Goal: Task Accomplishment & Management: Complete application form

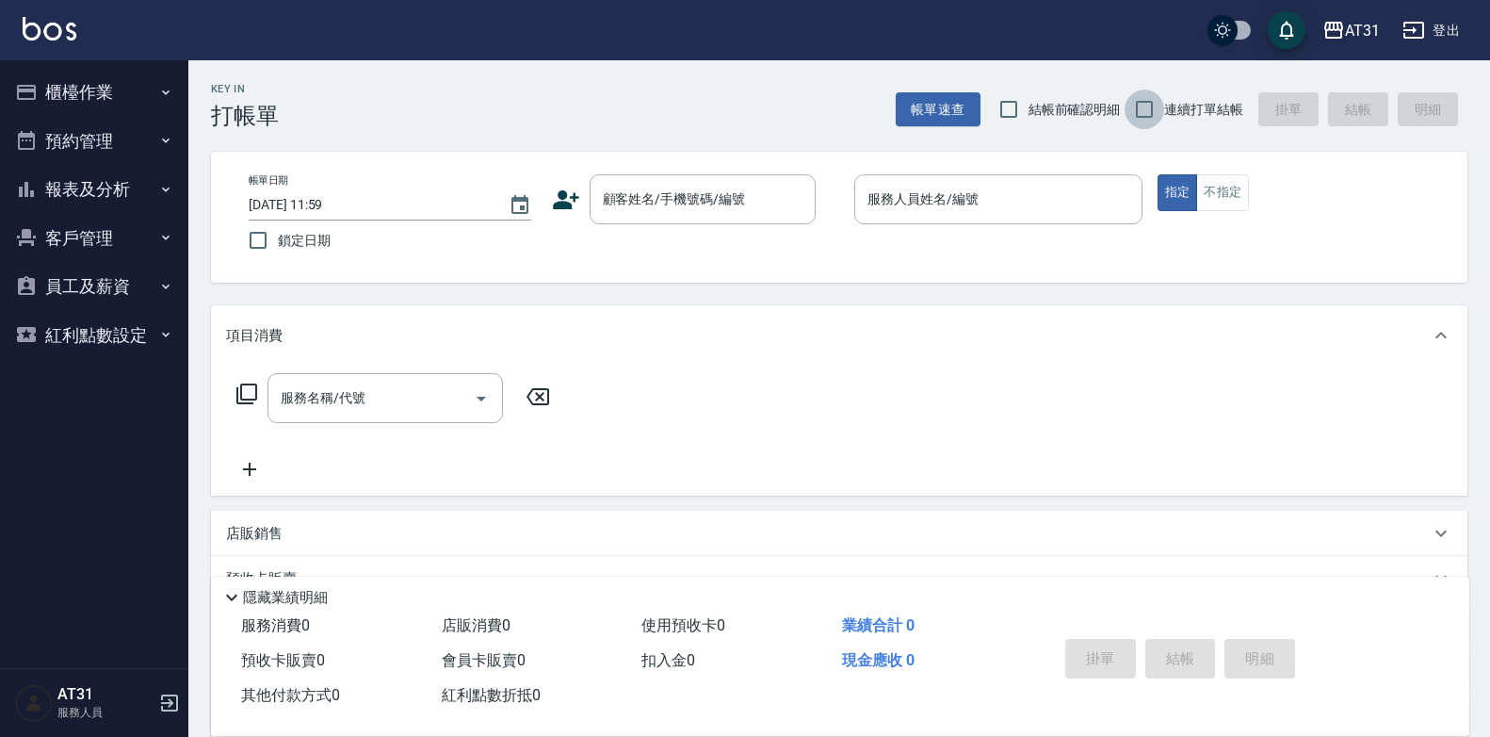
click at [1145, 106] on input "連續打單結帳" at bounding box center [1145, 109] width 40 height 40
checkbox input "true"
click at [698, 205] on input "顧客姓名/手機號碼/編號" at bounding box center [688, 199] width 181 height 33
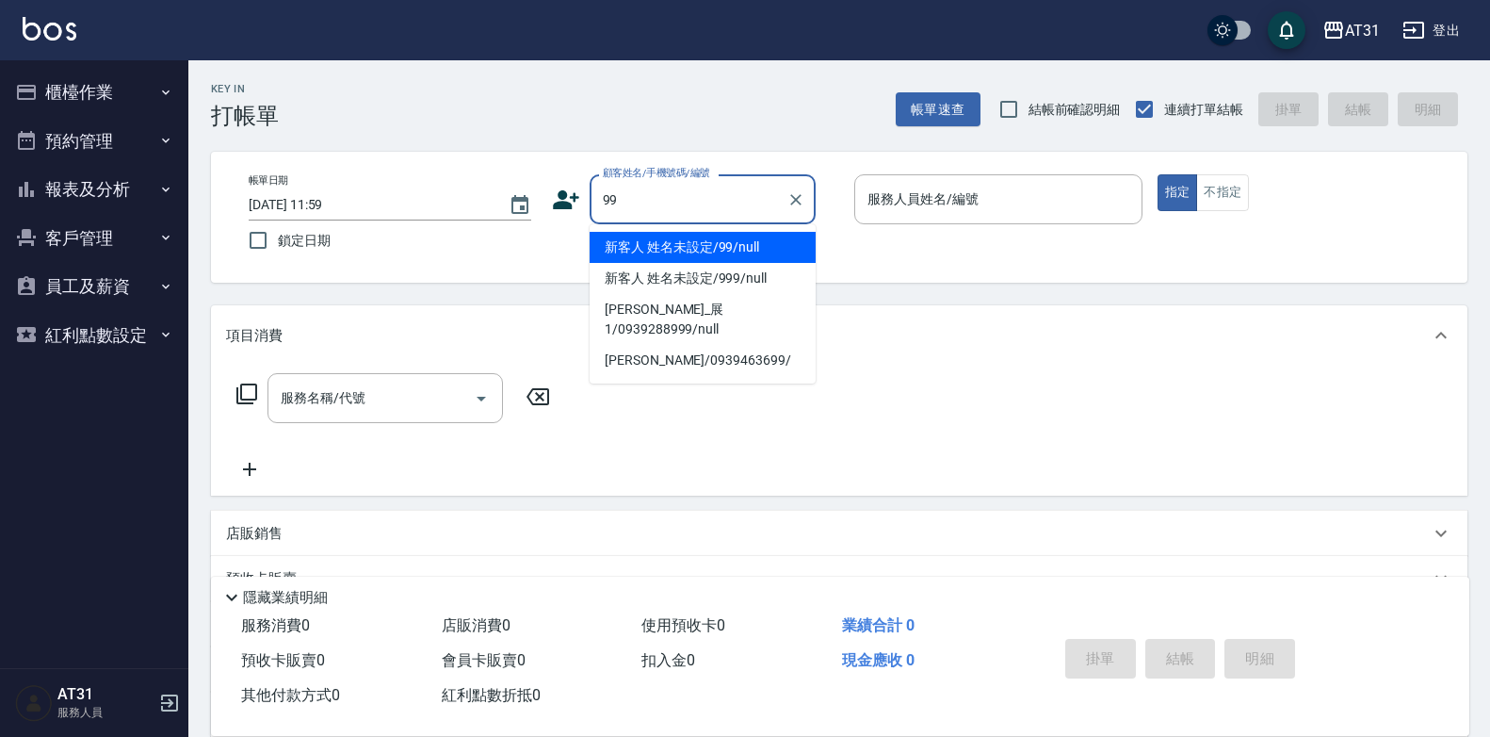
type input "新客人 姓名未設定/99/null"
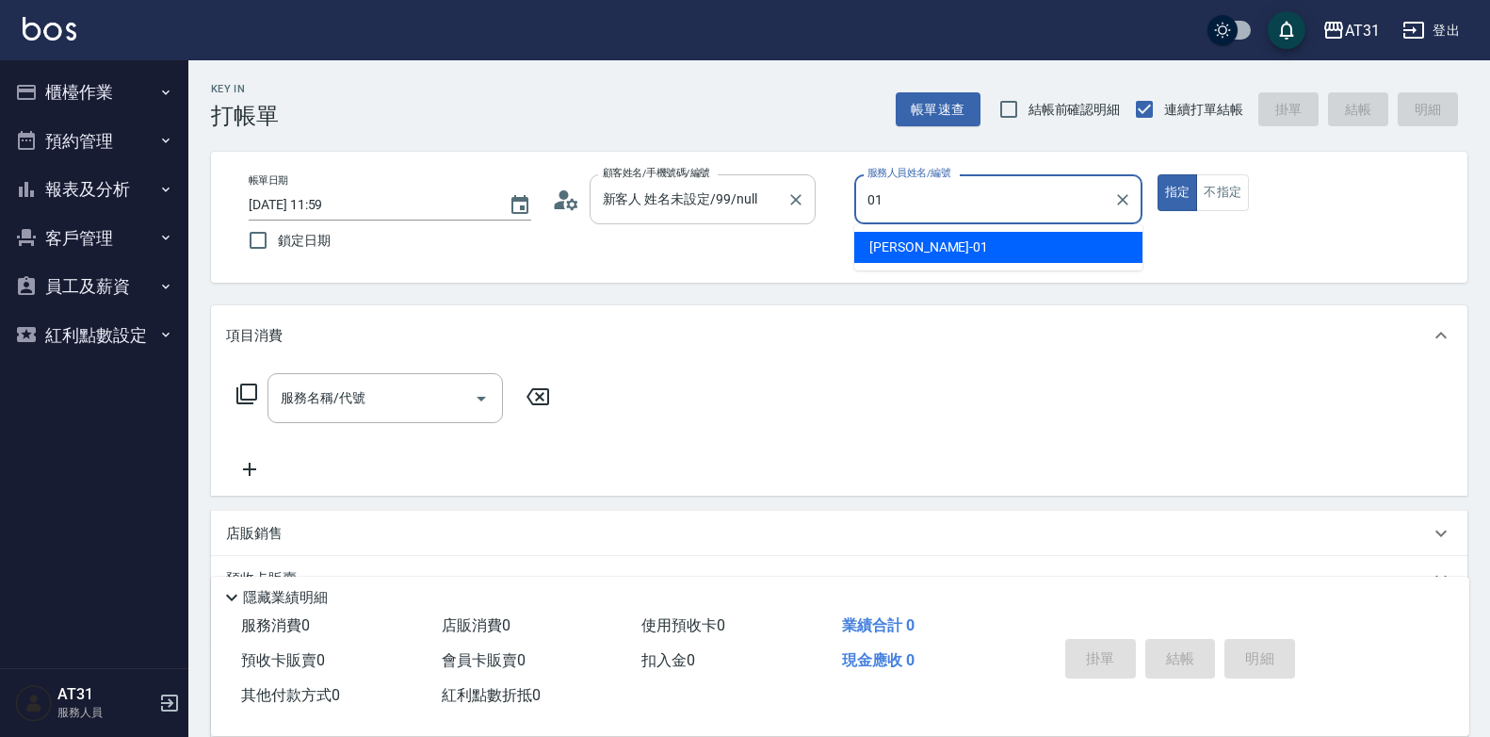
type input "[PERSON_NAME]-01"
type button "true"
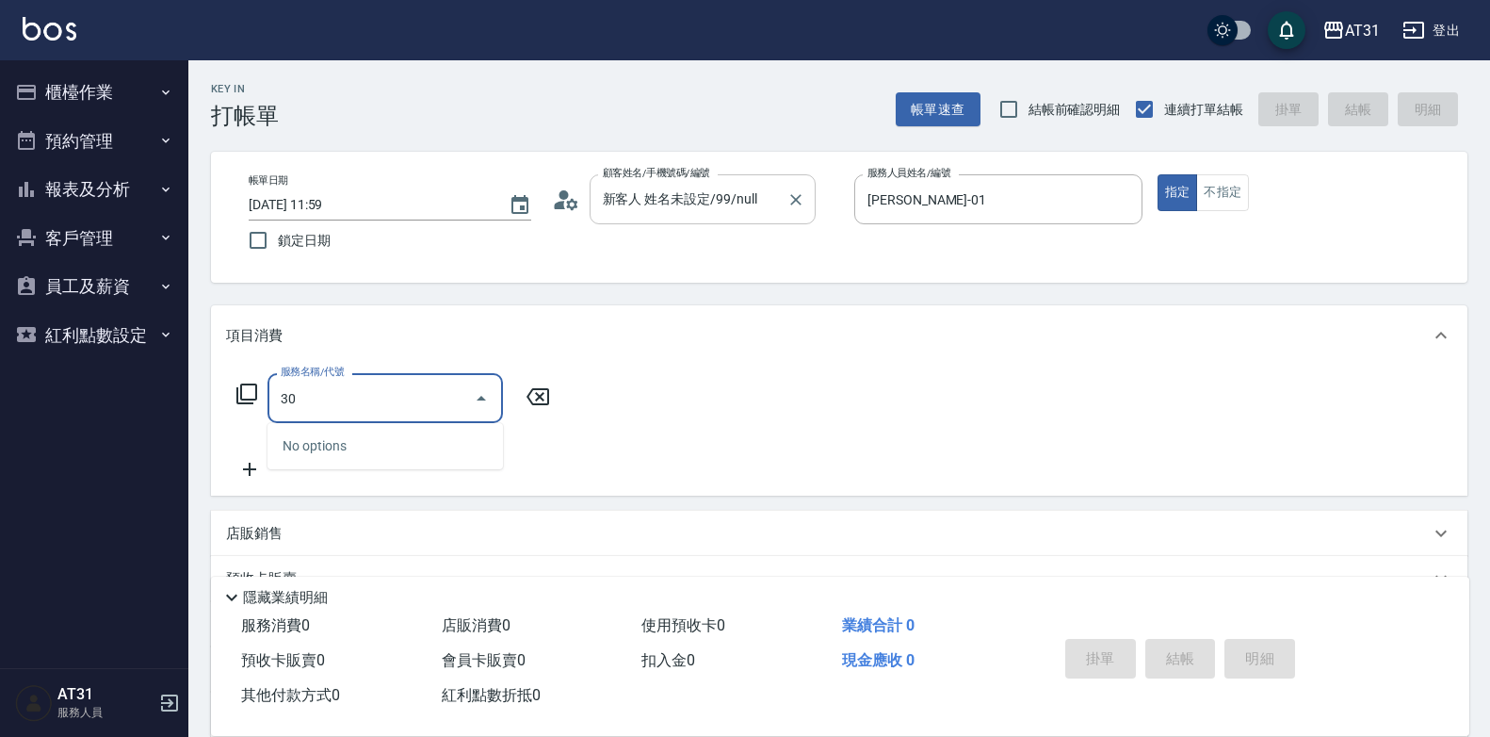
type input "301"
type input "160"
type input "燙髮(301)"
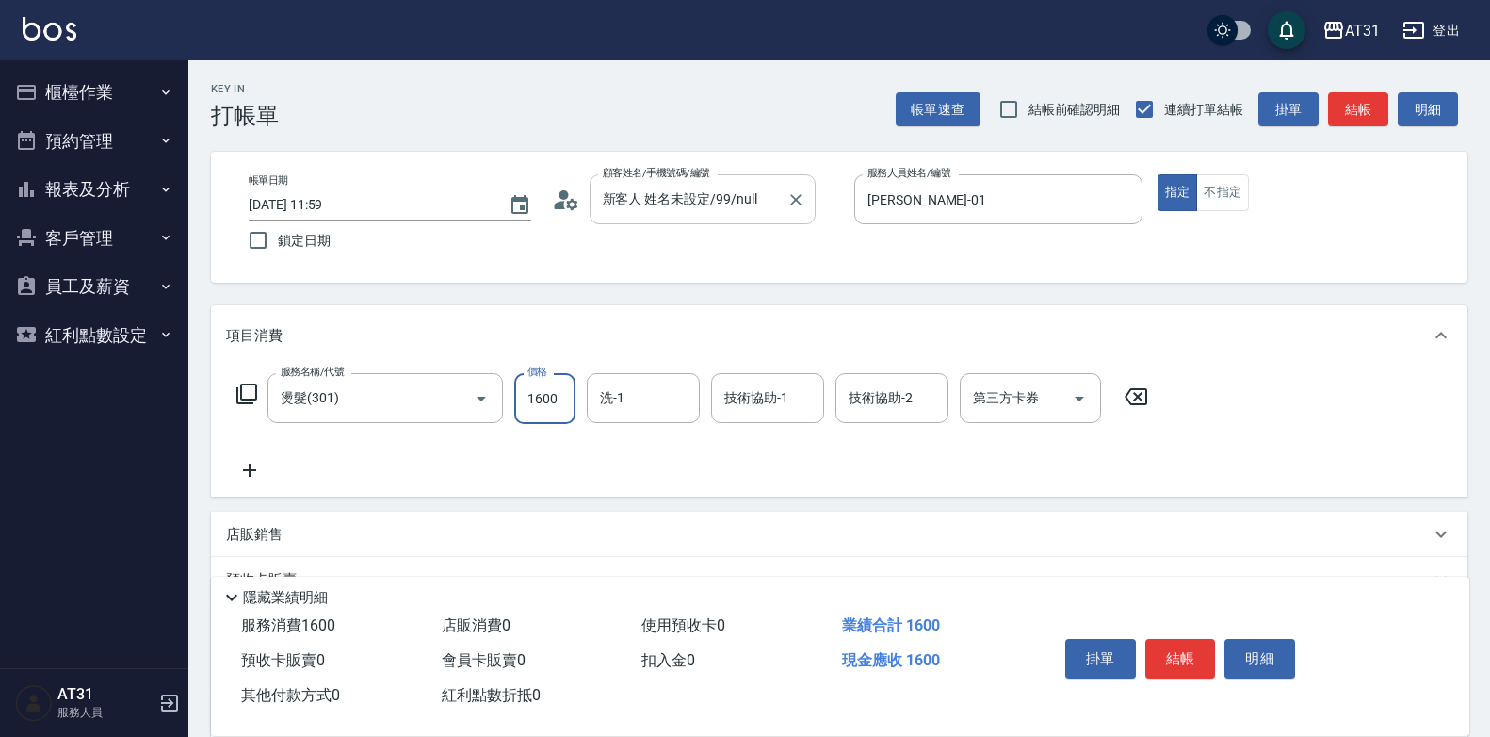
type input "0"
type input "14"
type input "10"
type input "1499"
type input "140"
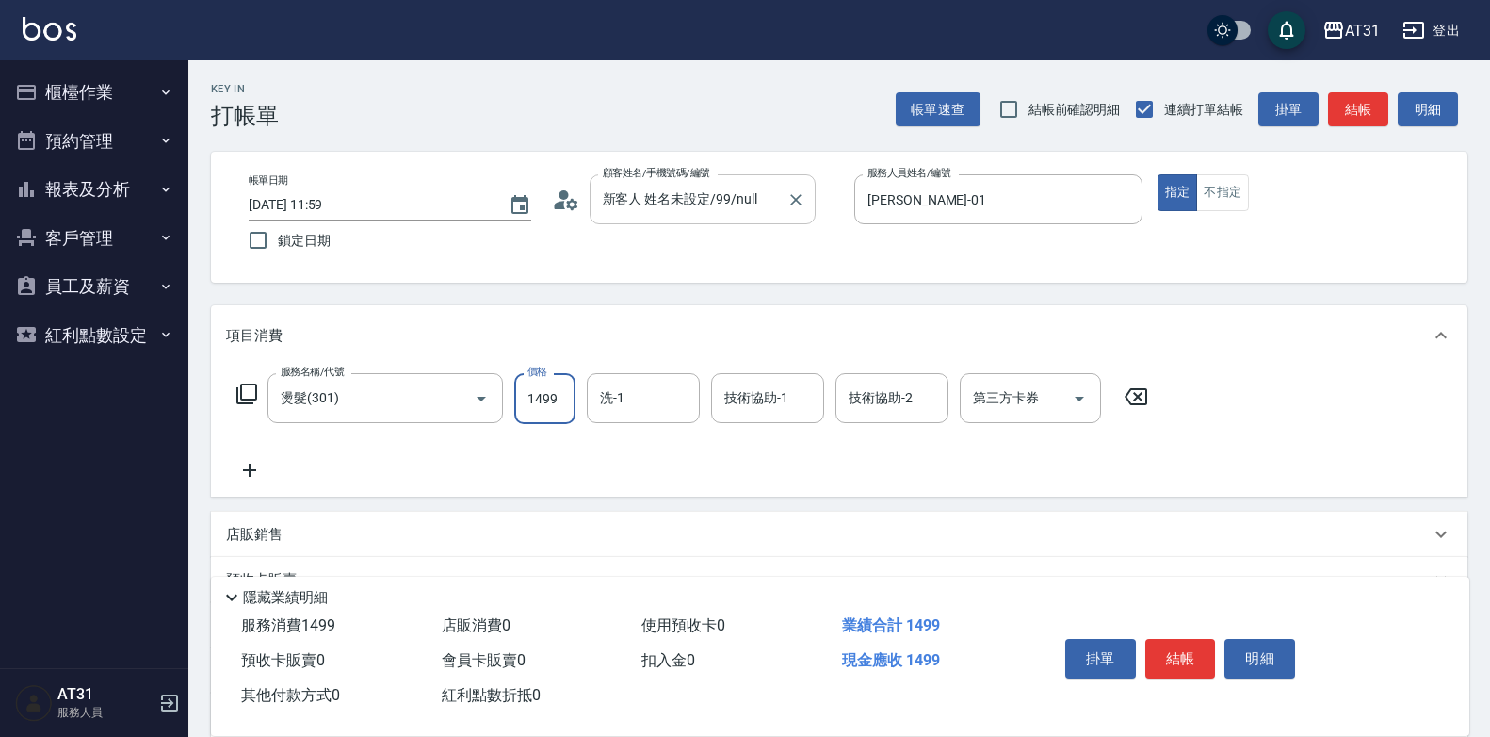
type input "1499"
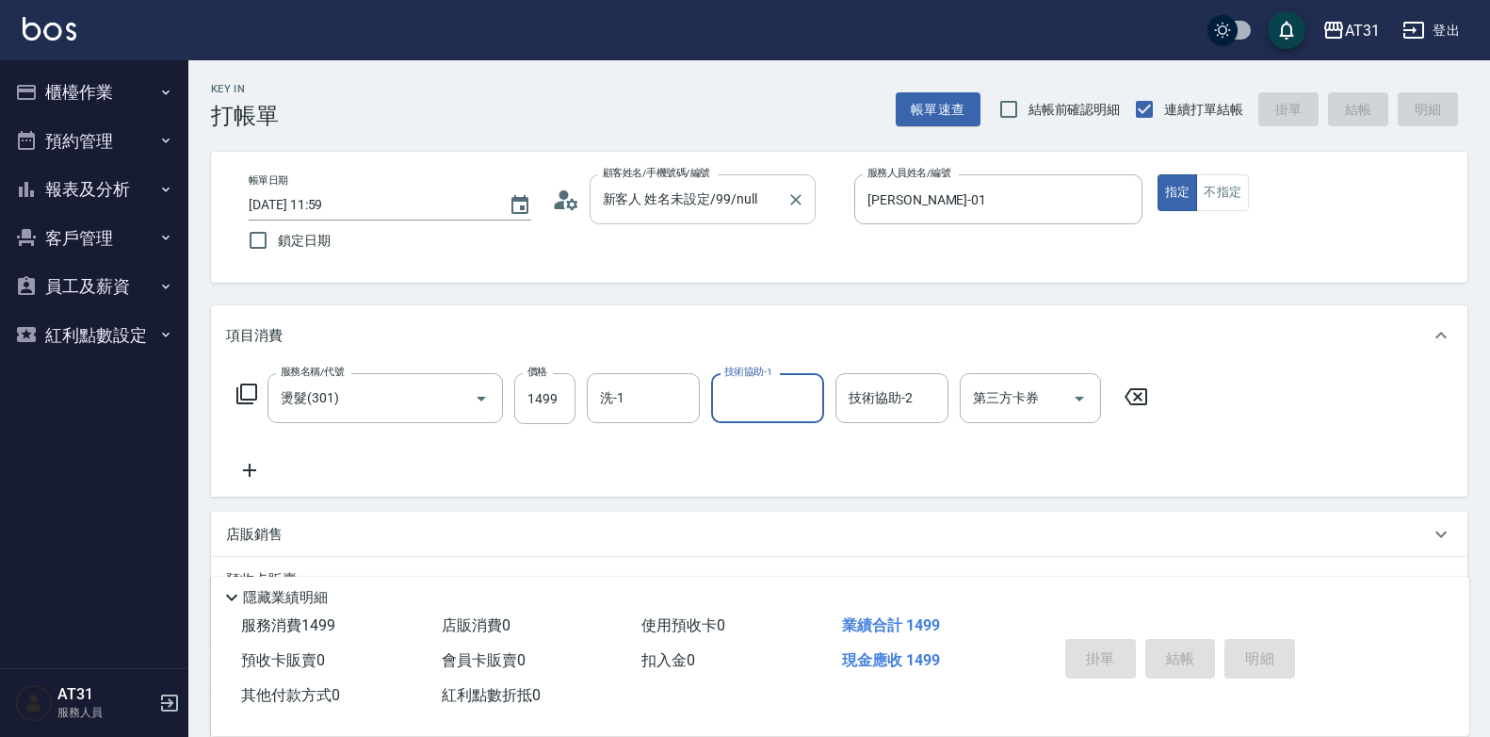
type input "[DATE] 16:59"
type input "0"
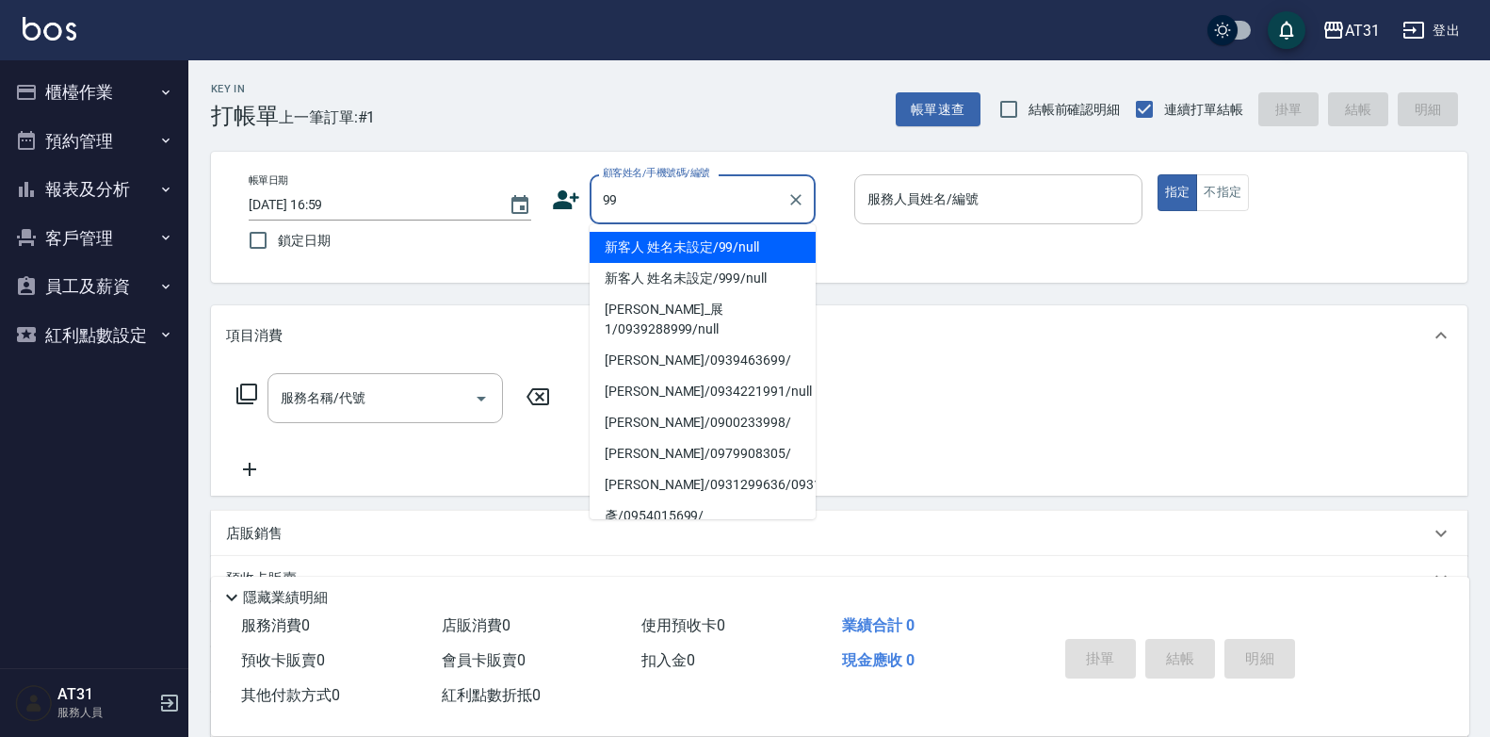
type input "新客人 姓名未設定/99/null"
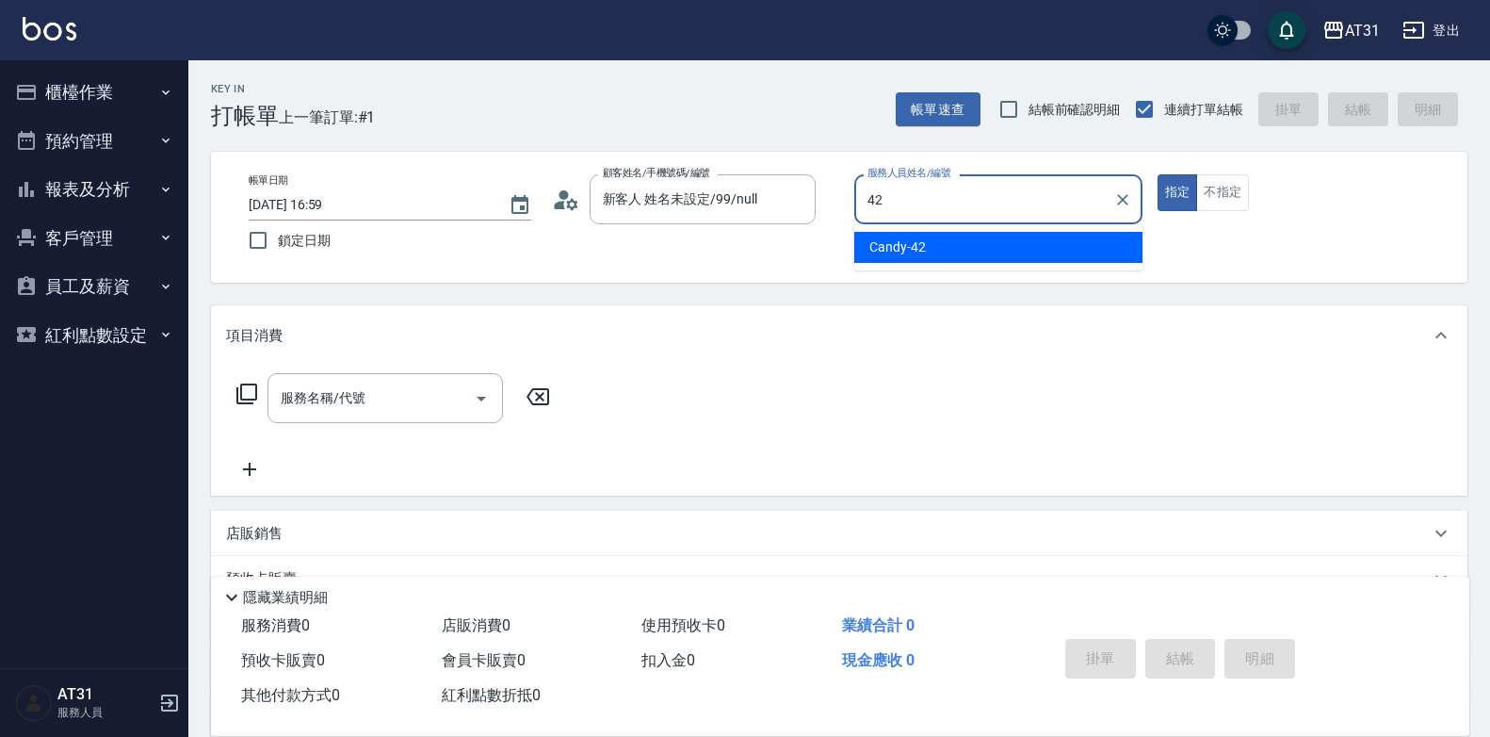
type input "Candy-42"
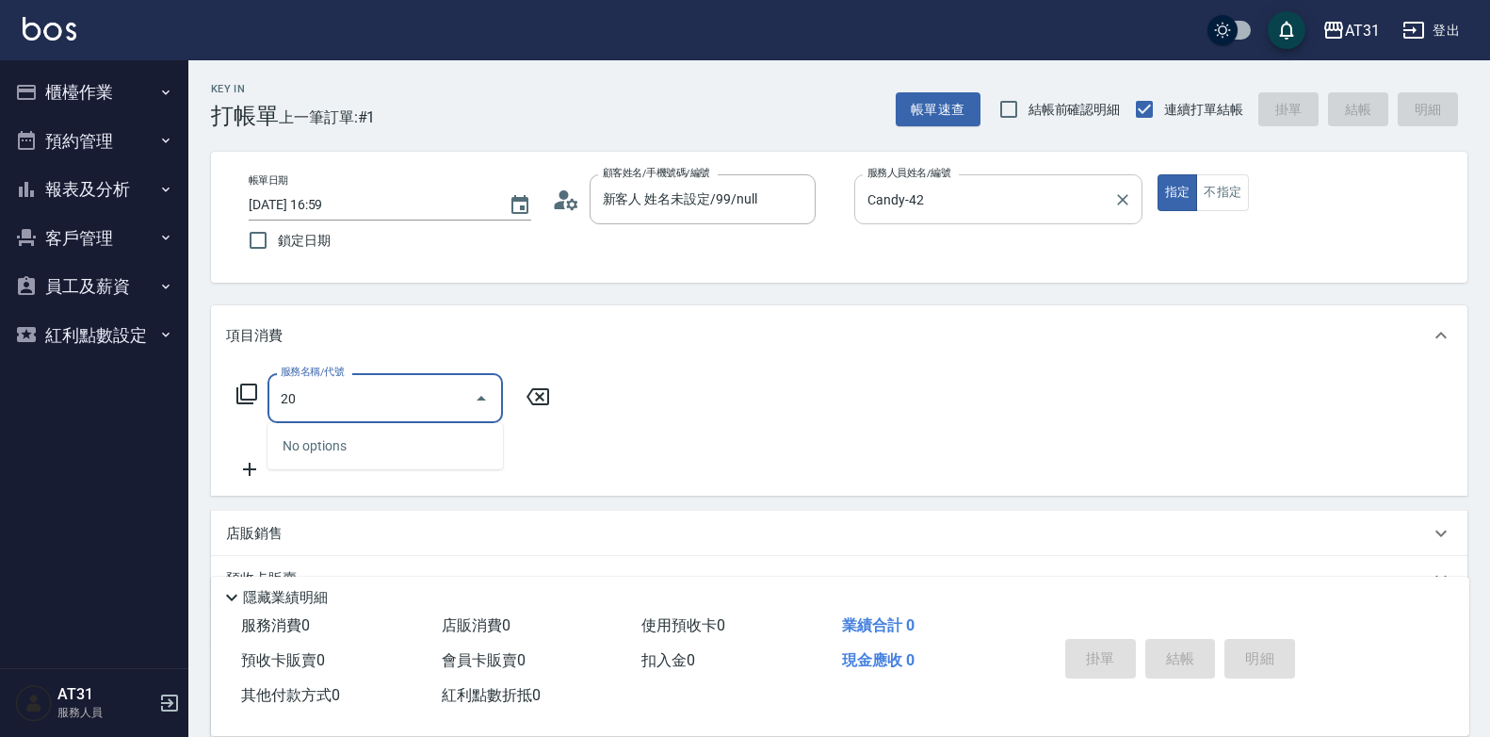
type input "201"
type input "20"
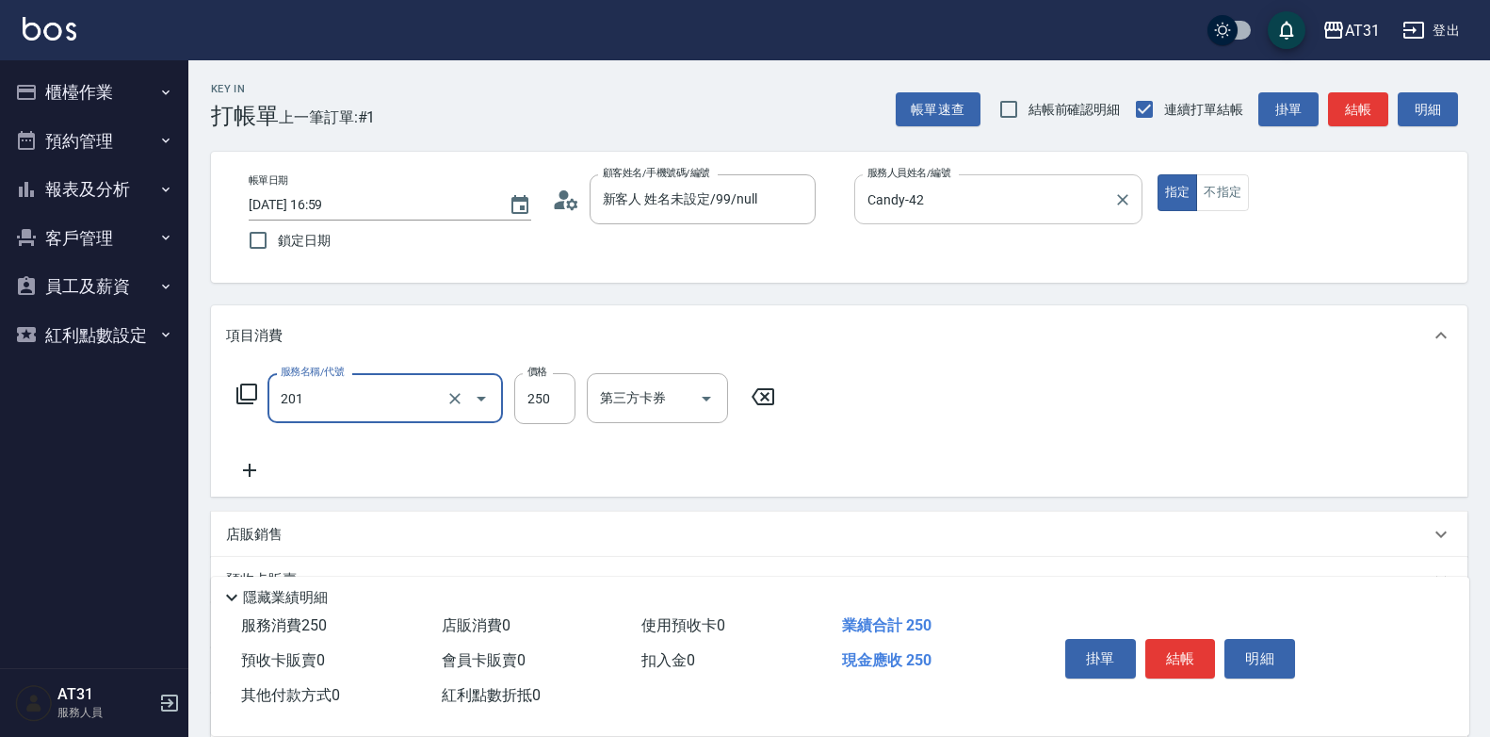
type input "洗髮(201)"
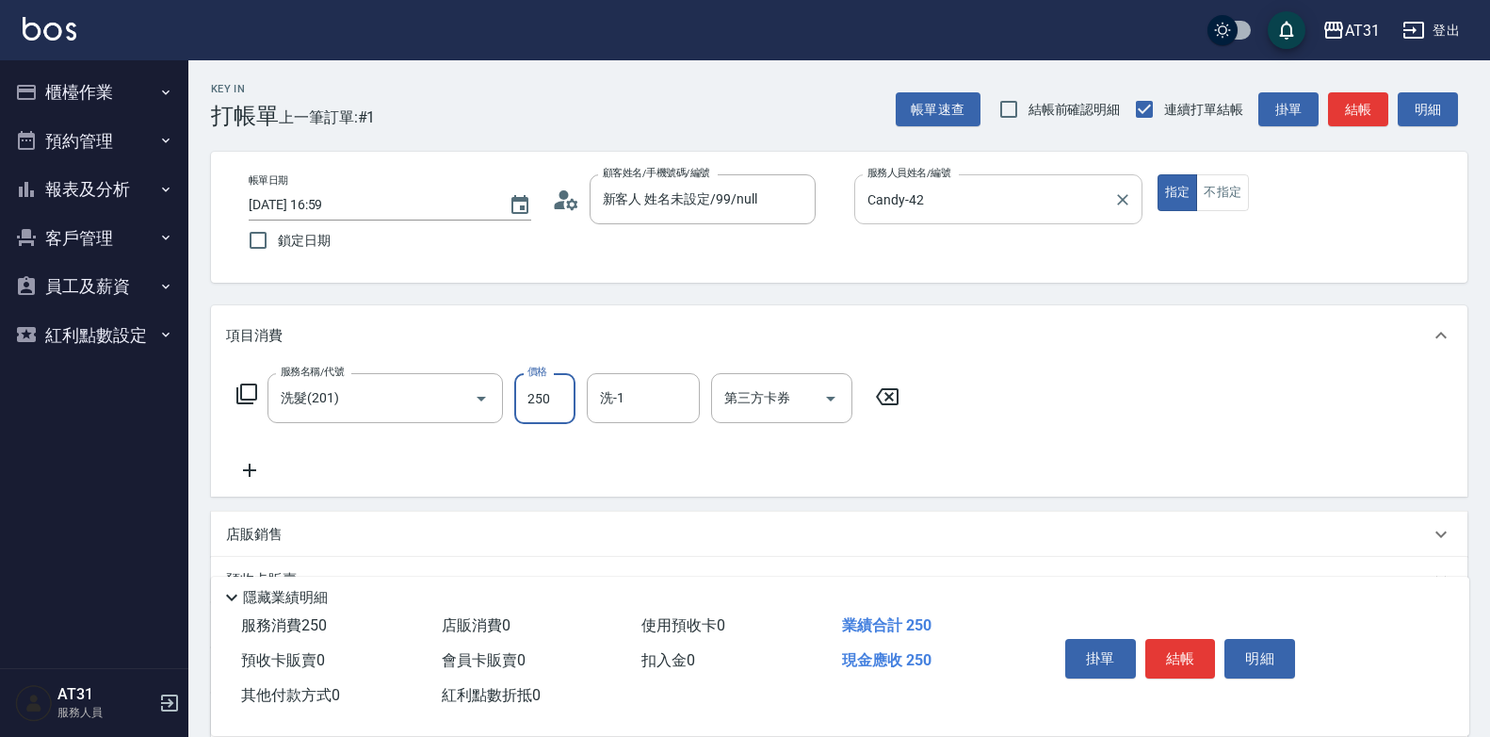
type input "0"
type input "30"
type input "300"
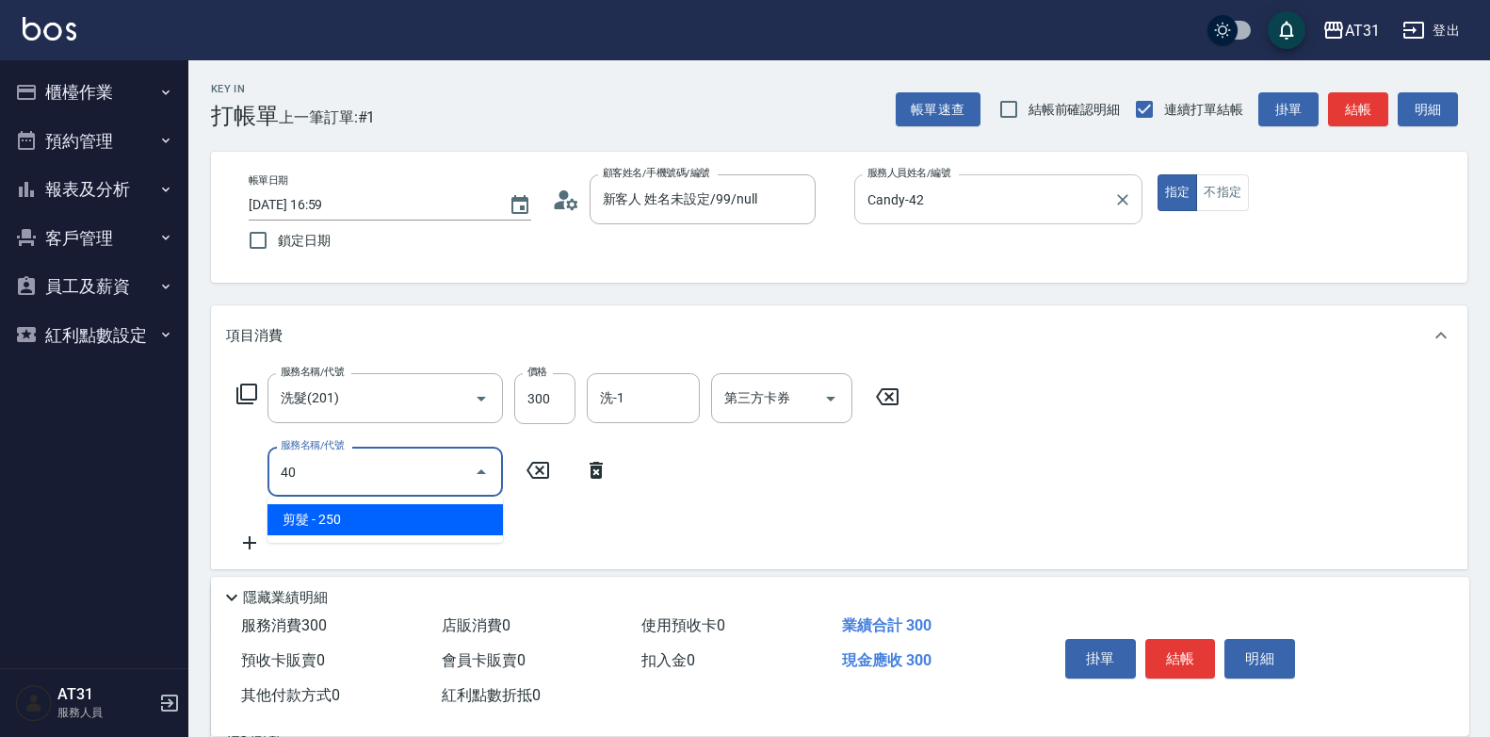
type input "401"
type input "50"
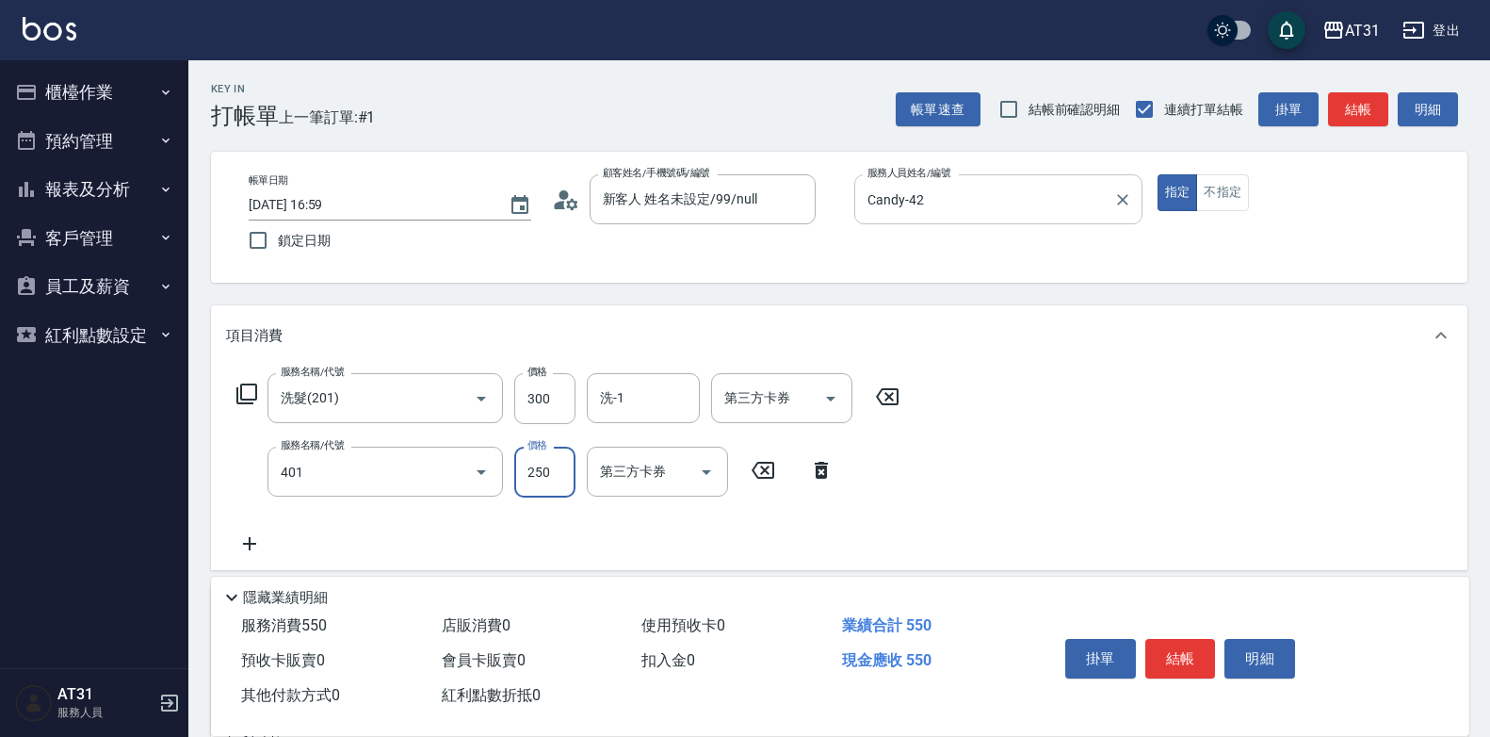
type input "剪髮(401)"
type input "30"
type input "60"
type input "300"
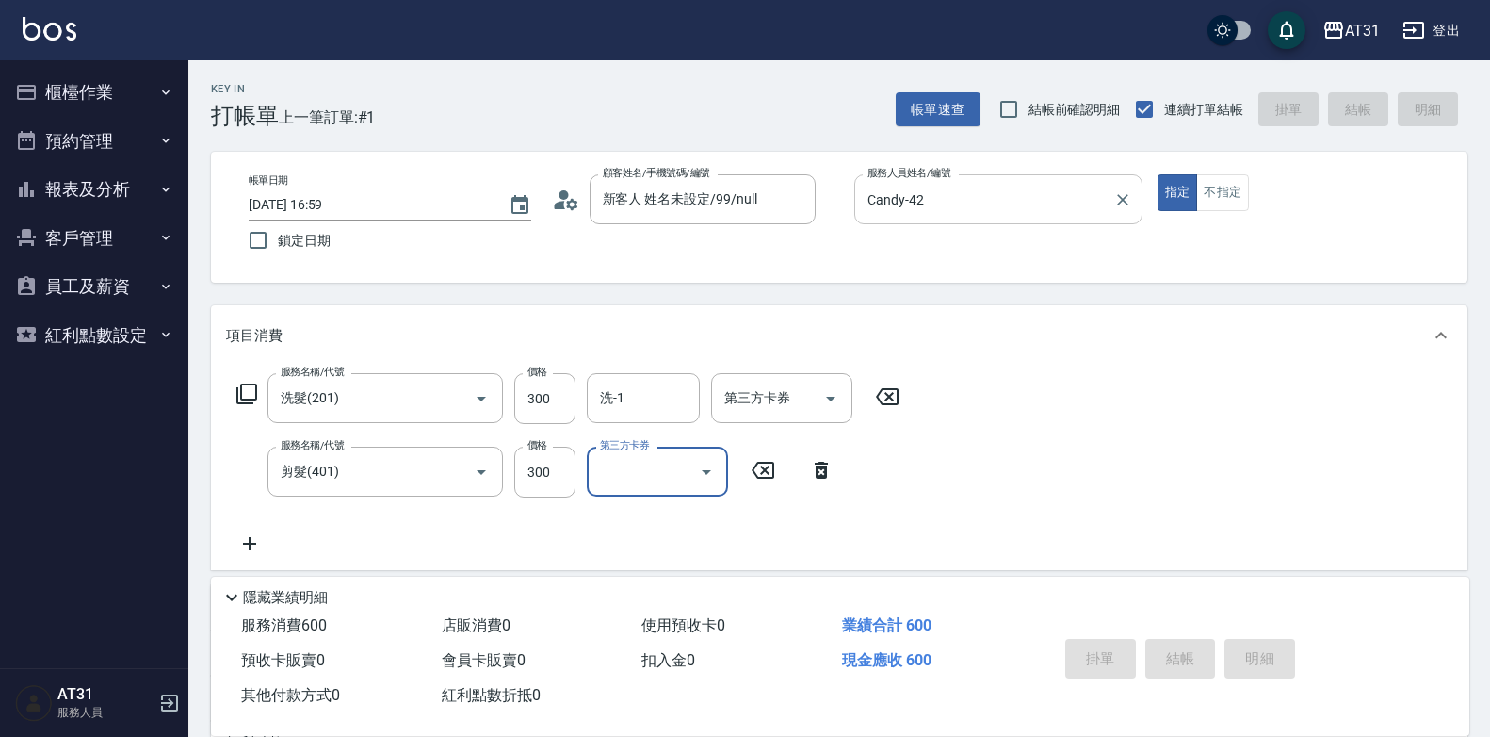
type input "0"
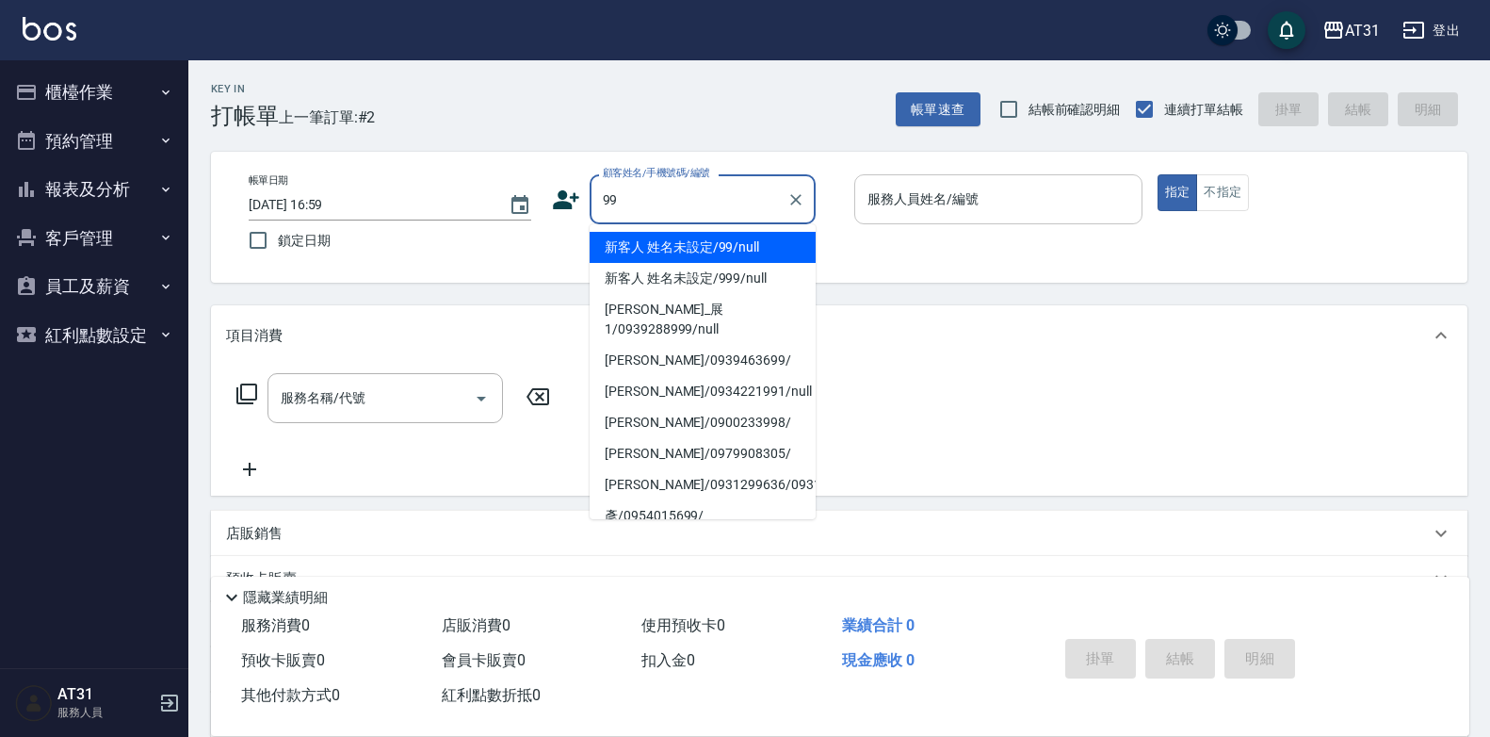
type input "新客人 姓名未設定/99/null"
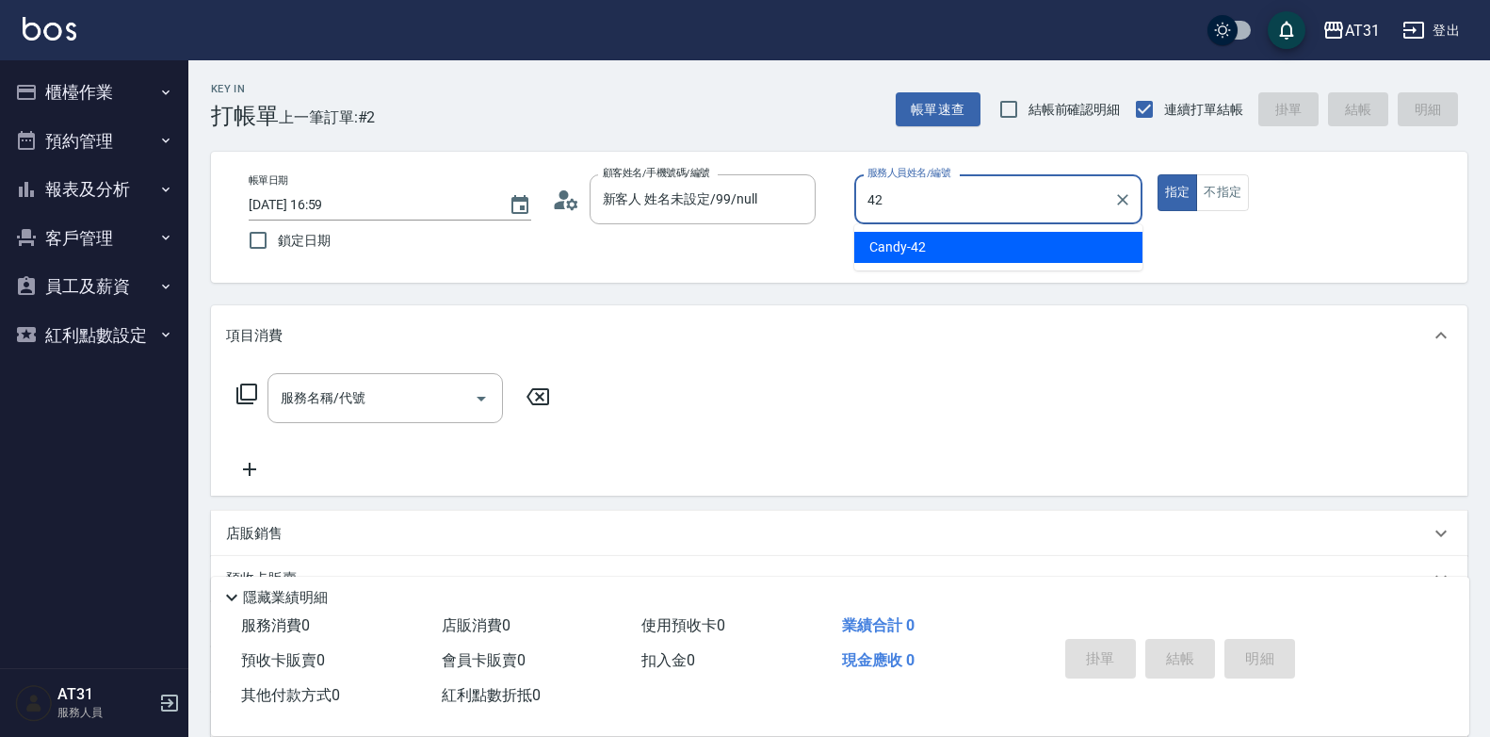
type input "Candy-42"
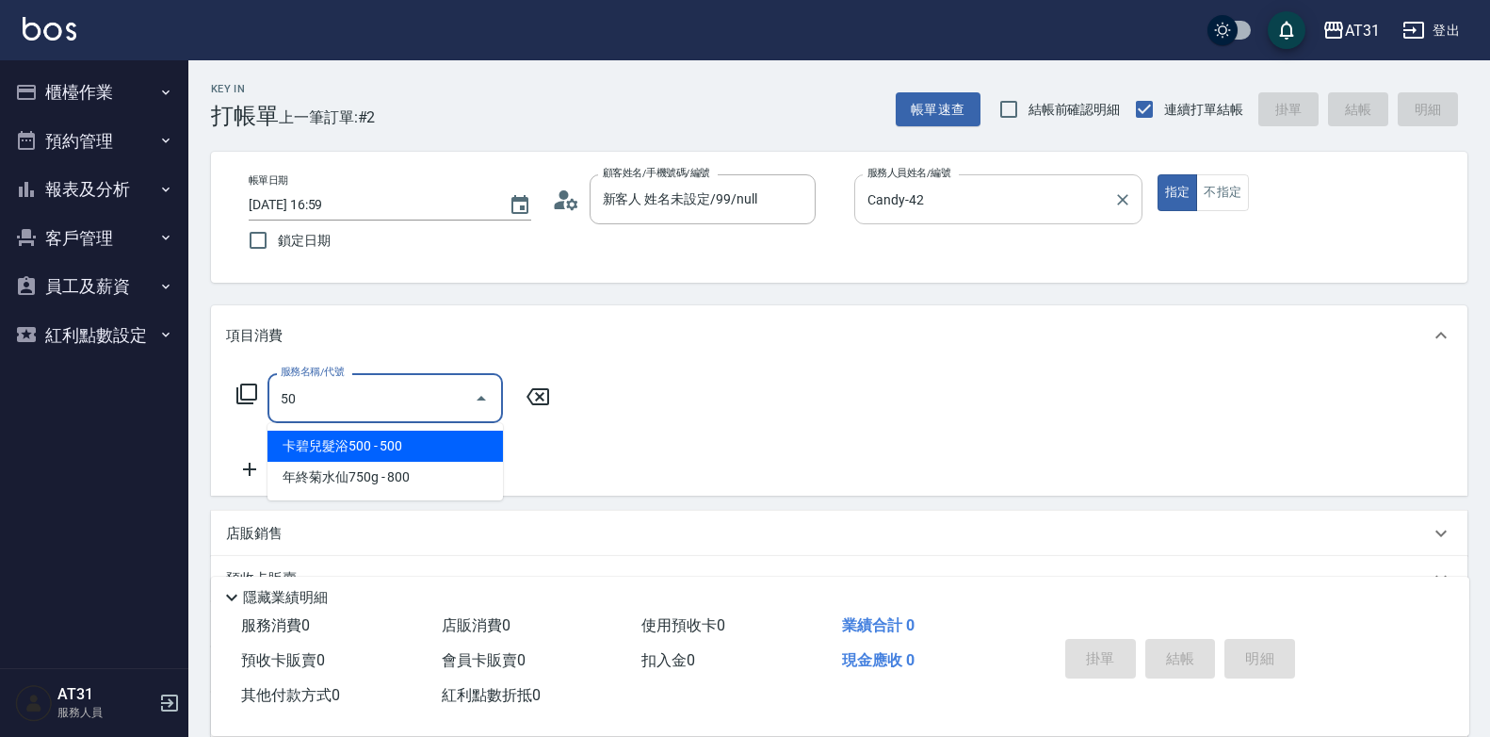
type input "501"
type input "160"
type input "染髮(501)"
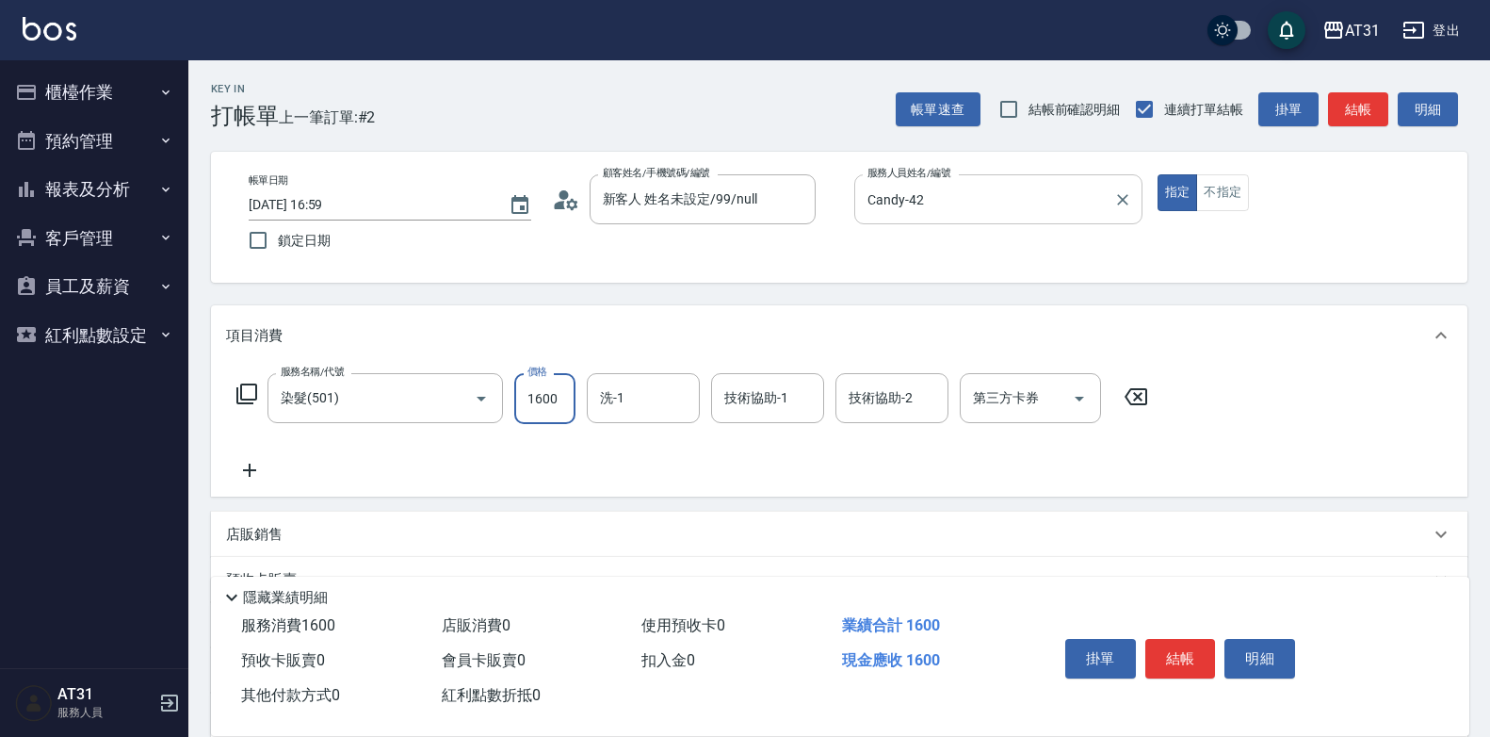
type input "0"
type input "15"
type input "10"
type input "150"
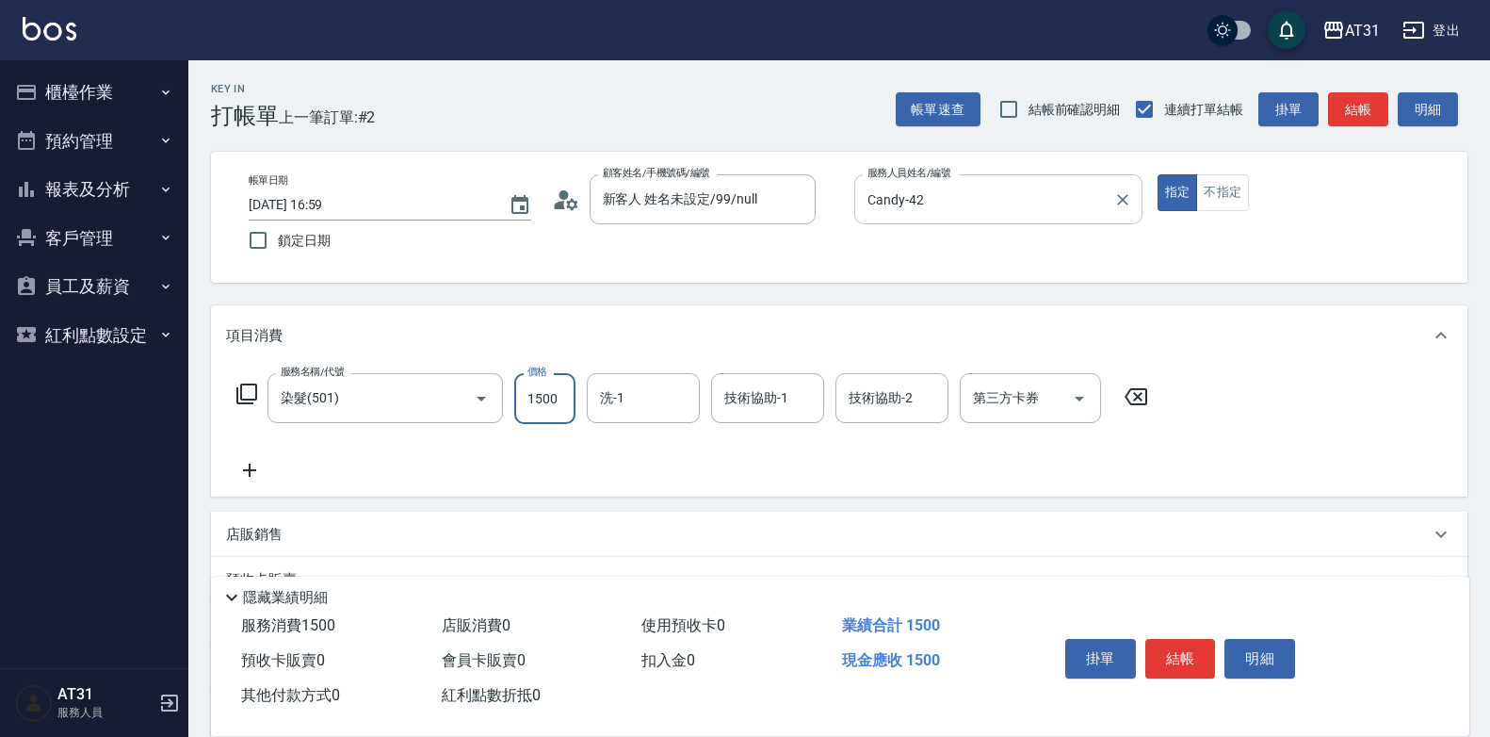
type input "1500"
type input "[PERSON_NAME]-46"
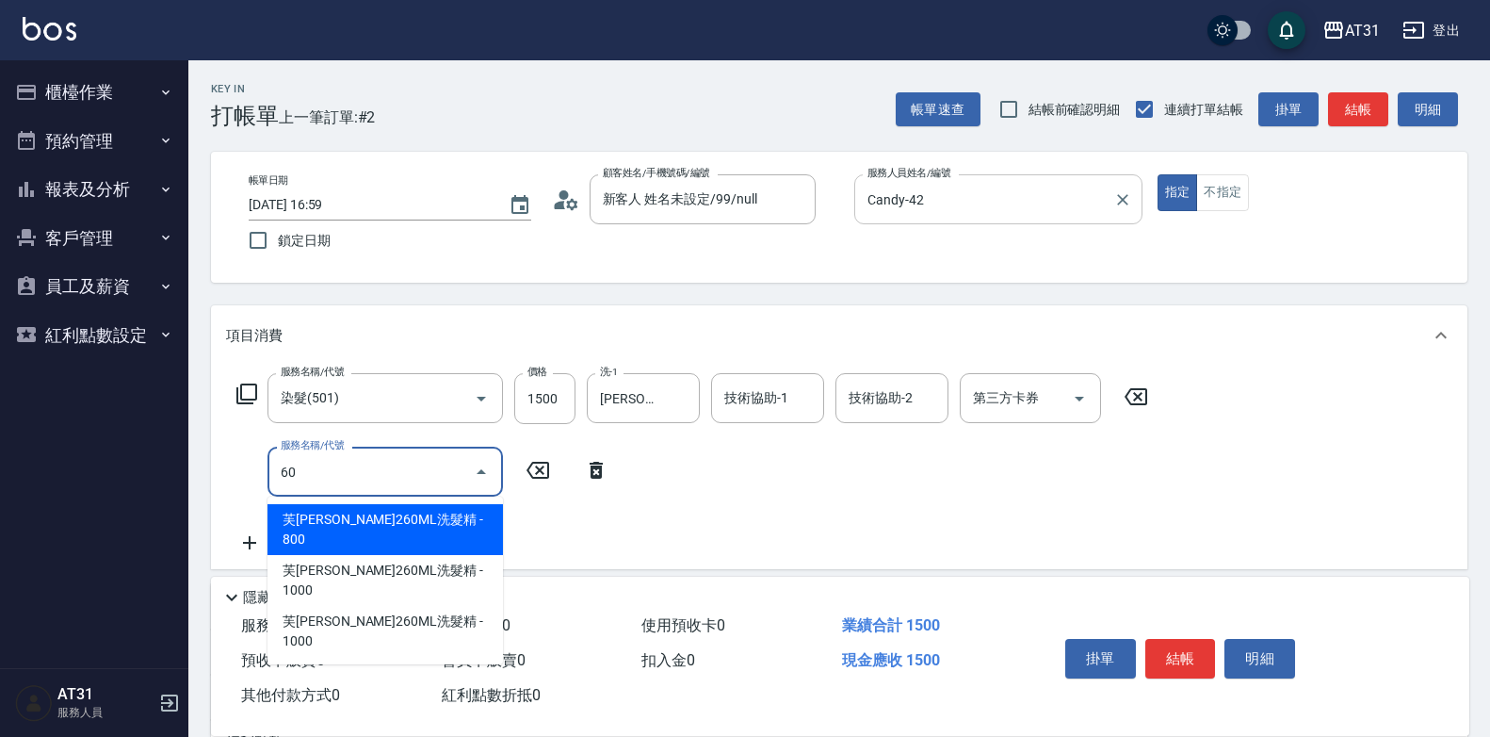
type input "609"
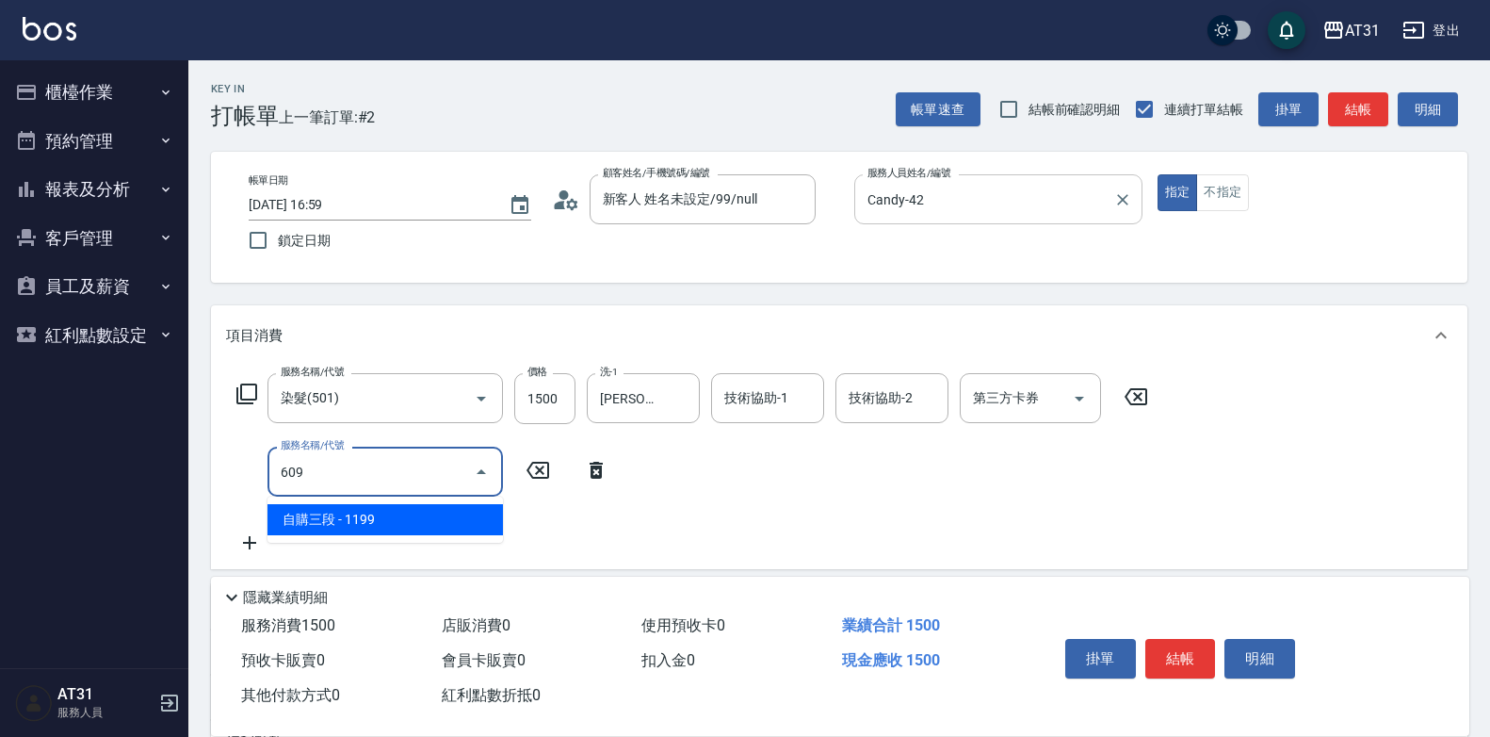
type input "260"
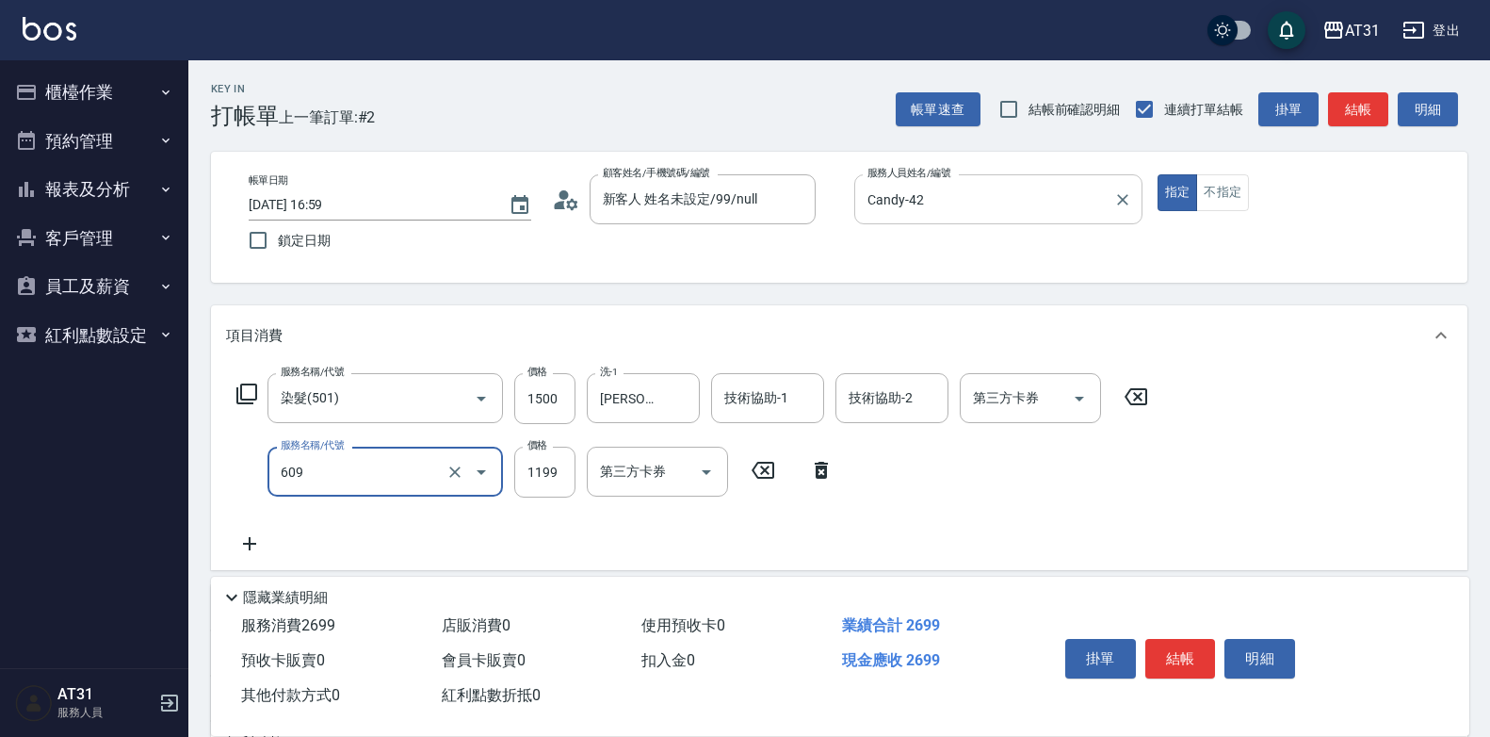
type input "自購三段(609)"
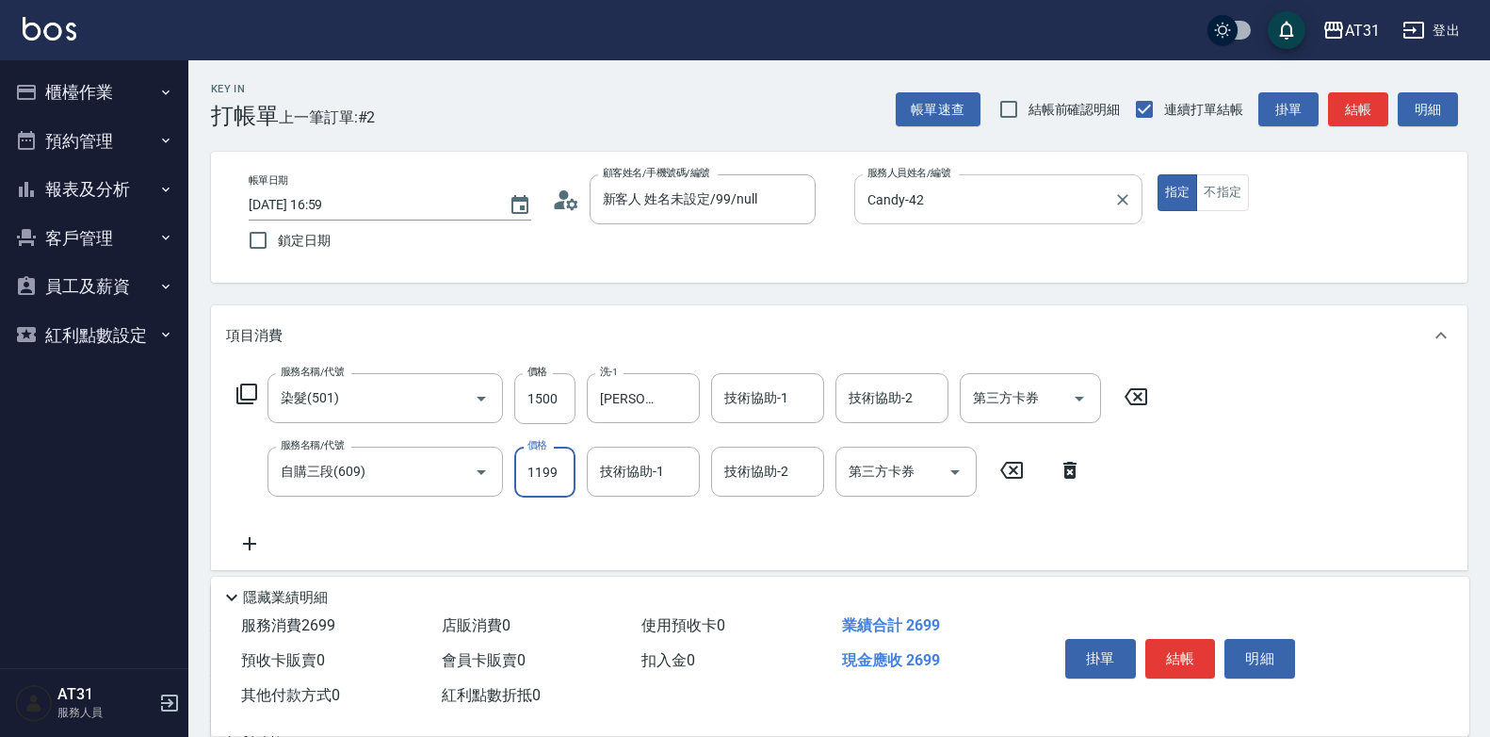
type input "150"
type input "0"
type input "[PERSON_NAME]-46"
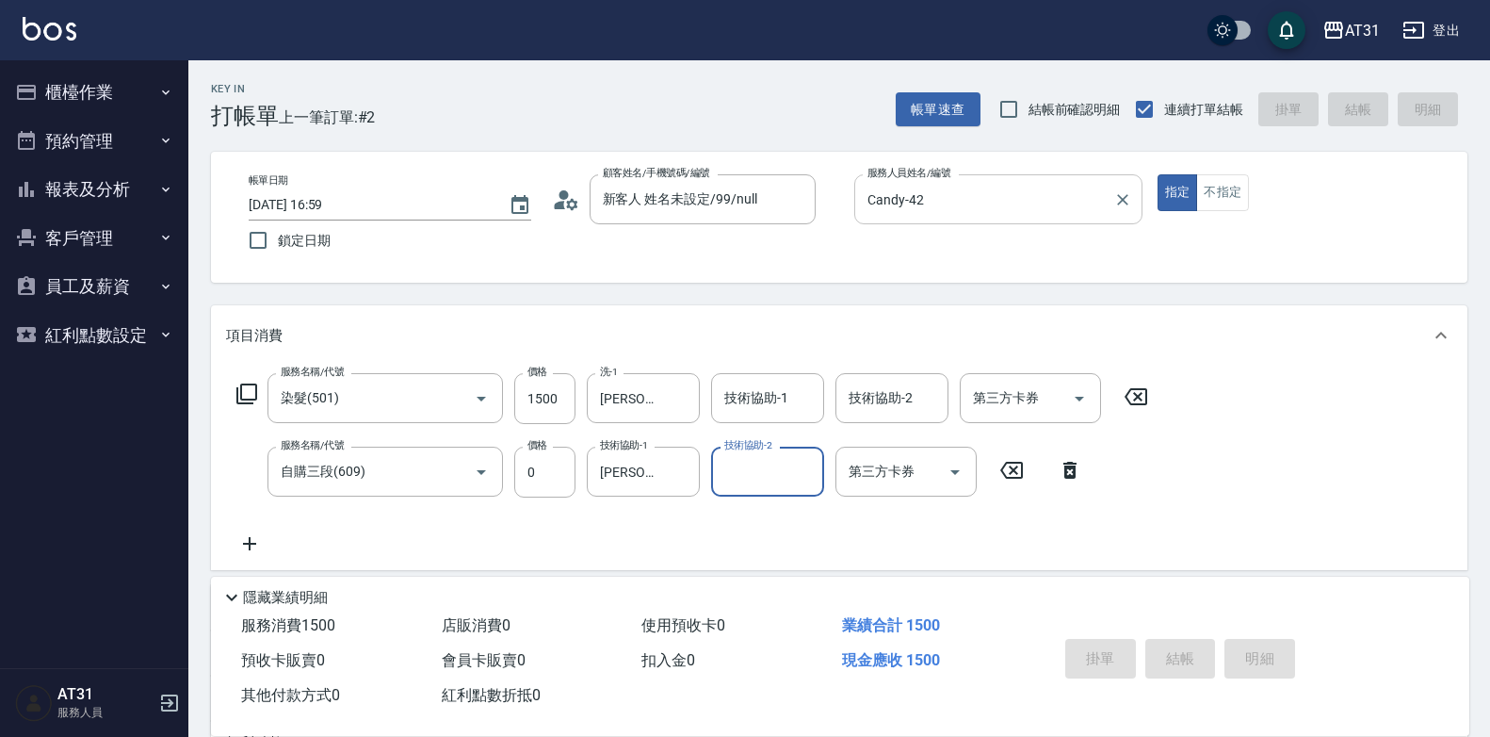
type input "0"
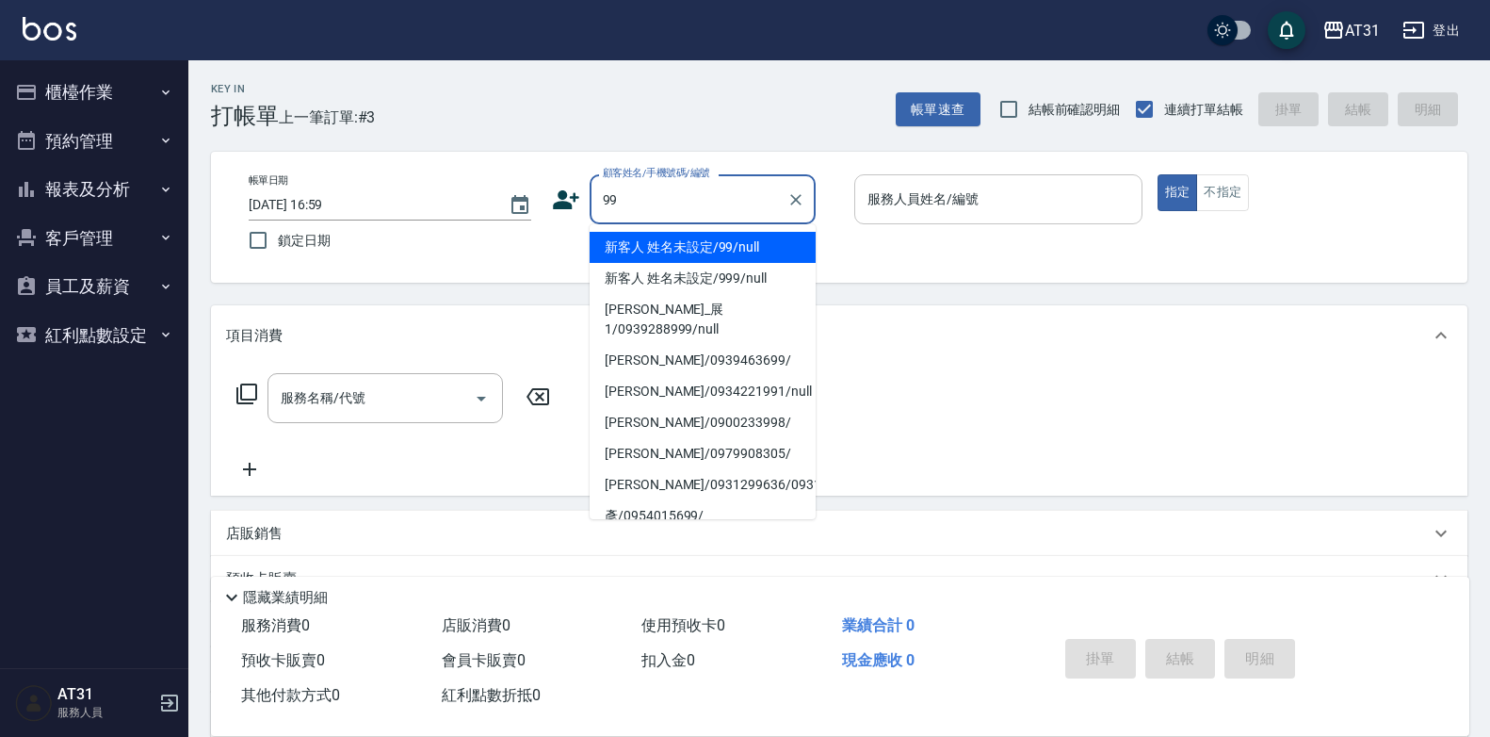
type input "新客人 姓名未設定/99/null"
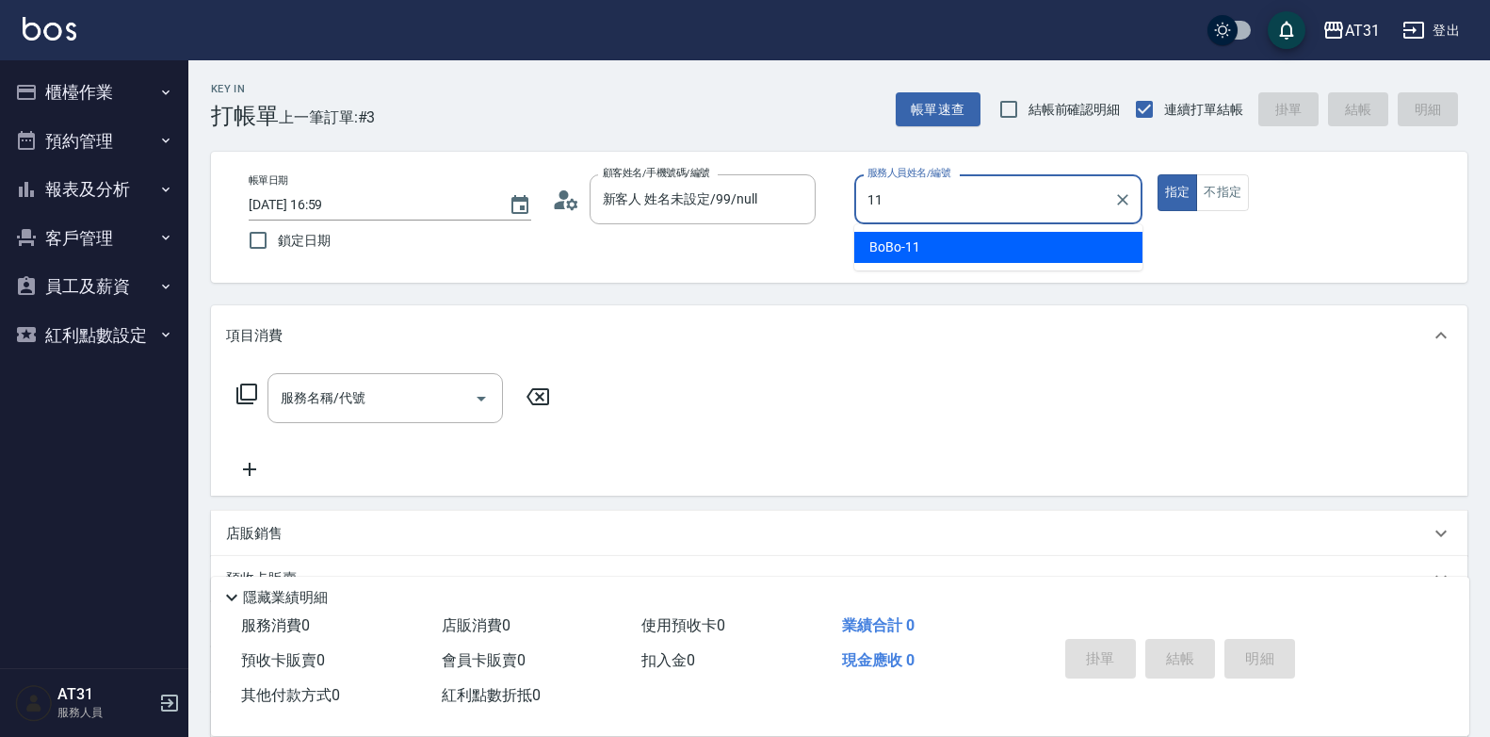
type input "BoBo-11"
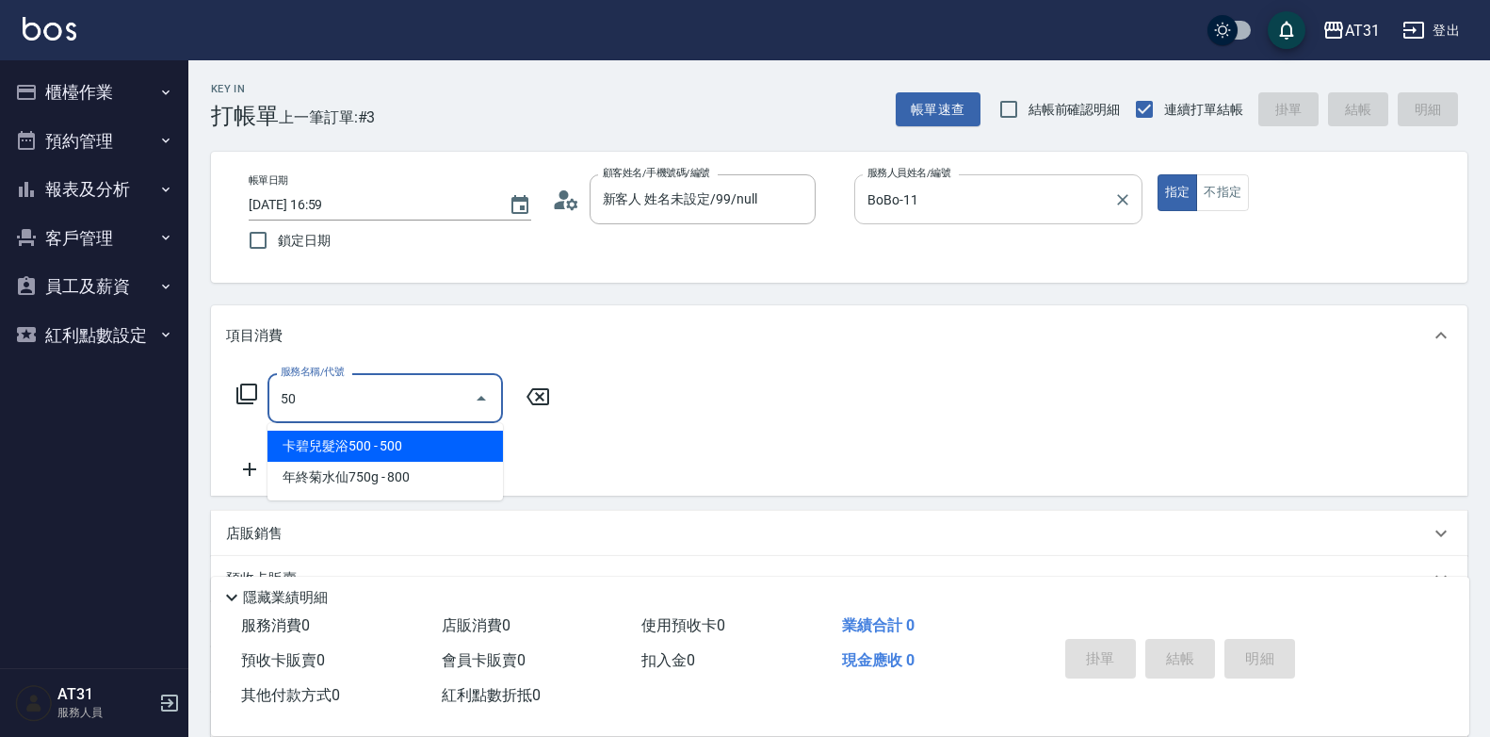
type input "501"
type input "160"
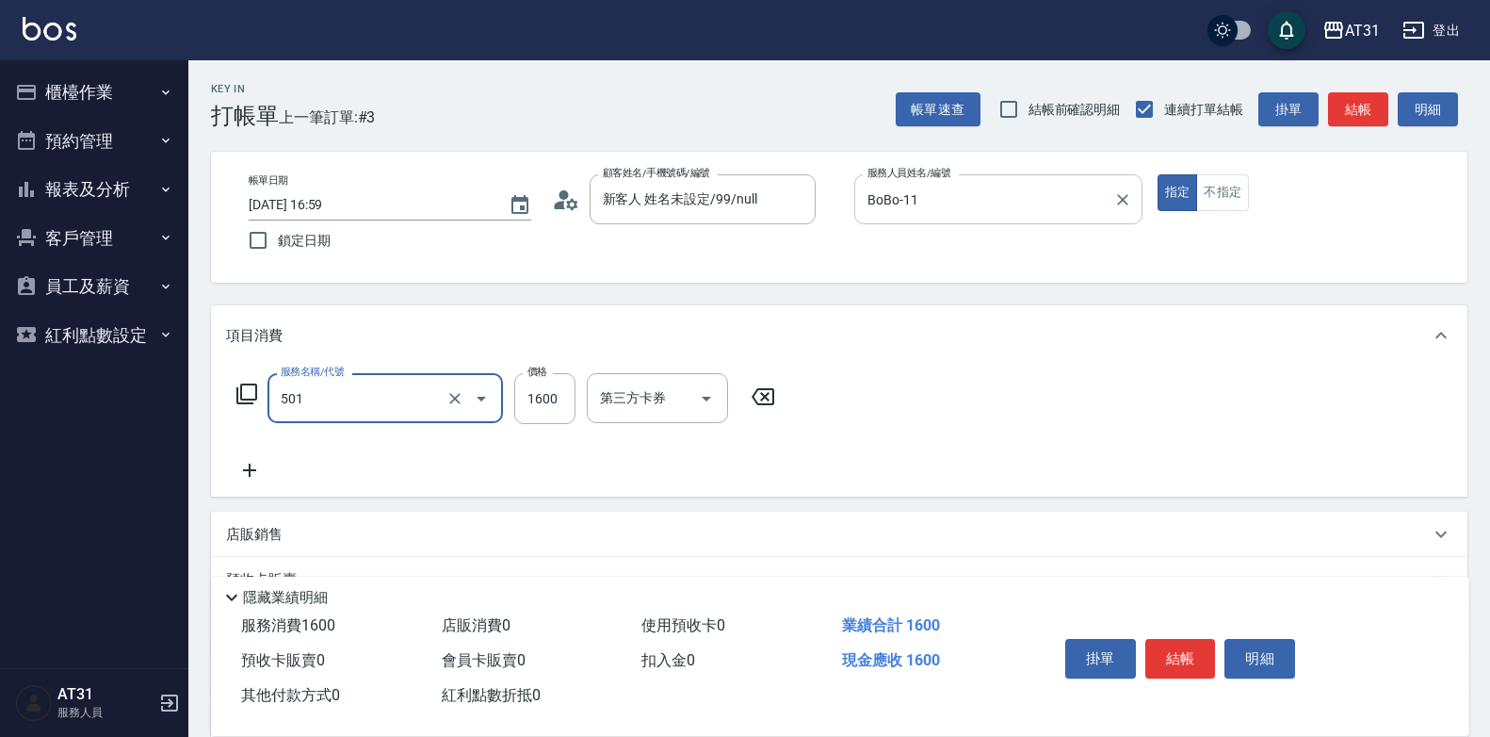
type input "染髮(501)"
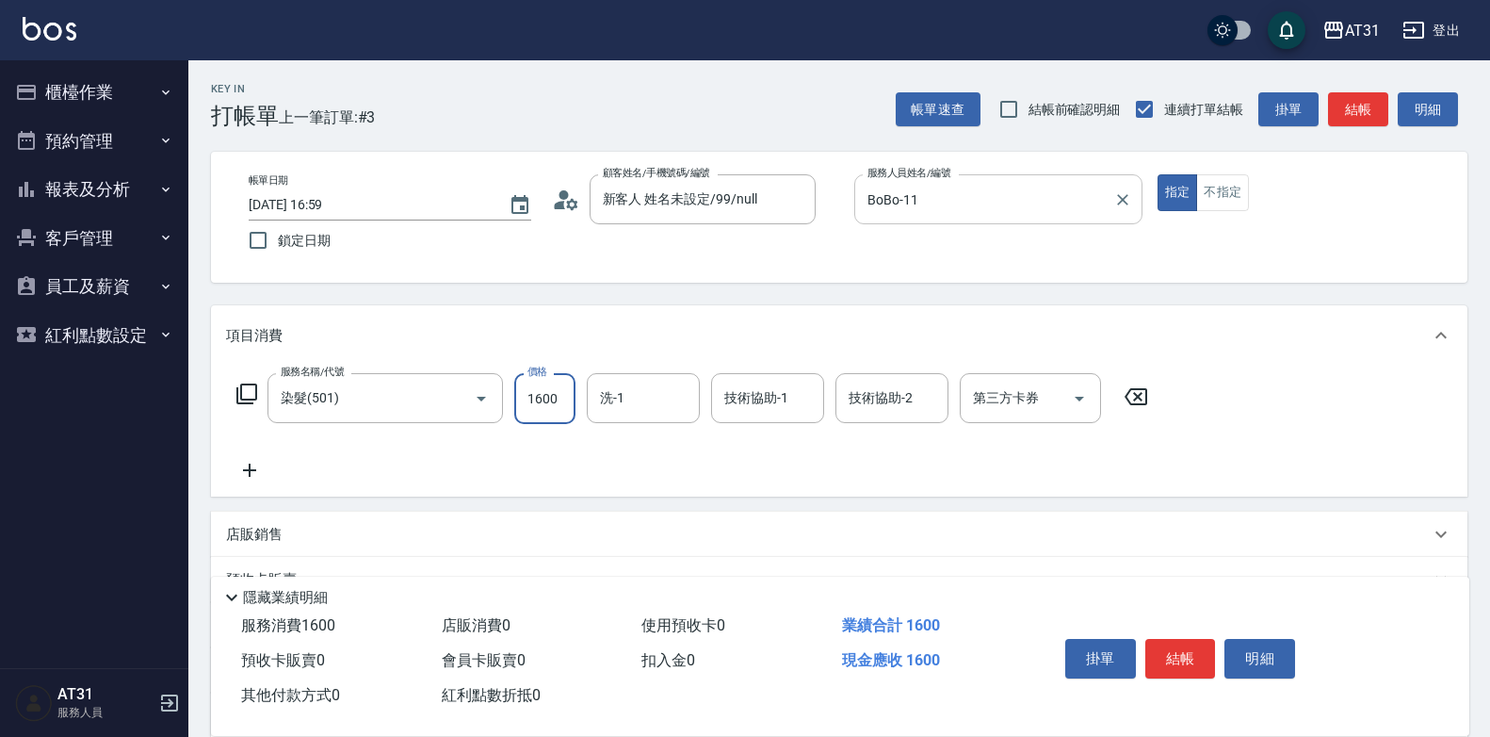
type input "0"
type input "20"
type input "200"
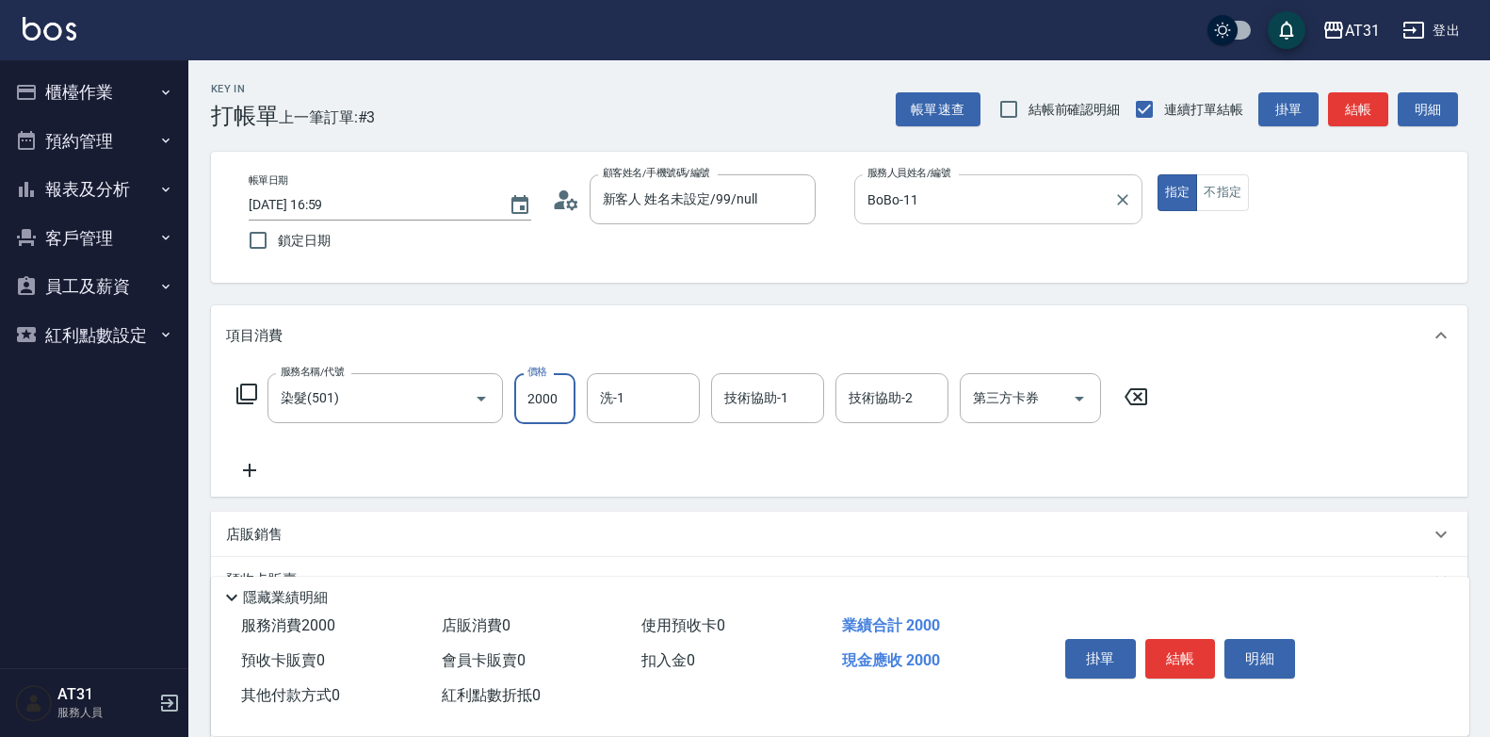
type input "2000"
type input "[PERSON_NAME]-49"
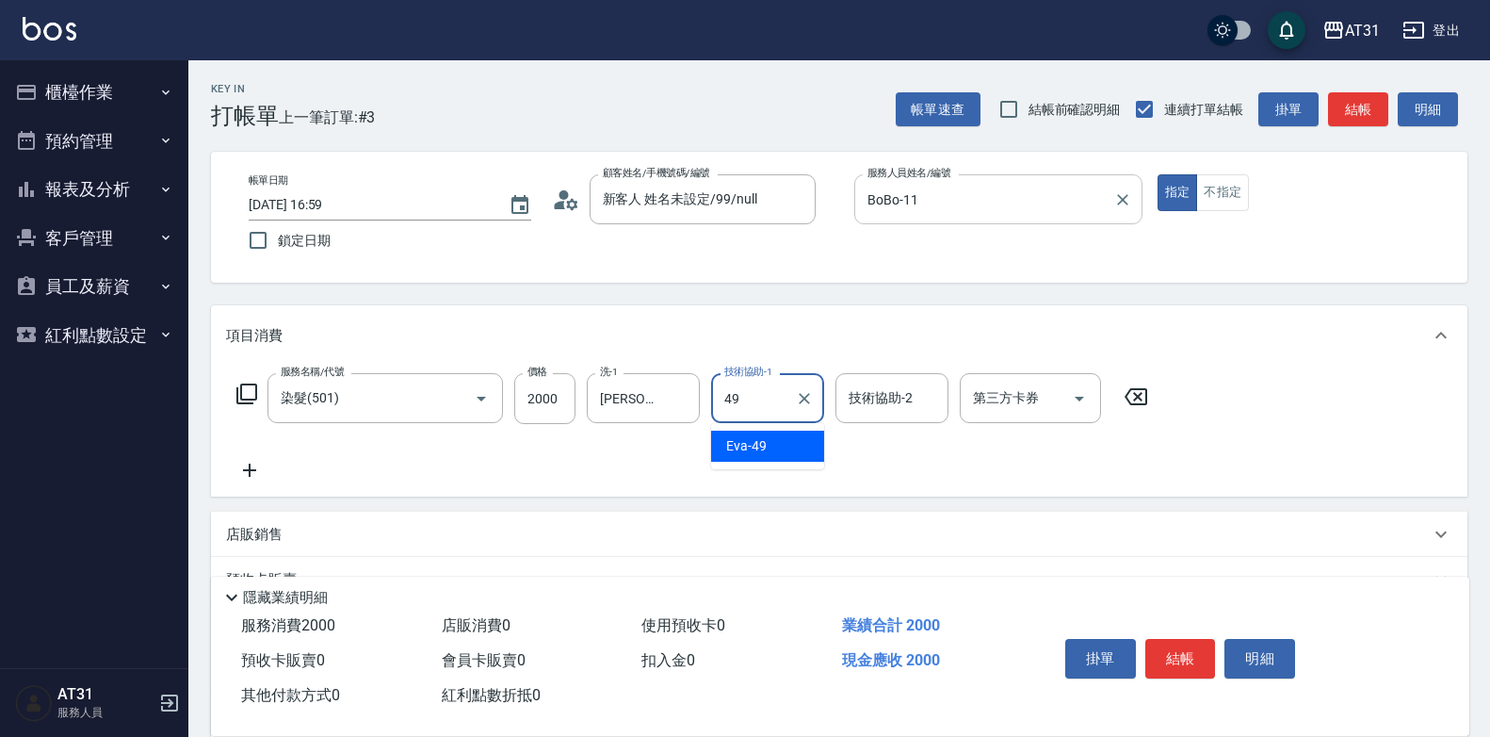
type input "[PERSON_NAME]-49"
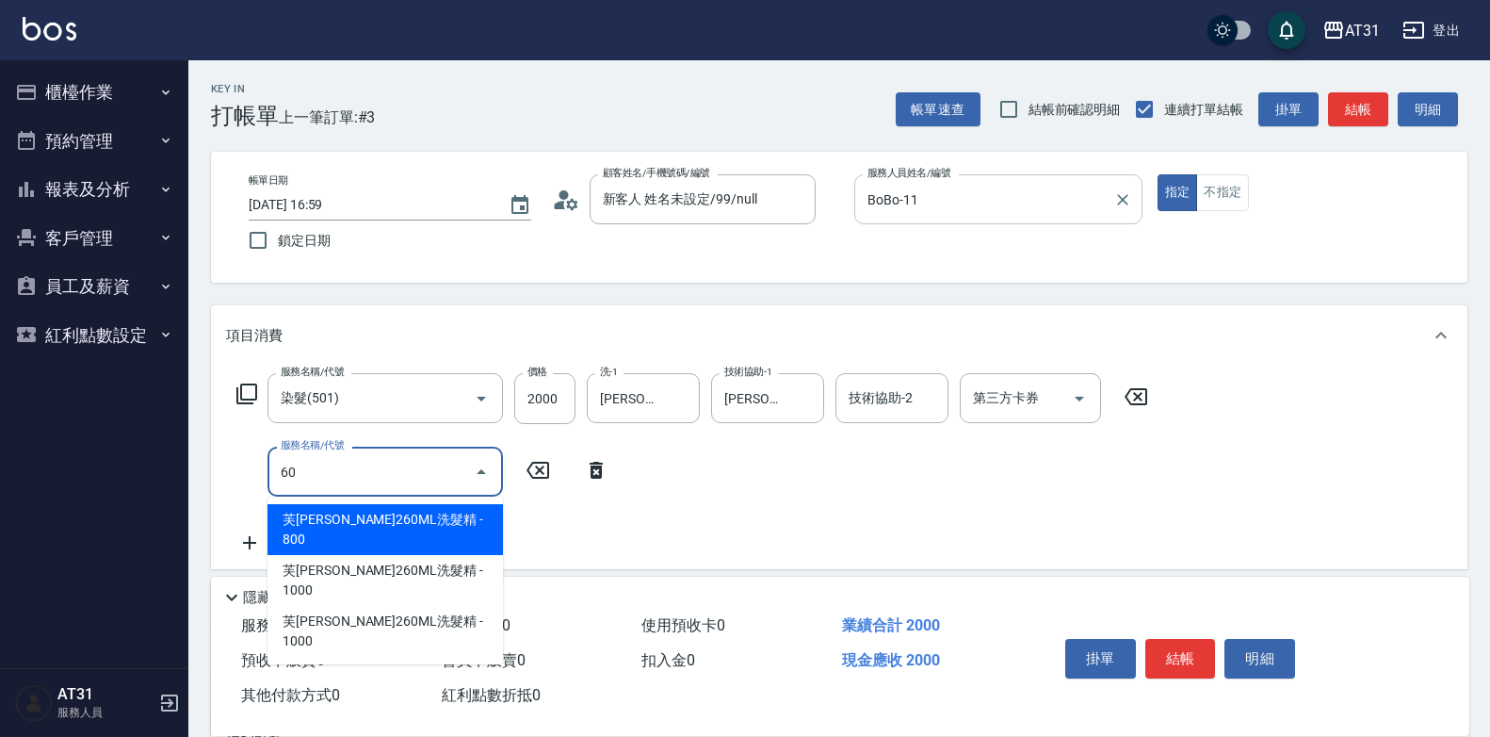
type input "601"
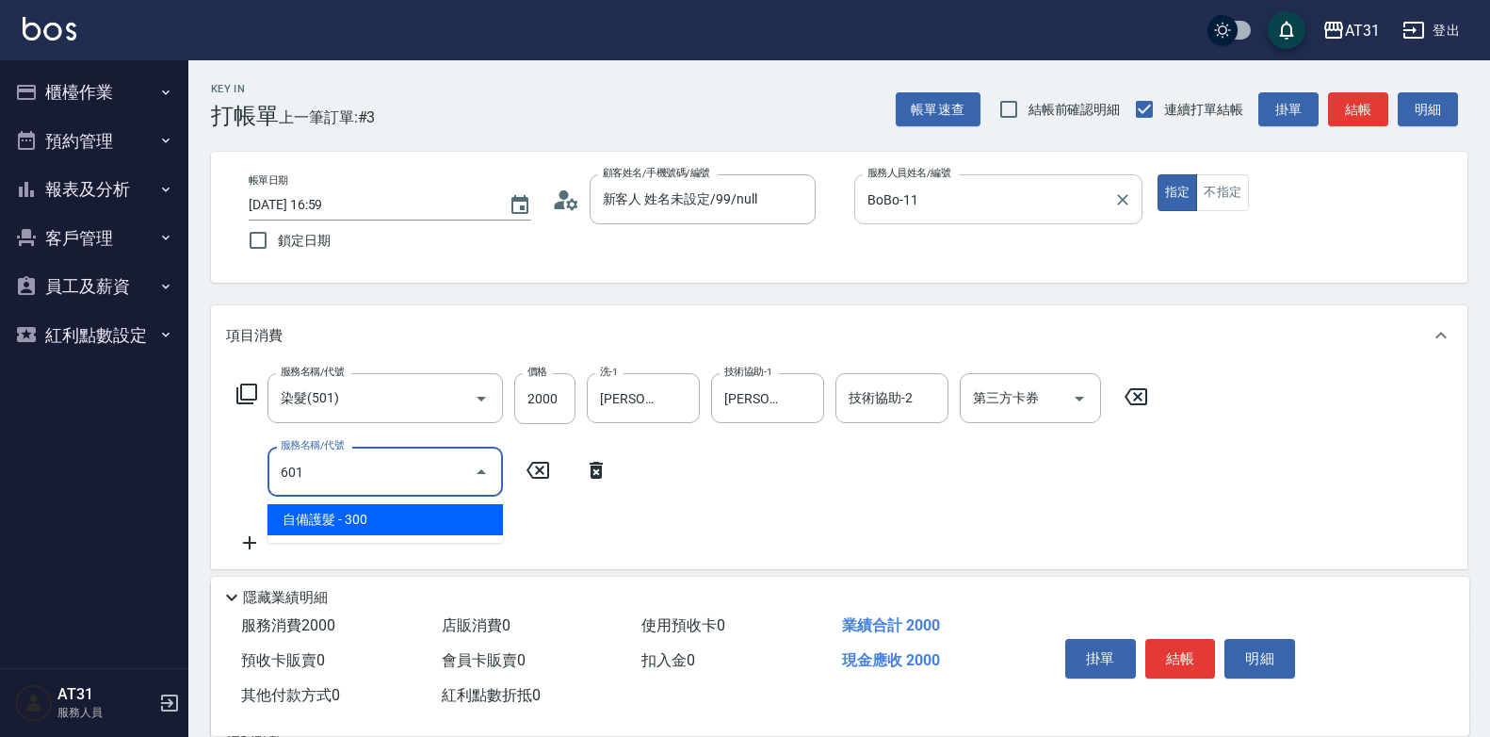
type input "230"
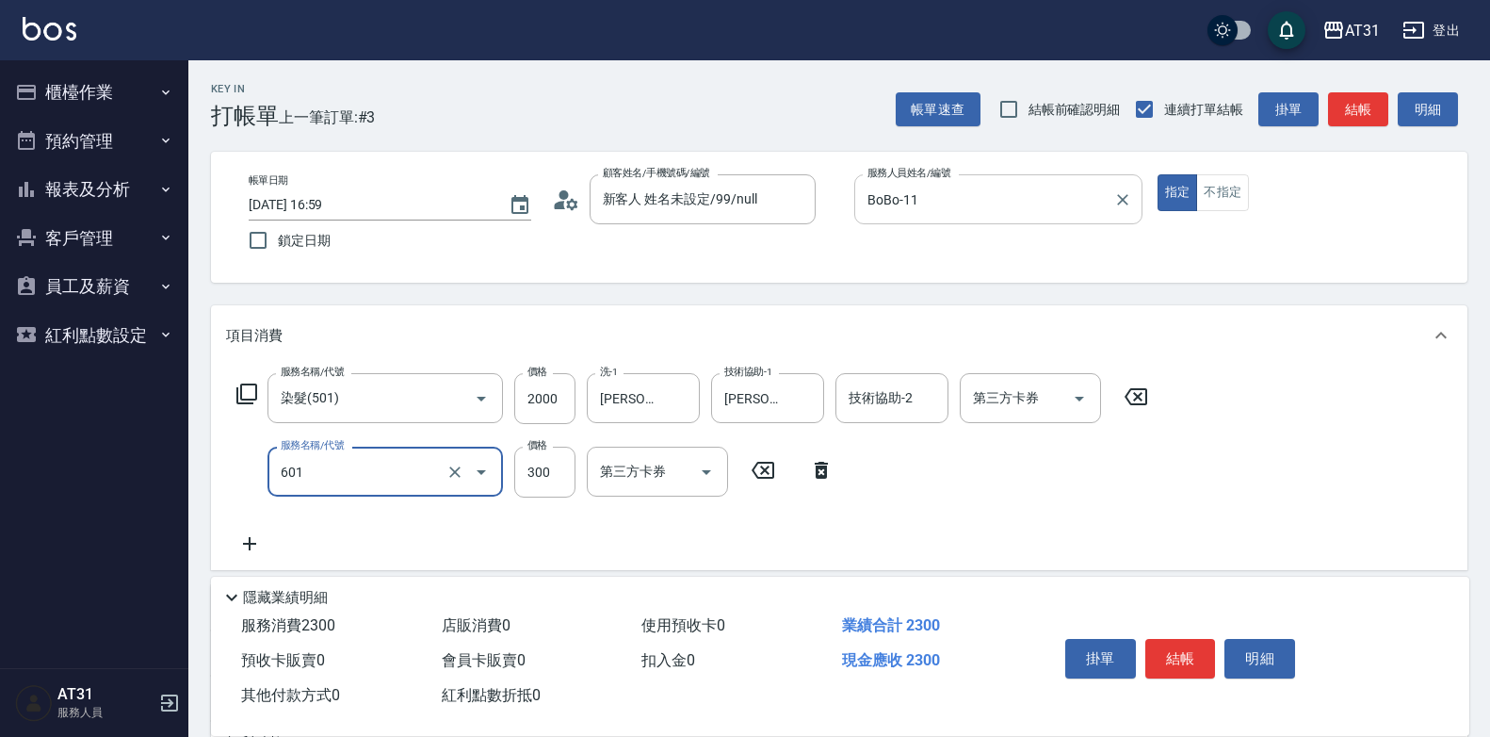
type input "自備護髮(601)"
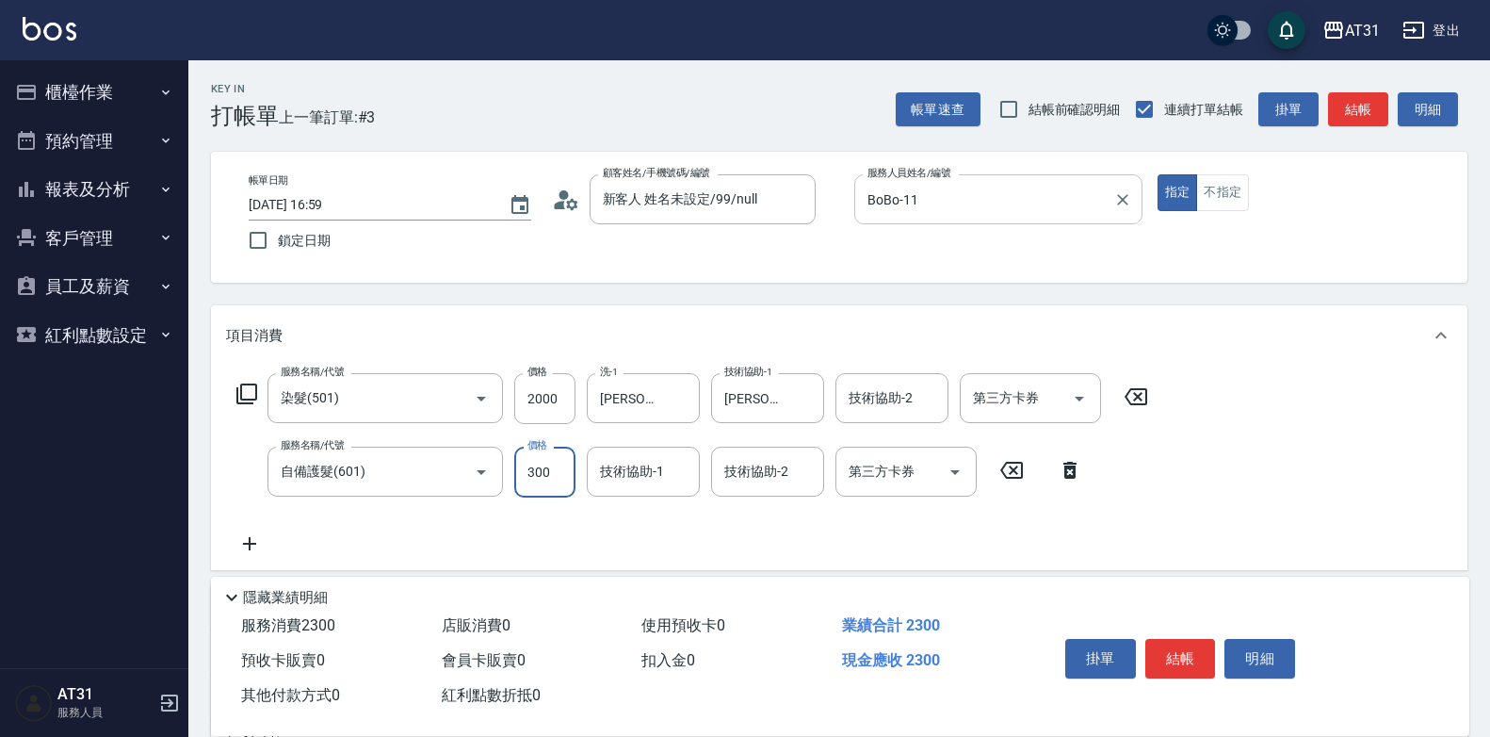
type input "200"
type input "60"
type input "260"
type input "600"
type input "[PERSON_NAME]-49"
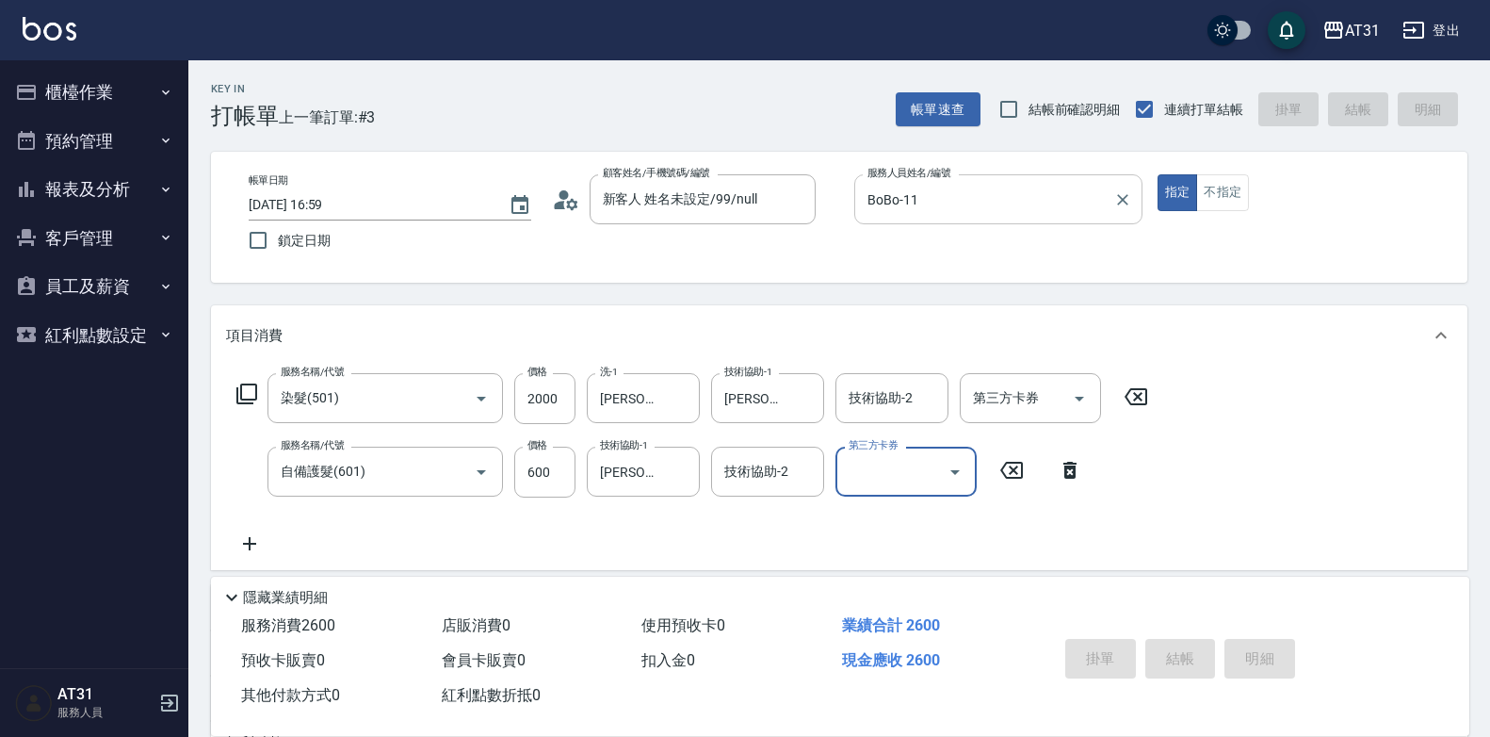
type input "[DATE] 17:00"
type input "0"
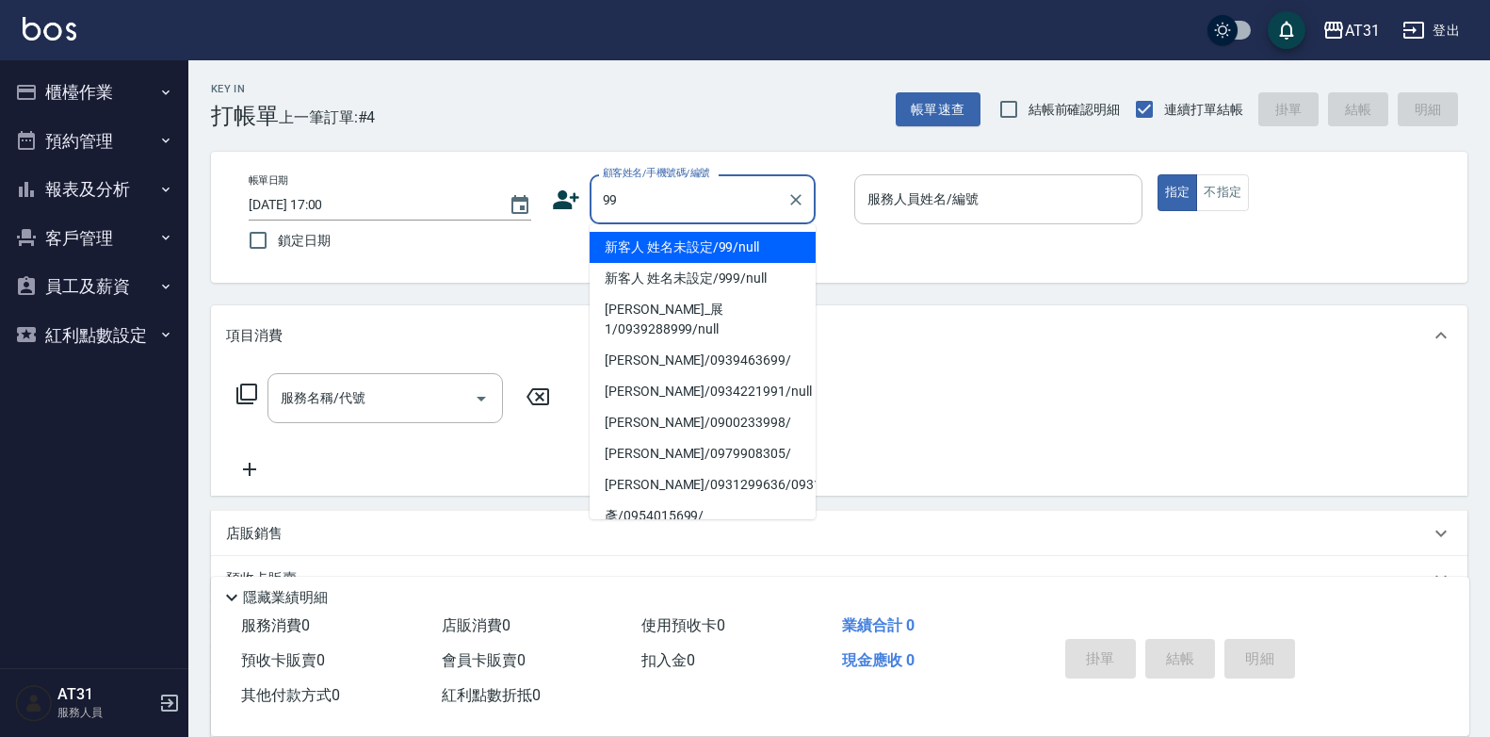
type input "新客人 姓名未設定/99/null"
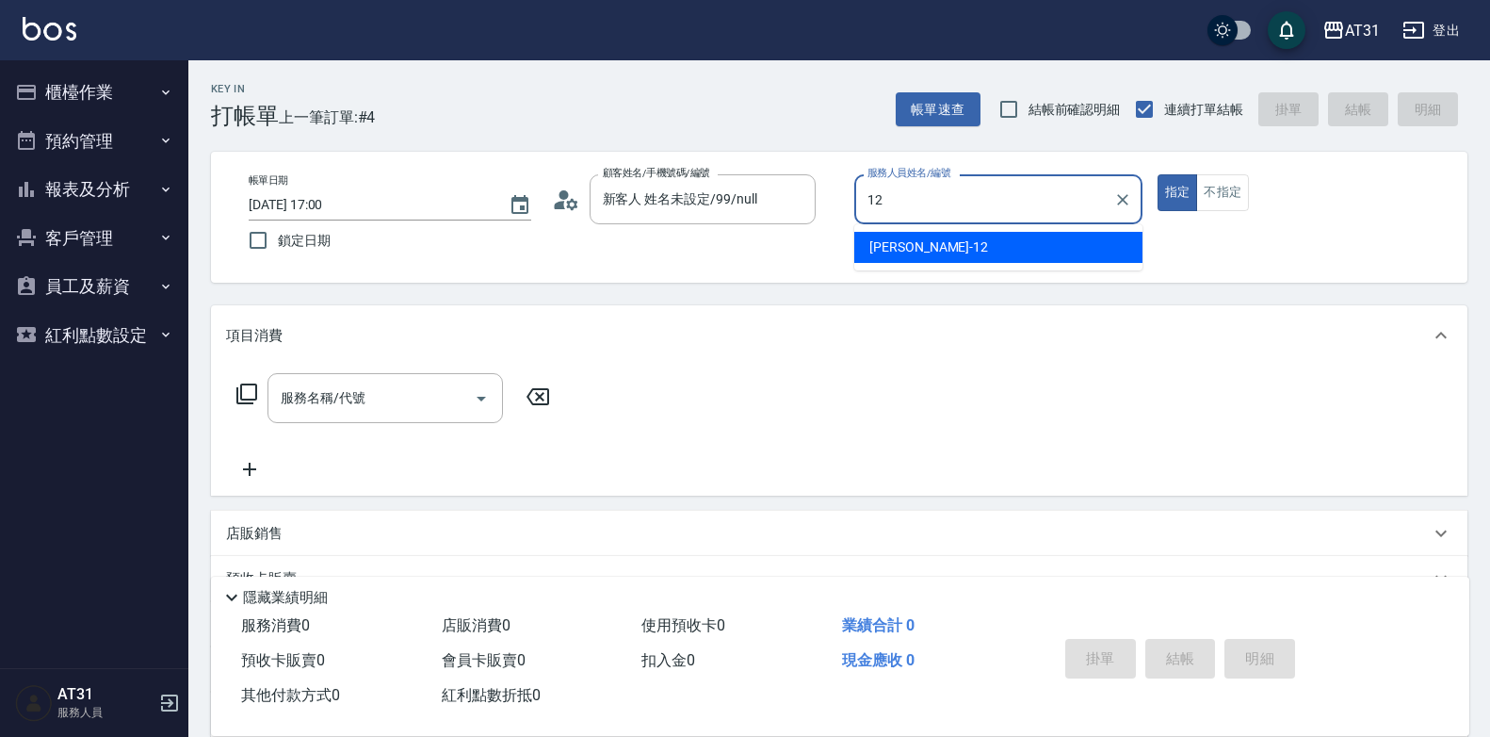
type input "[PERSON_NAME]-12"
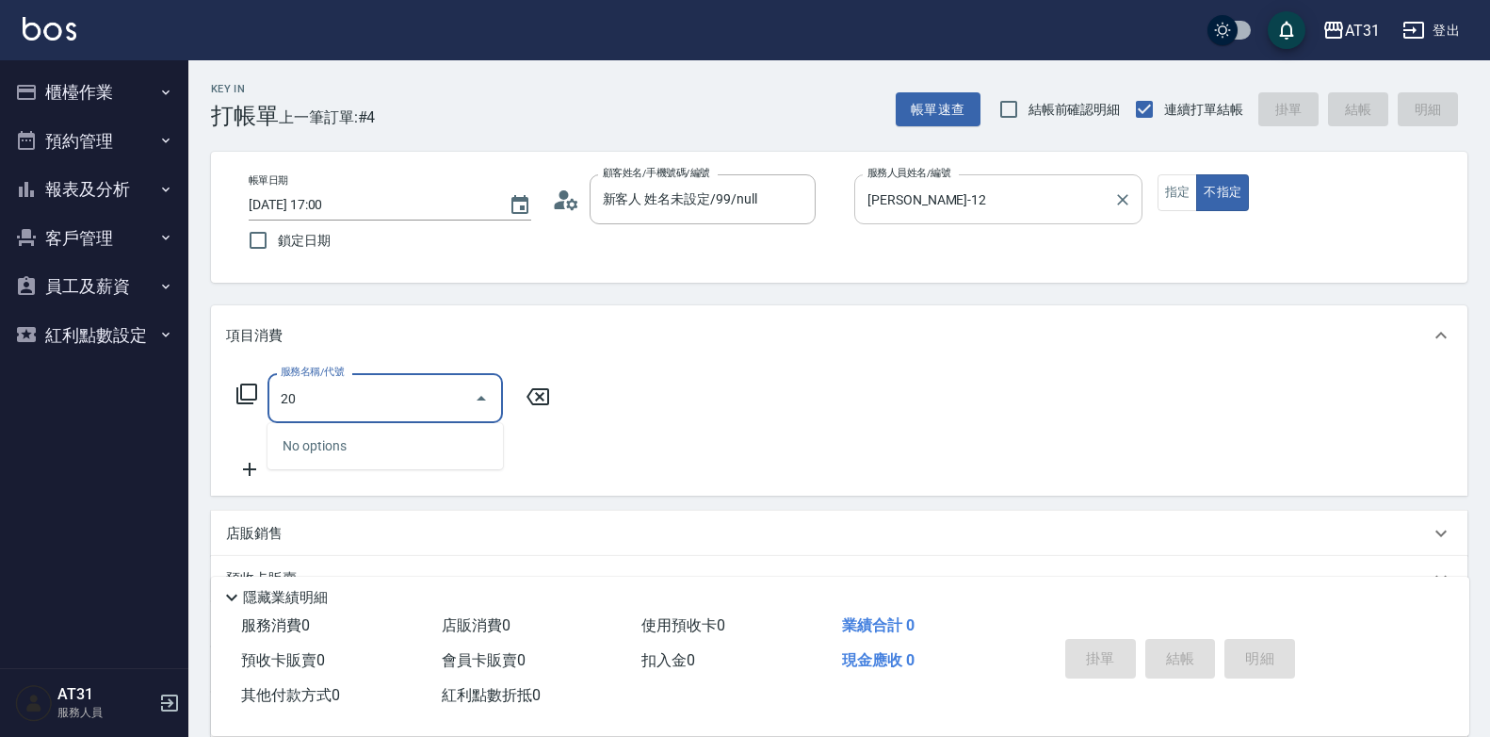
type input "201"
type input "20"
type input "洗髮(201)"
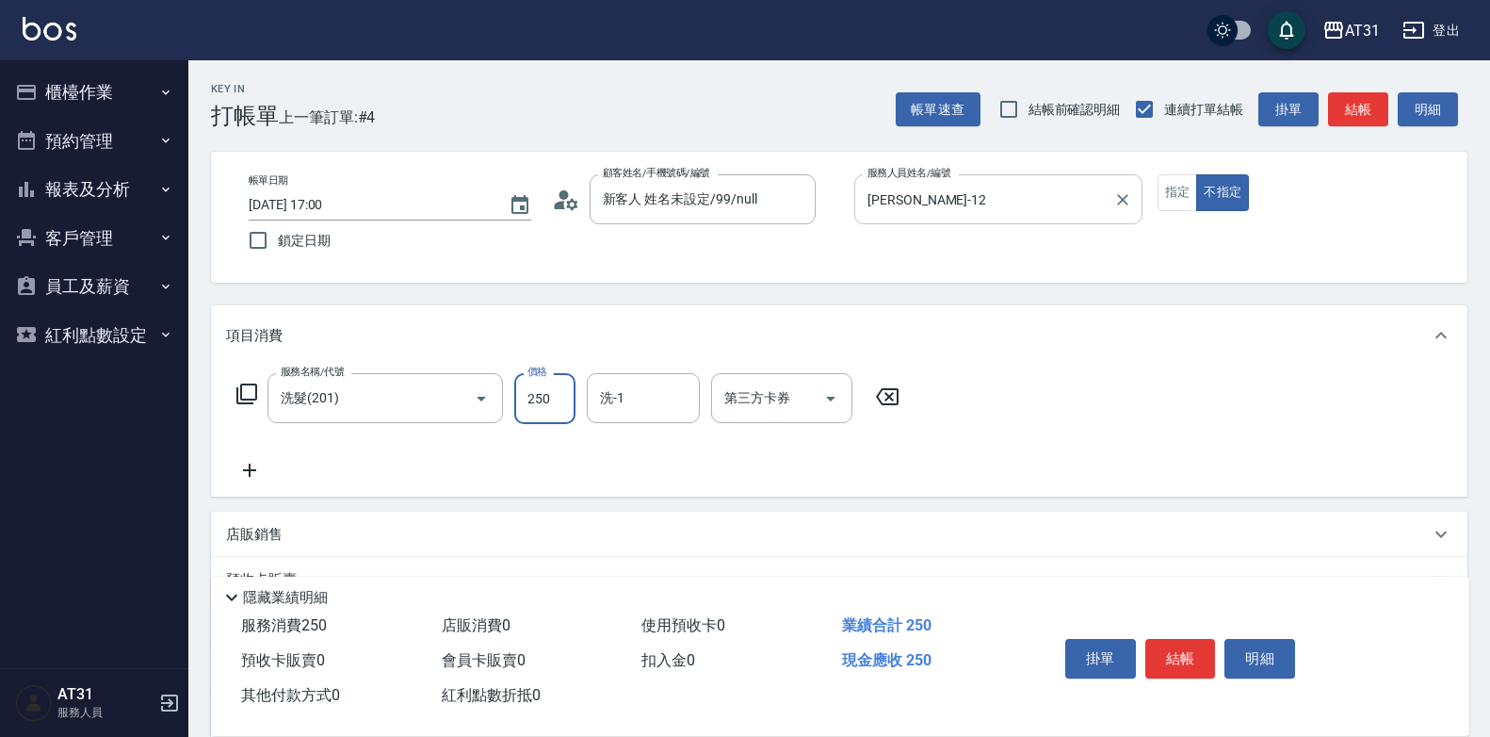
type input "0"
type input "50"
type input "500"
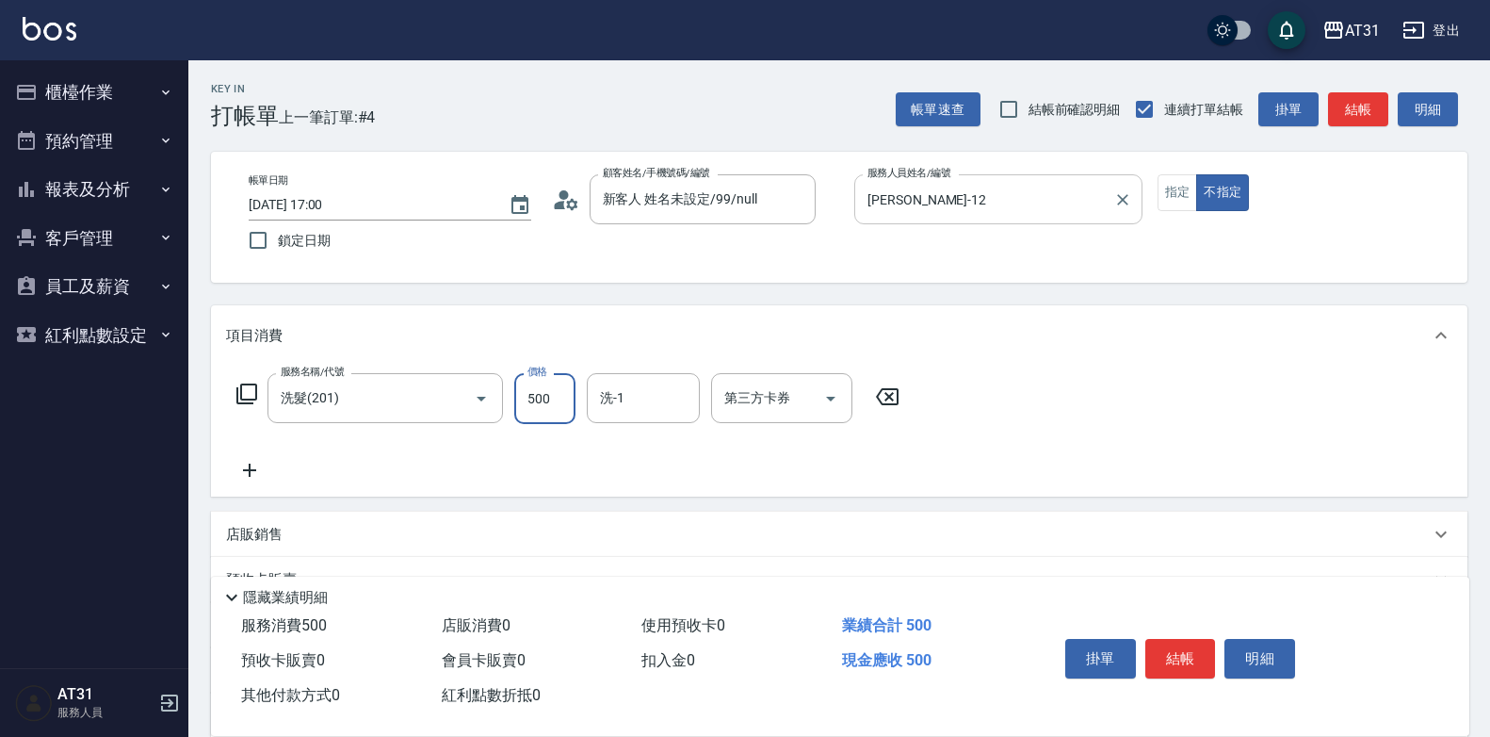
type input "5000"
type input "50"
type input "500"
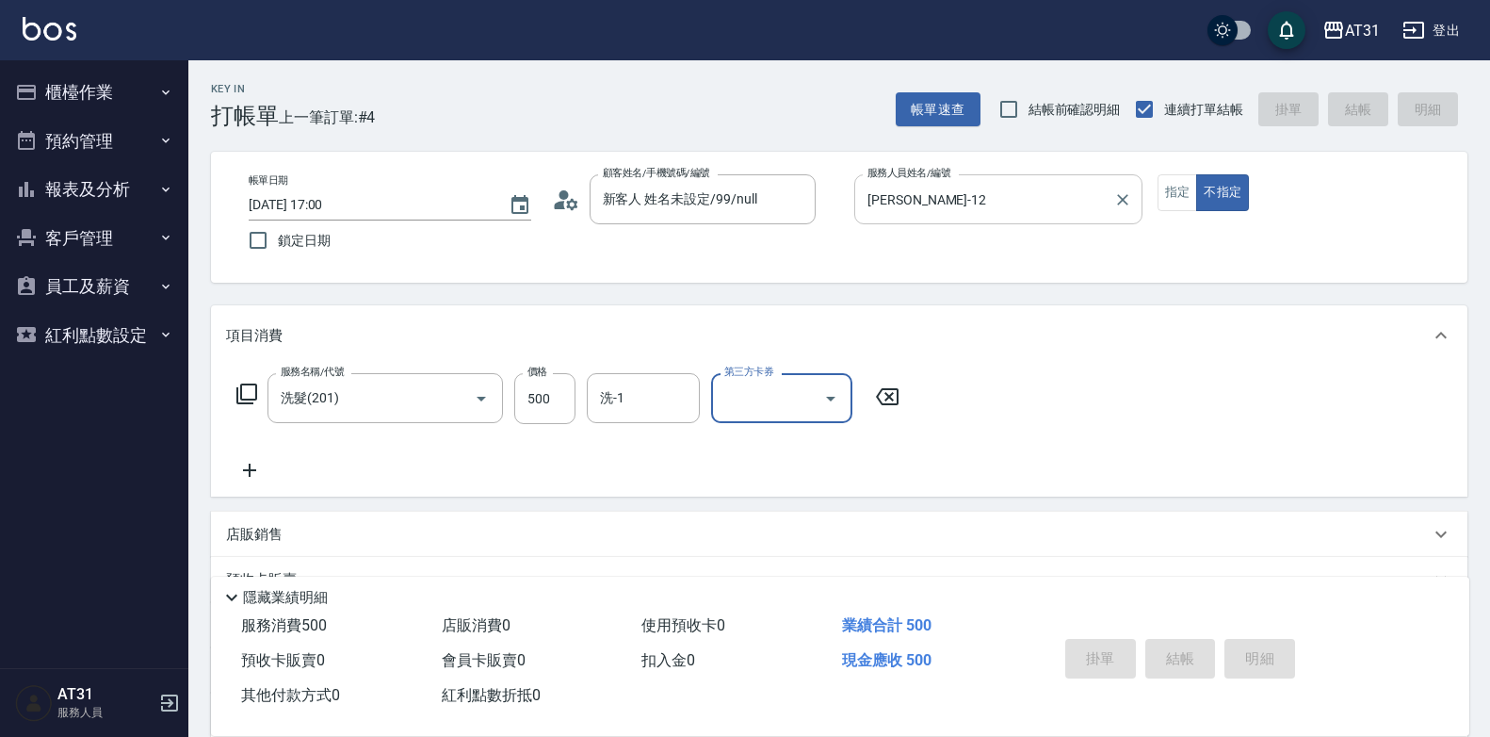
type input "0"
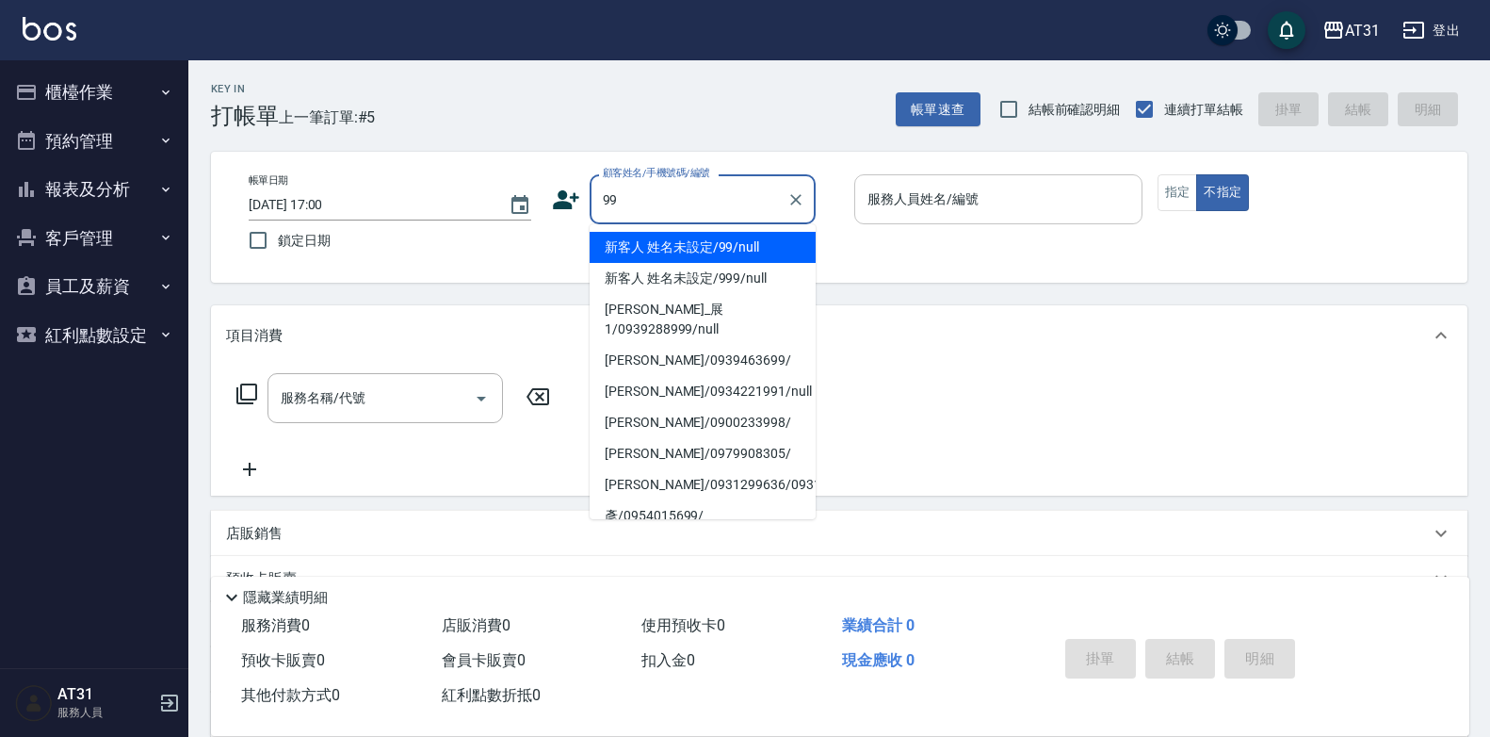
type input "新客人 姓名未設定/99/null"
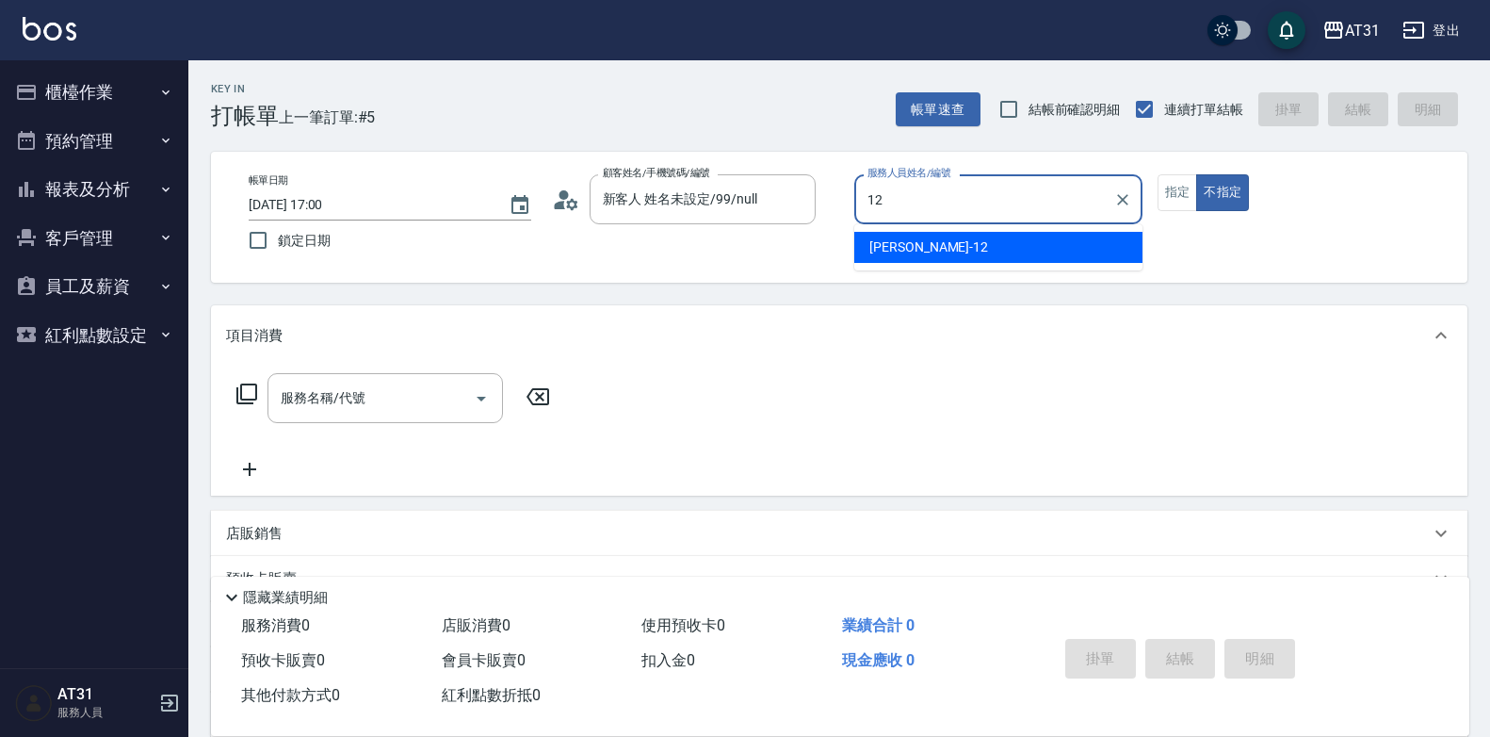
type input "[PERSON_NAME]-12"
type button "false"
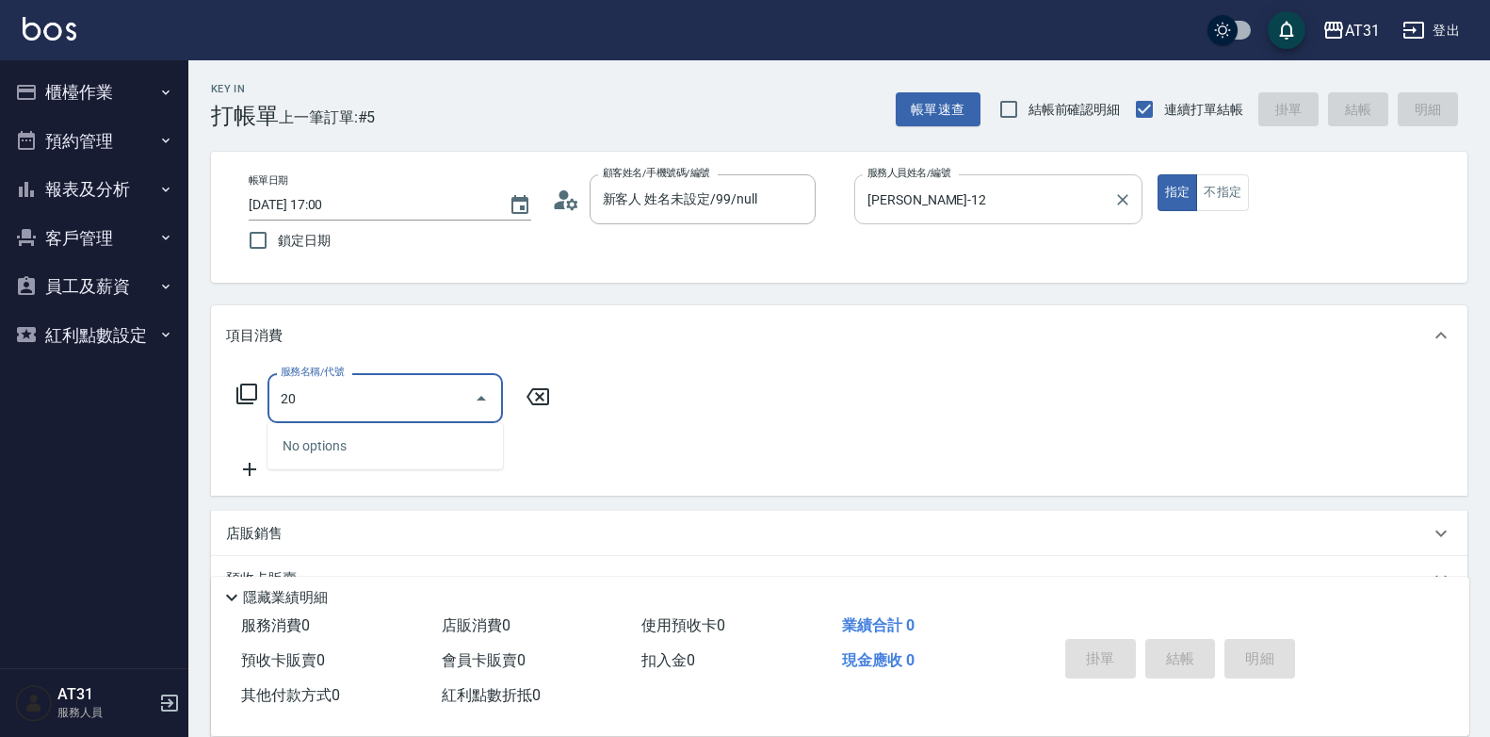
type input "2"
type input "401"
type input "20"
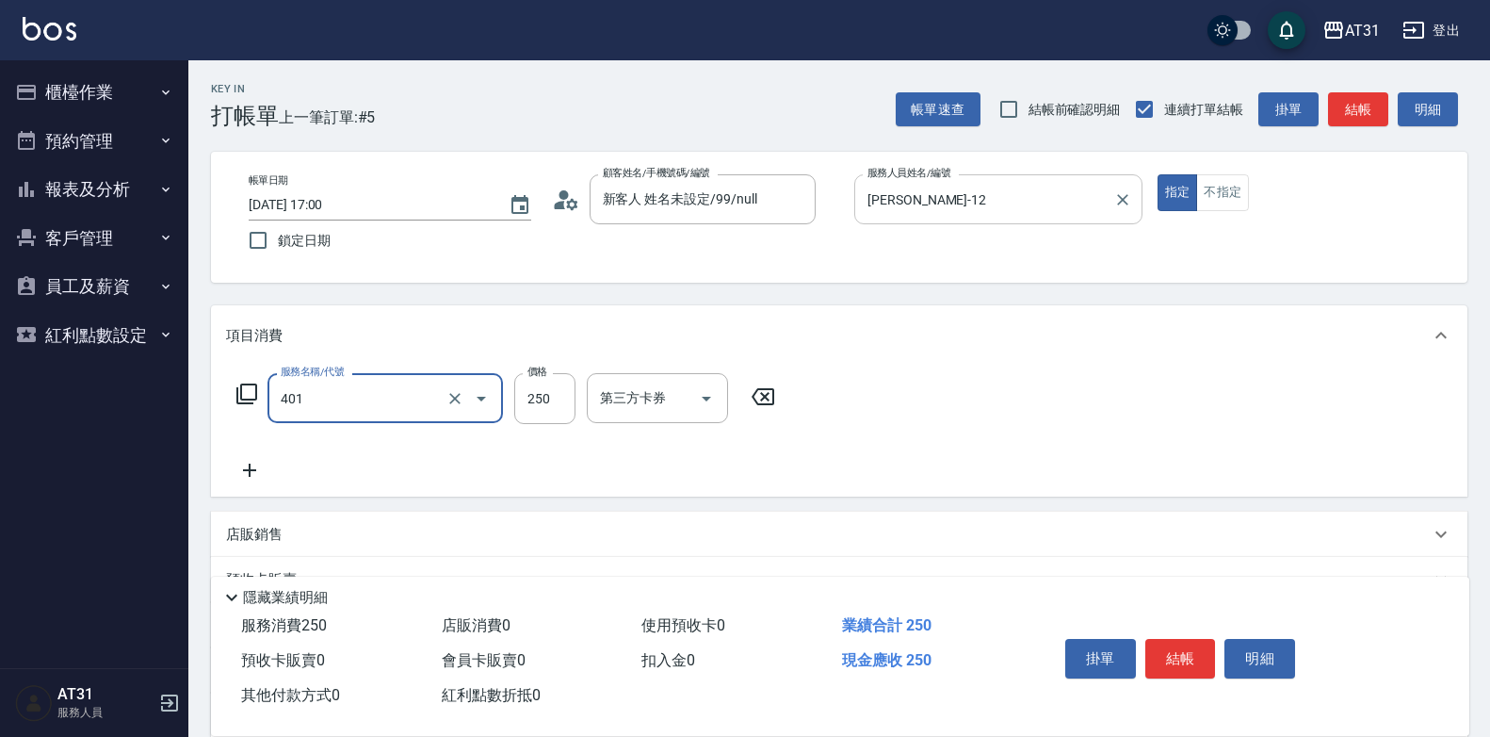
type input "剪髮(401)"
type input "0"
type input "60"
type input "600"
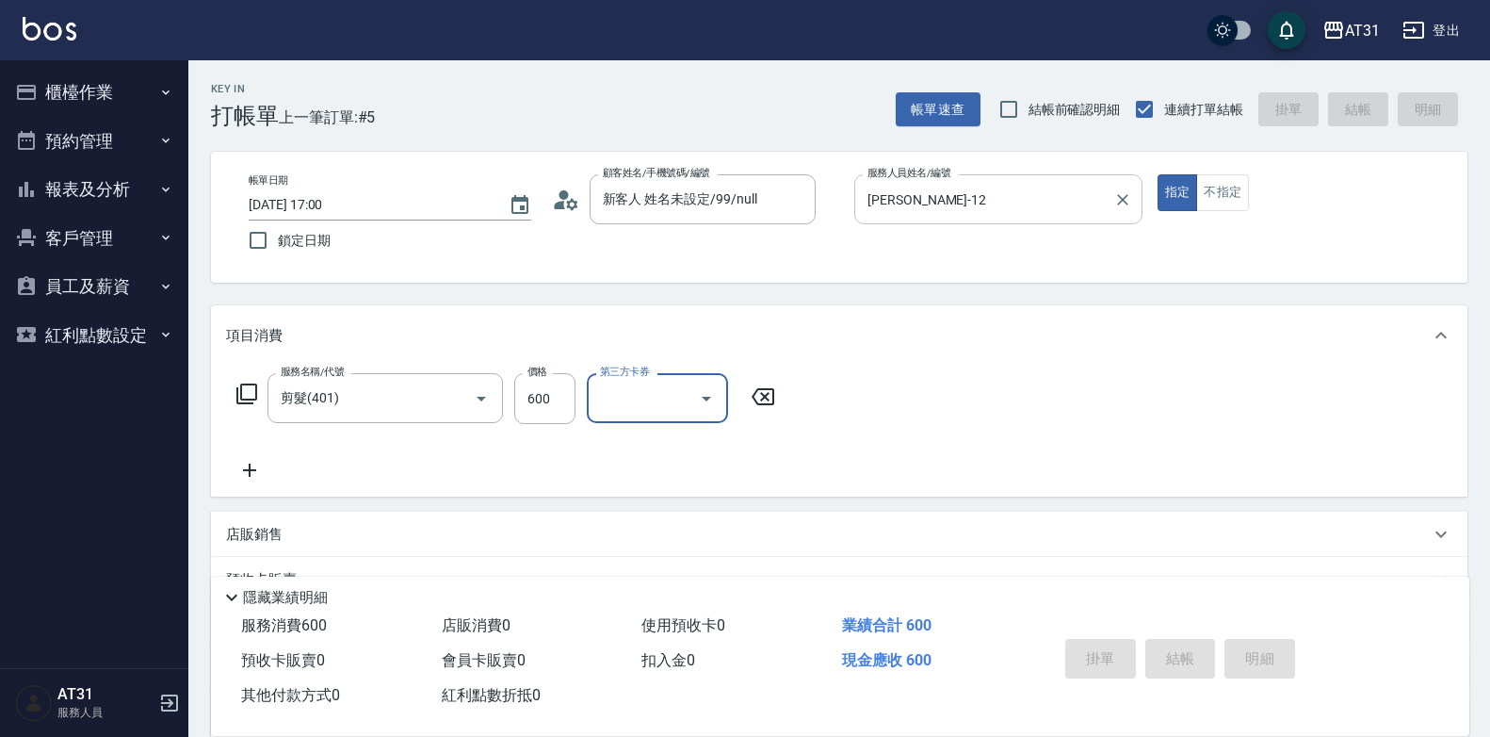
type input "0"
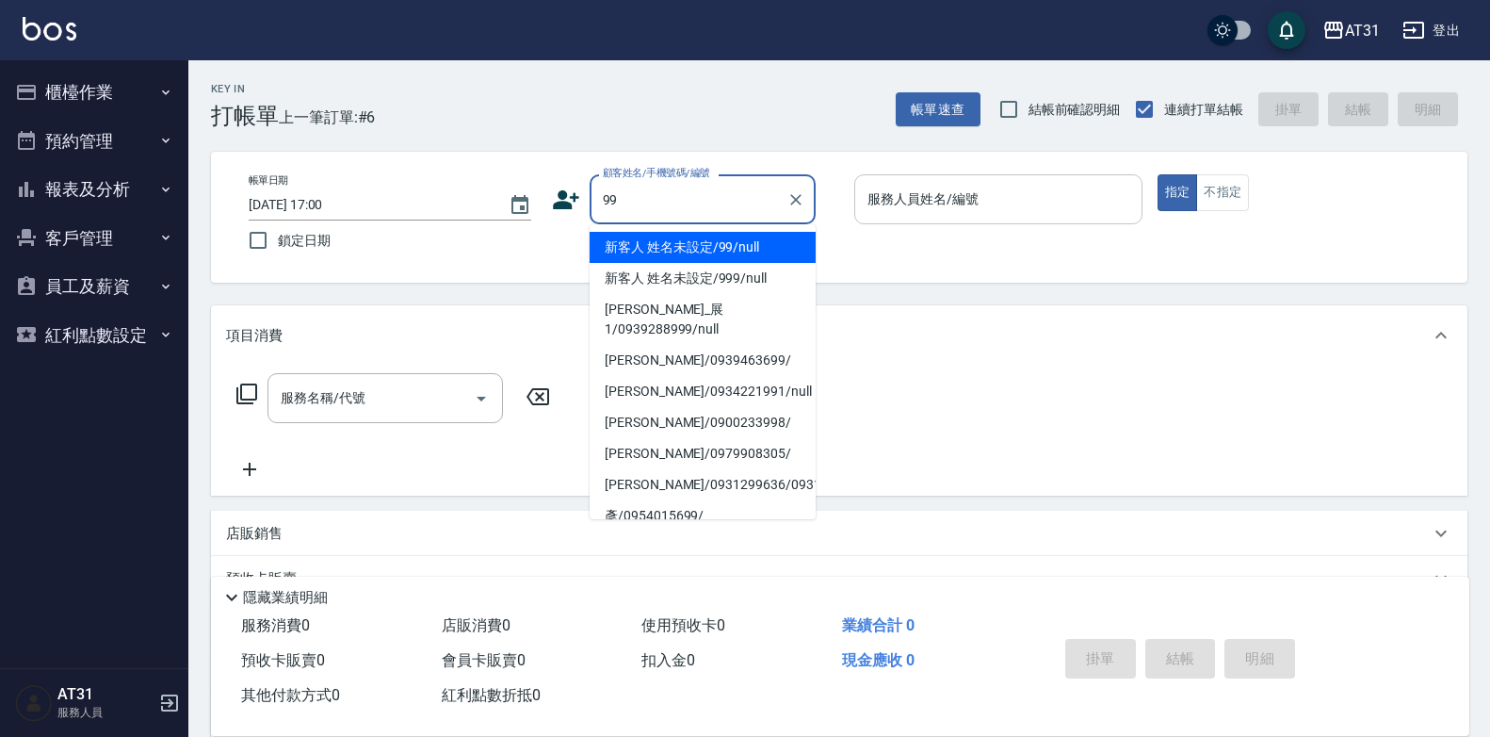
type input "新客人 姓名未設定/99/null"
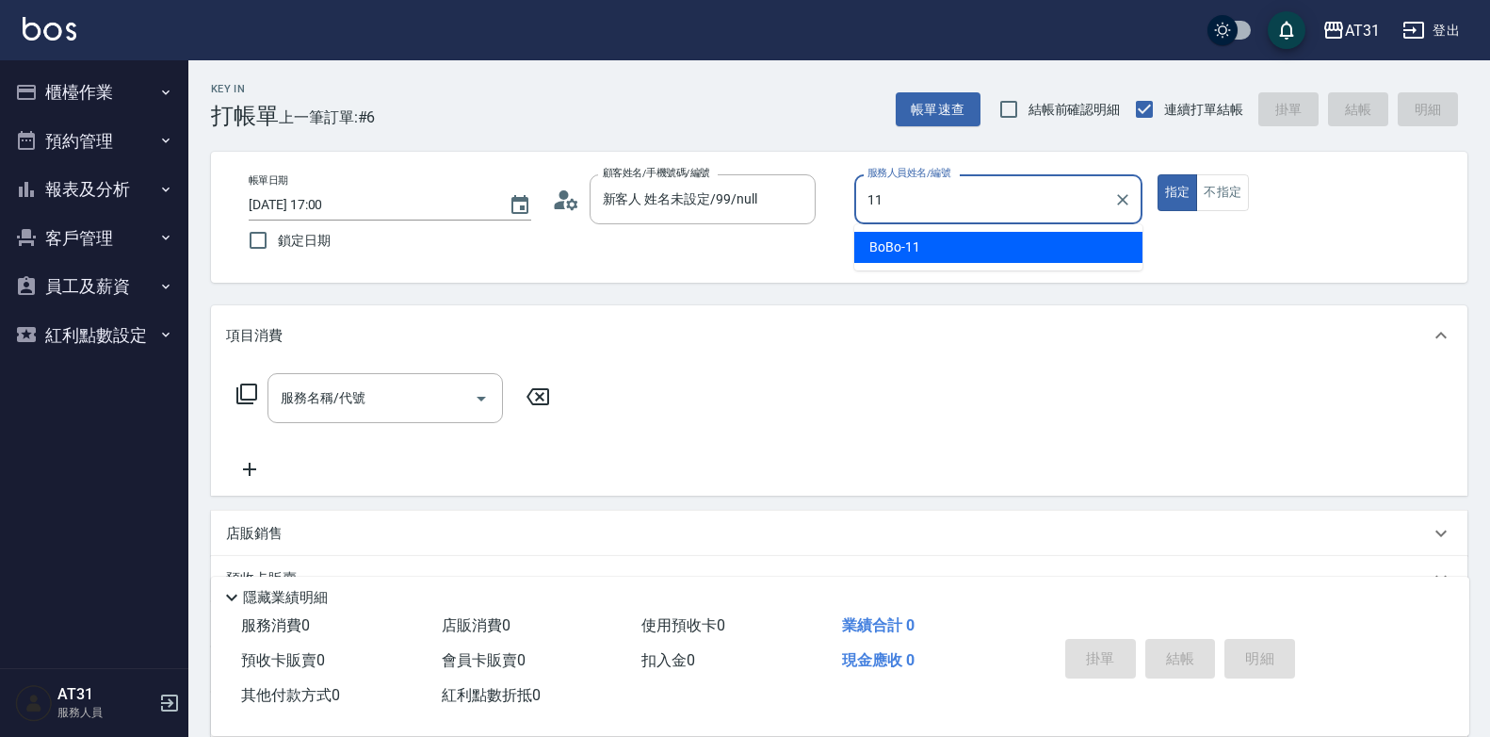
type input "BoBo-11"
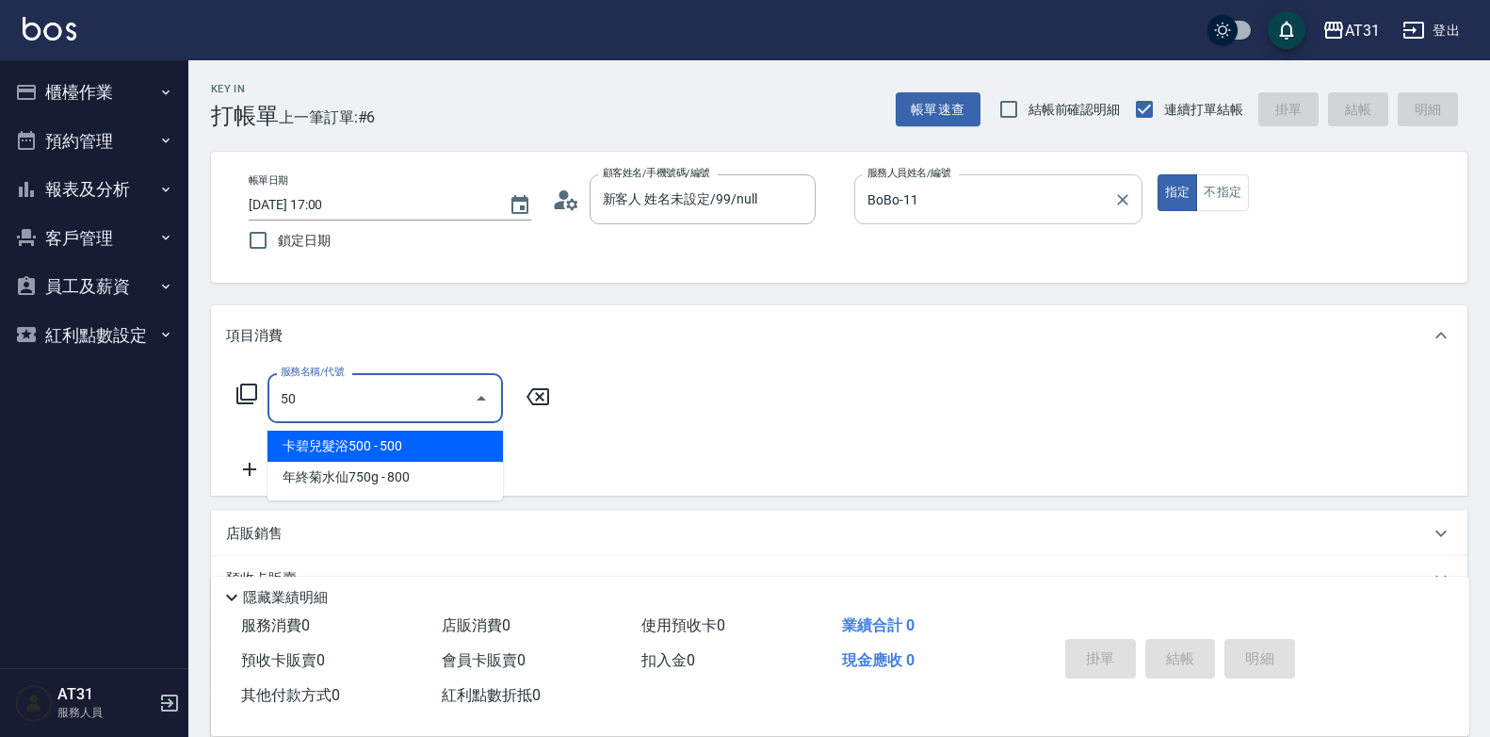
type input "501"
type input "160"
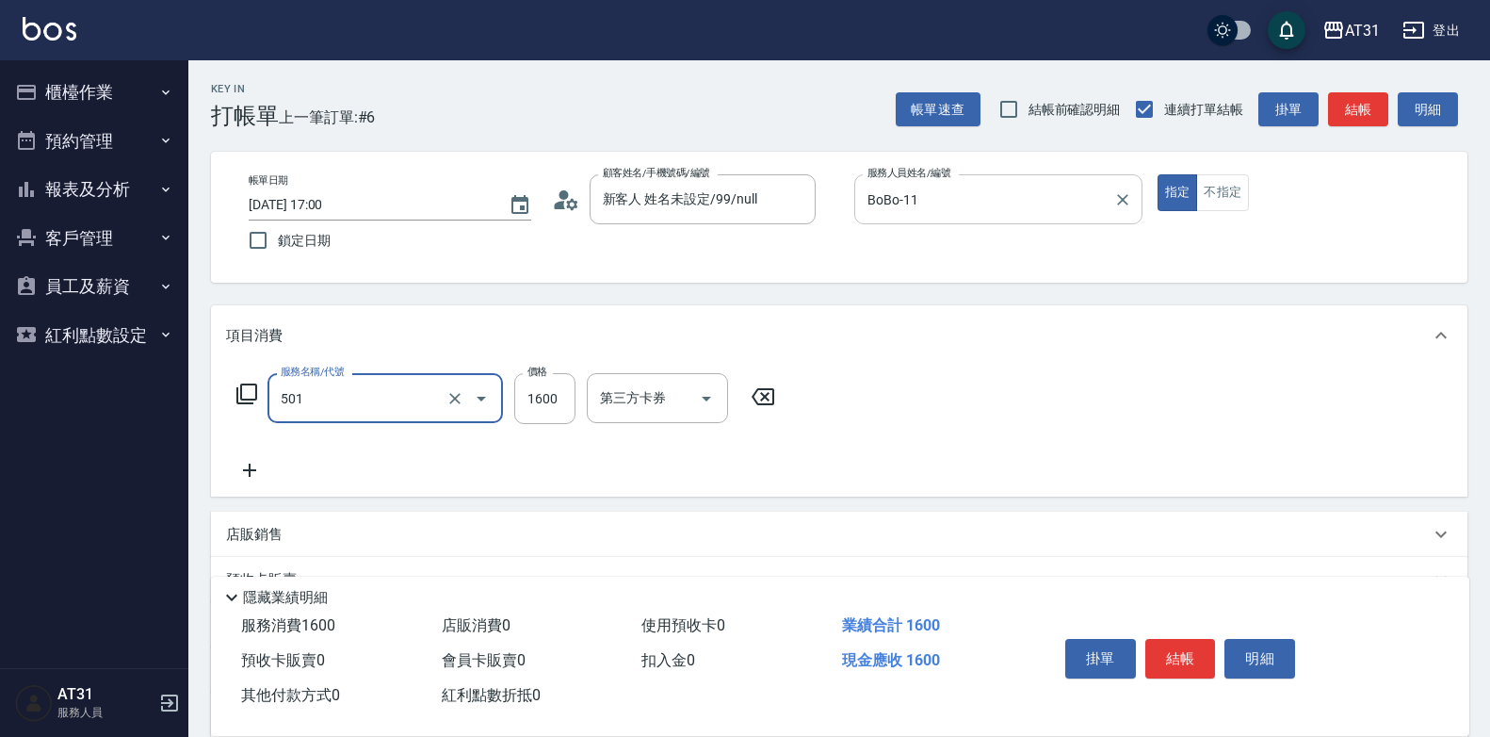
type input "染髮(501)"
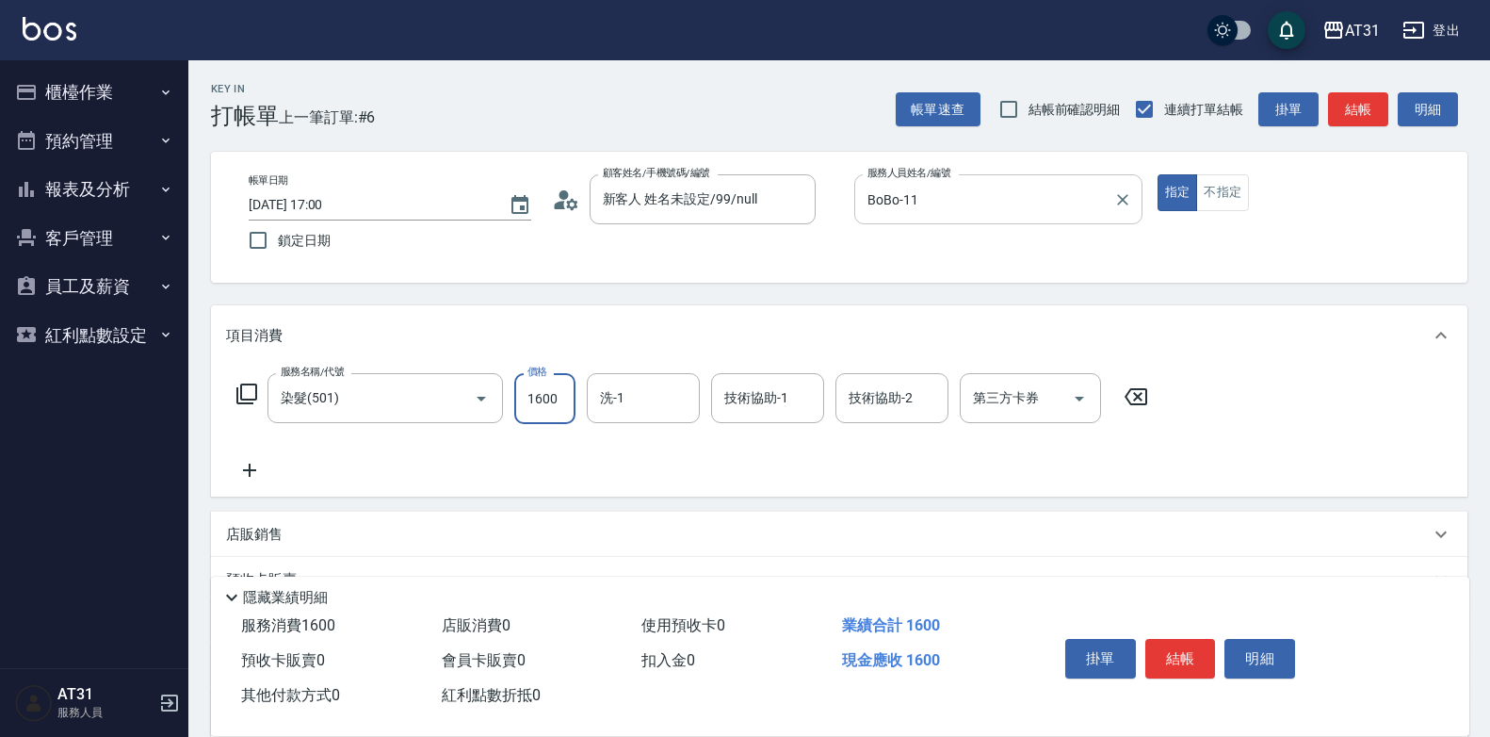
type input "0"
type input "12"
type input "10"
type input "120"
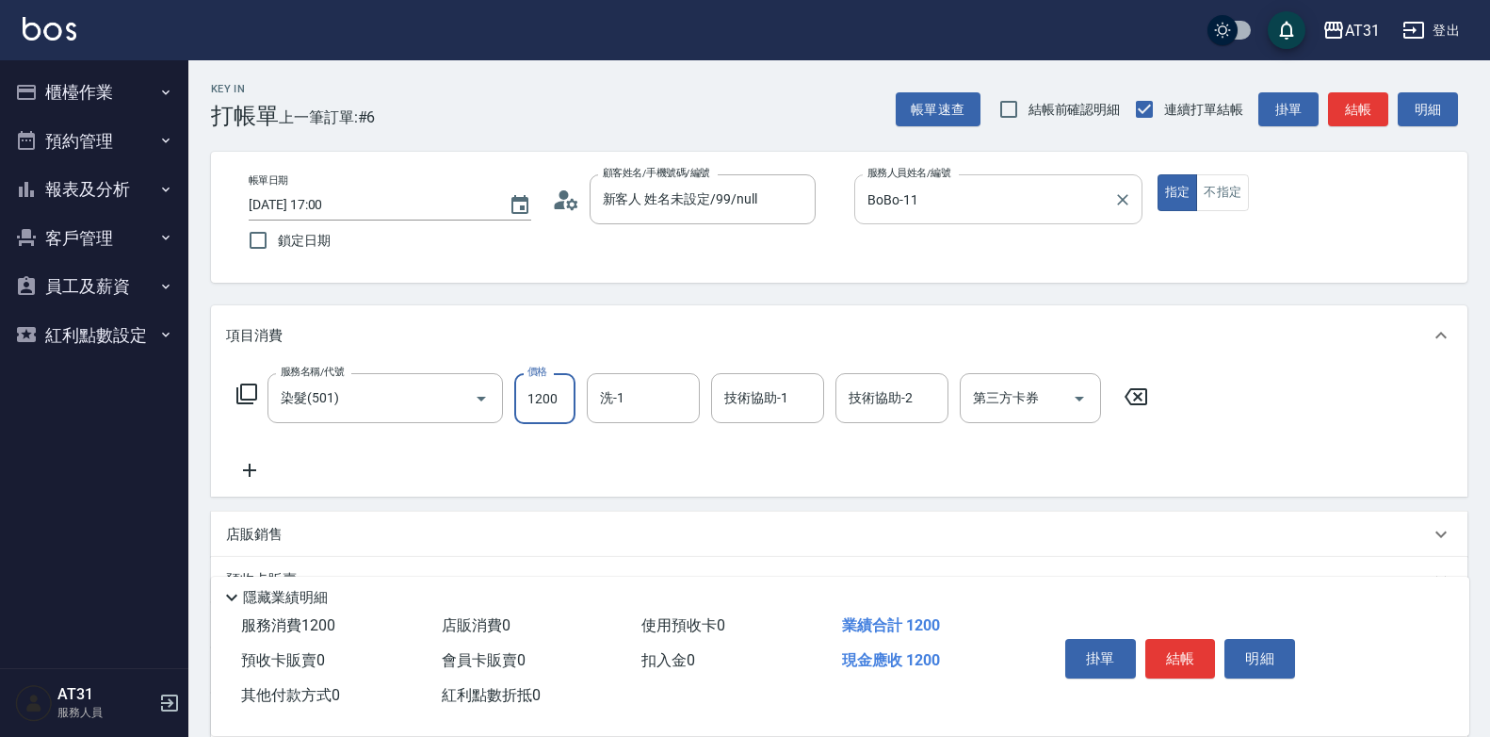
type input "1200"
type input "[PERSON_NAME]-49"
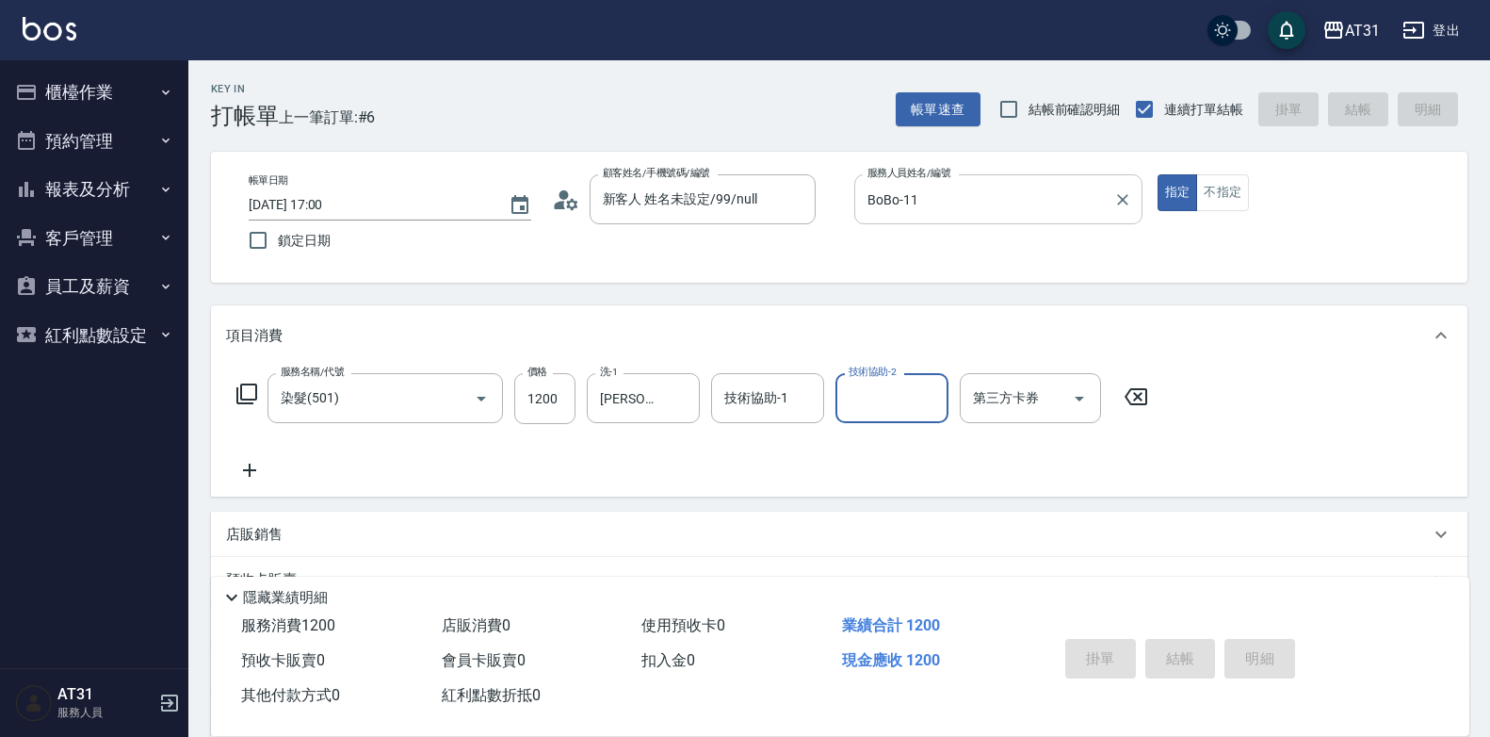
type input "0"
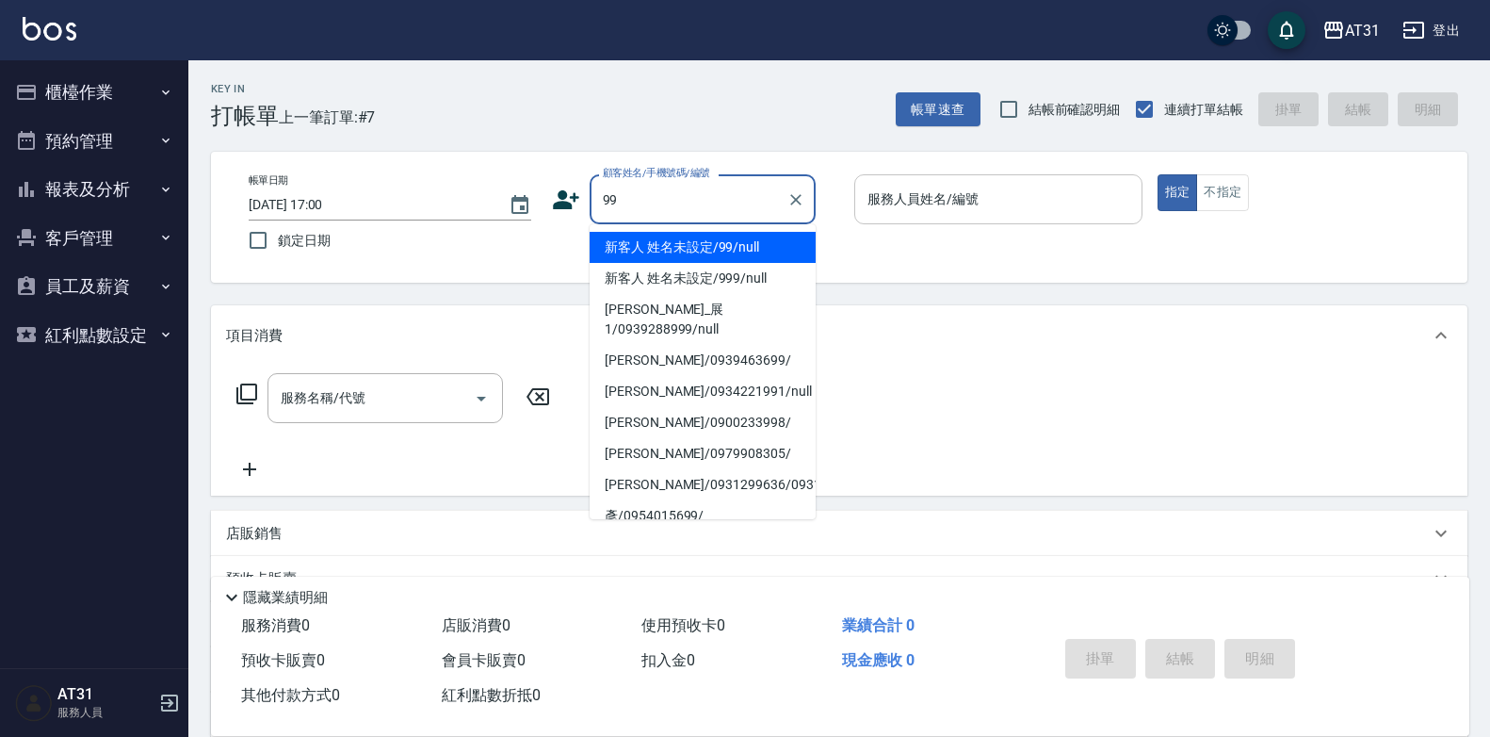
type input "新客人 姓名未設定/99/null"
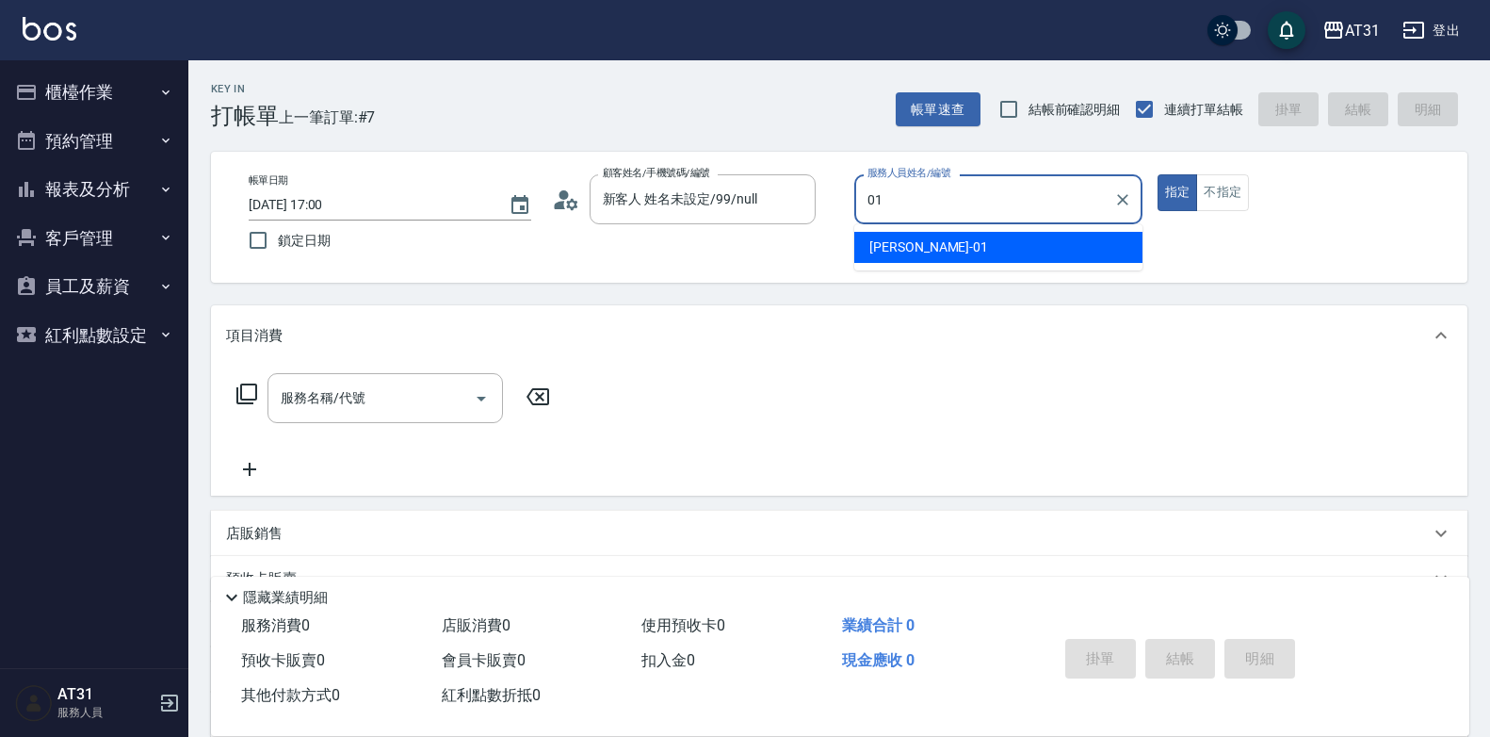
type input "[PERSON_NAME]-01"
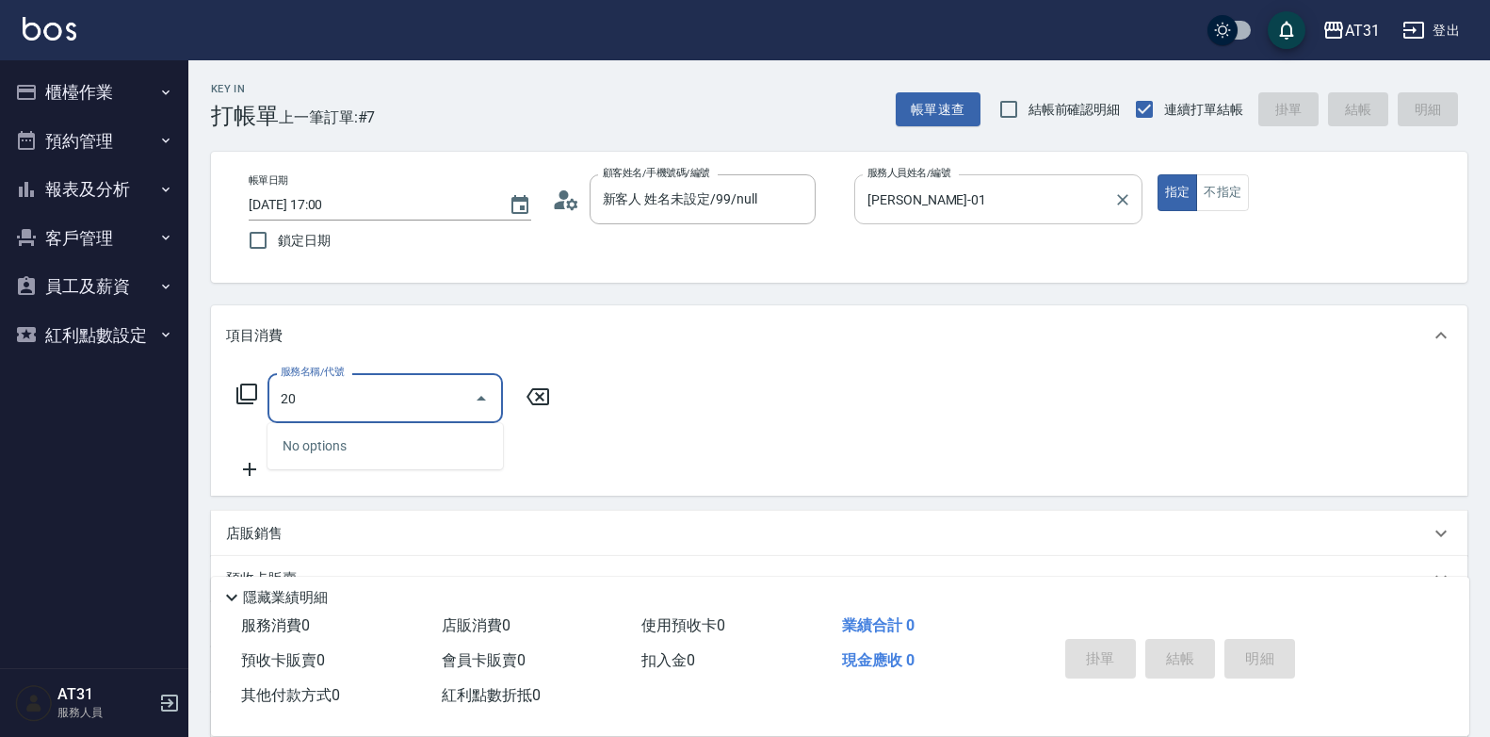
type input "201"
type input "20"
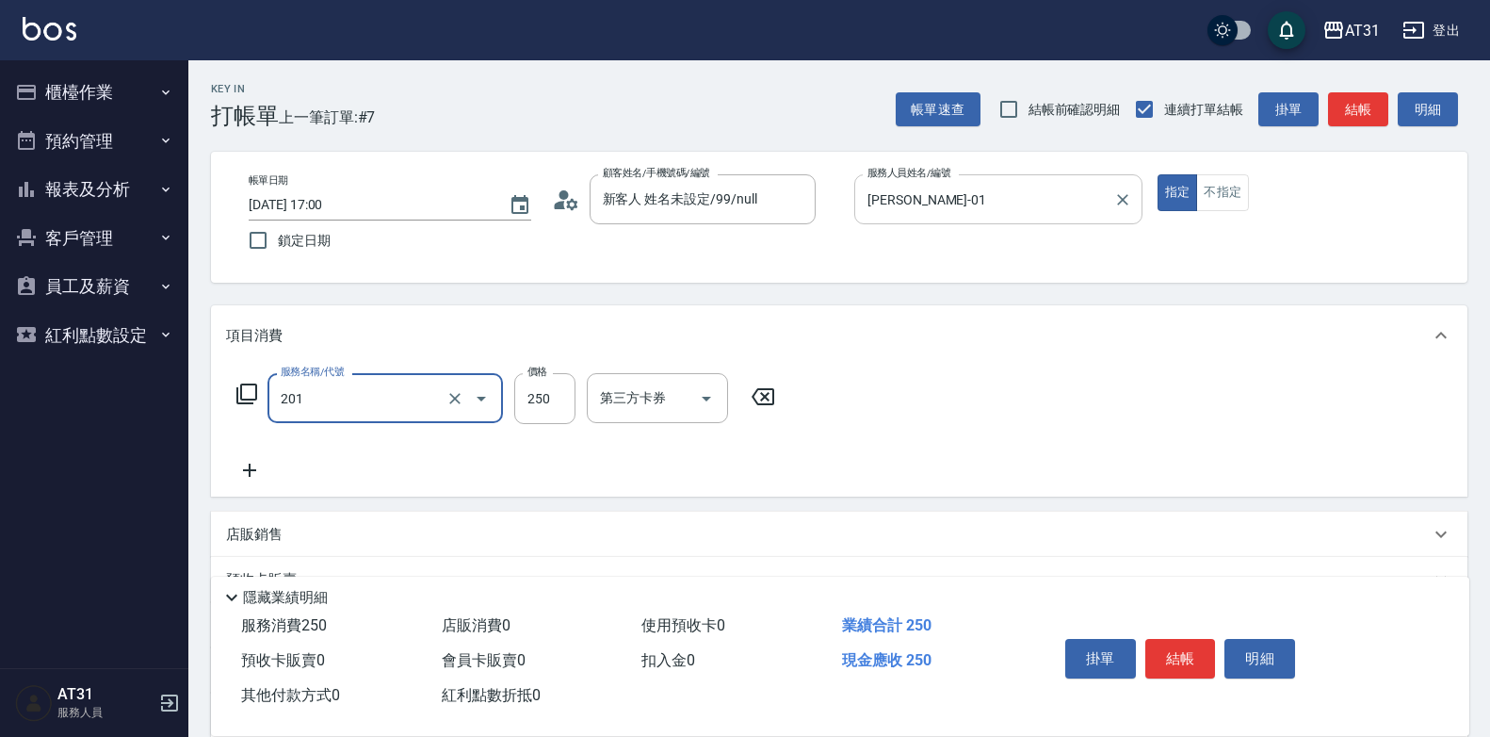
type input "洗髮(201)"
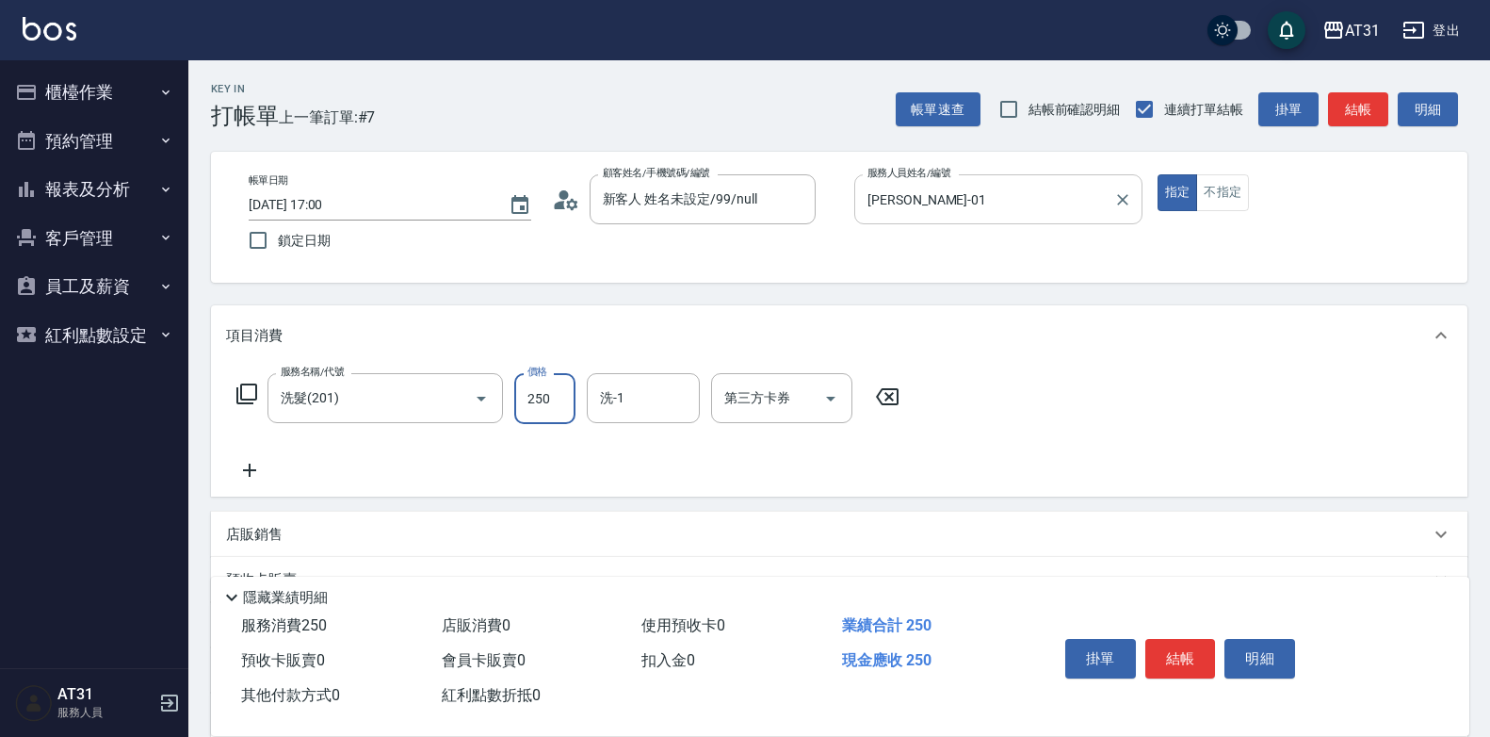
type input "0"
type input "30"
type input "300"
type input "[PERSON_NAME]-46"
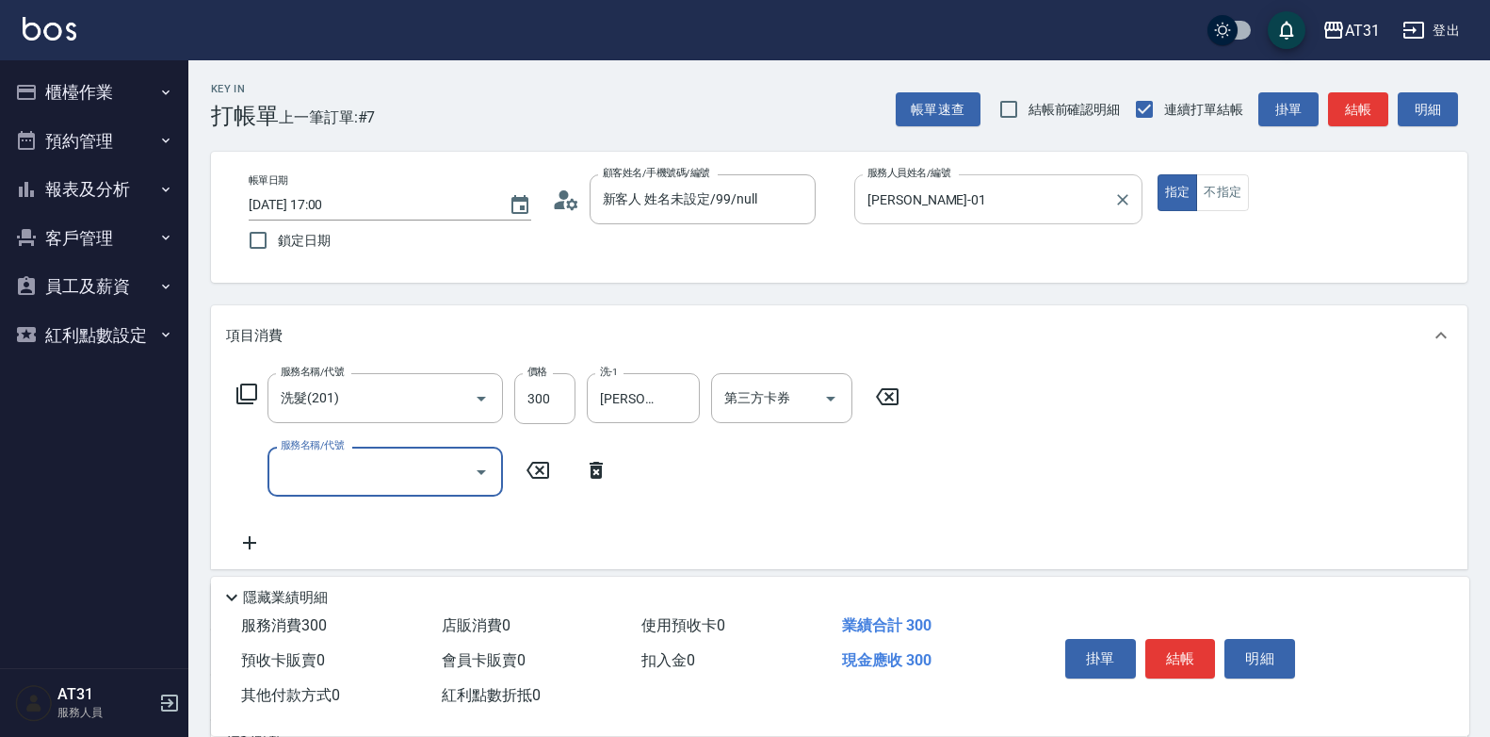
type input "2"
type input "401"
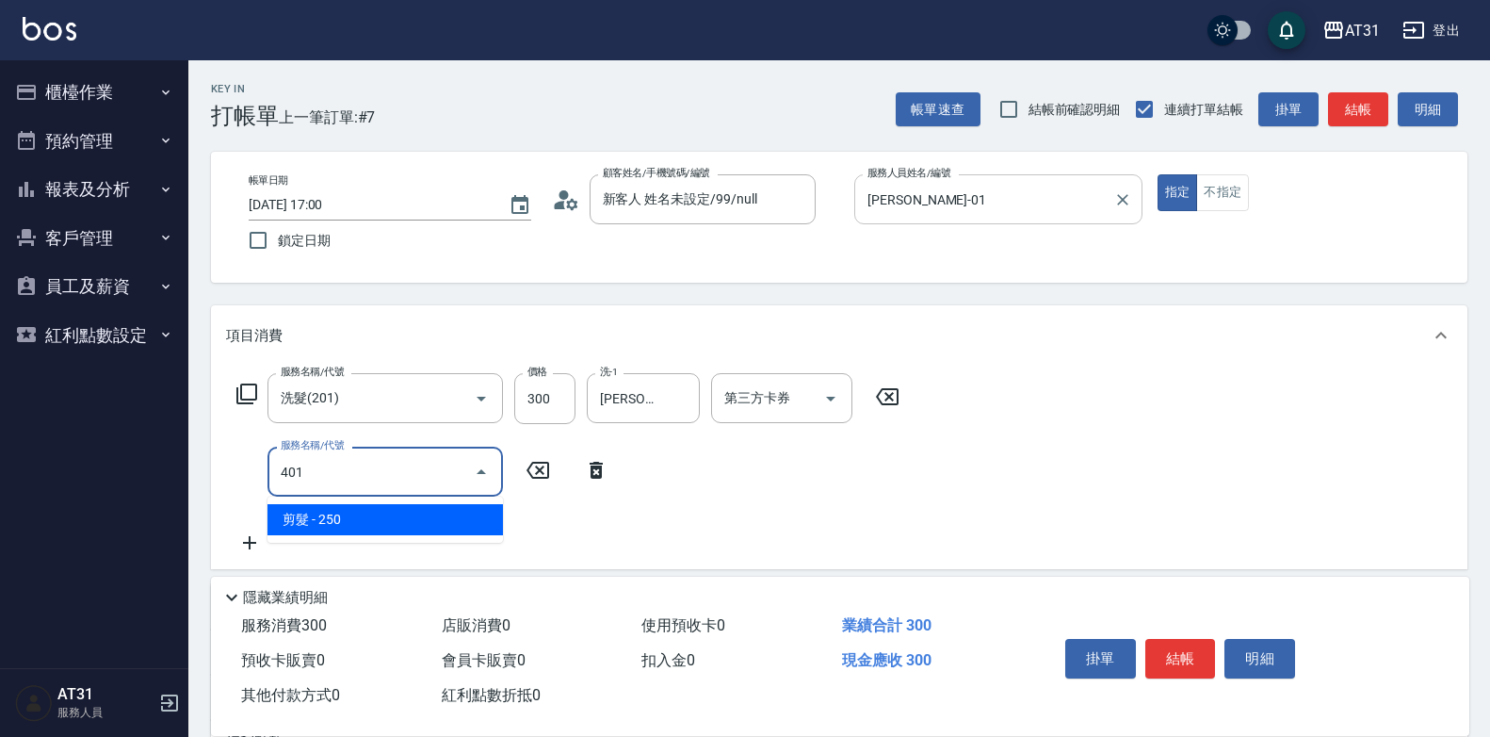
type input "50"
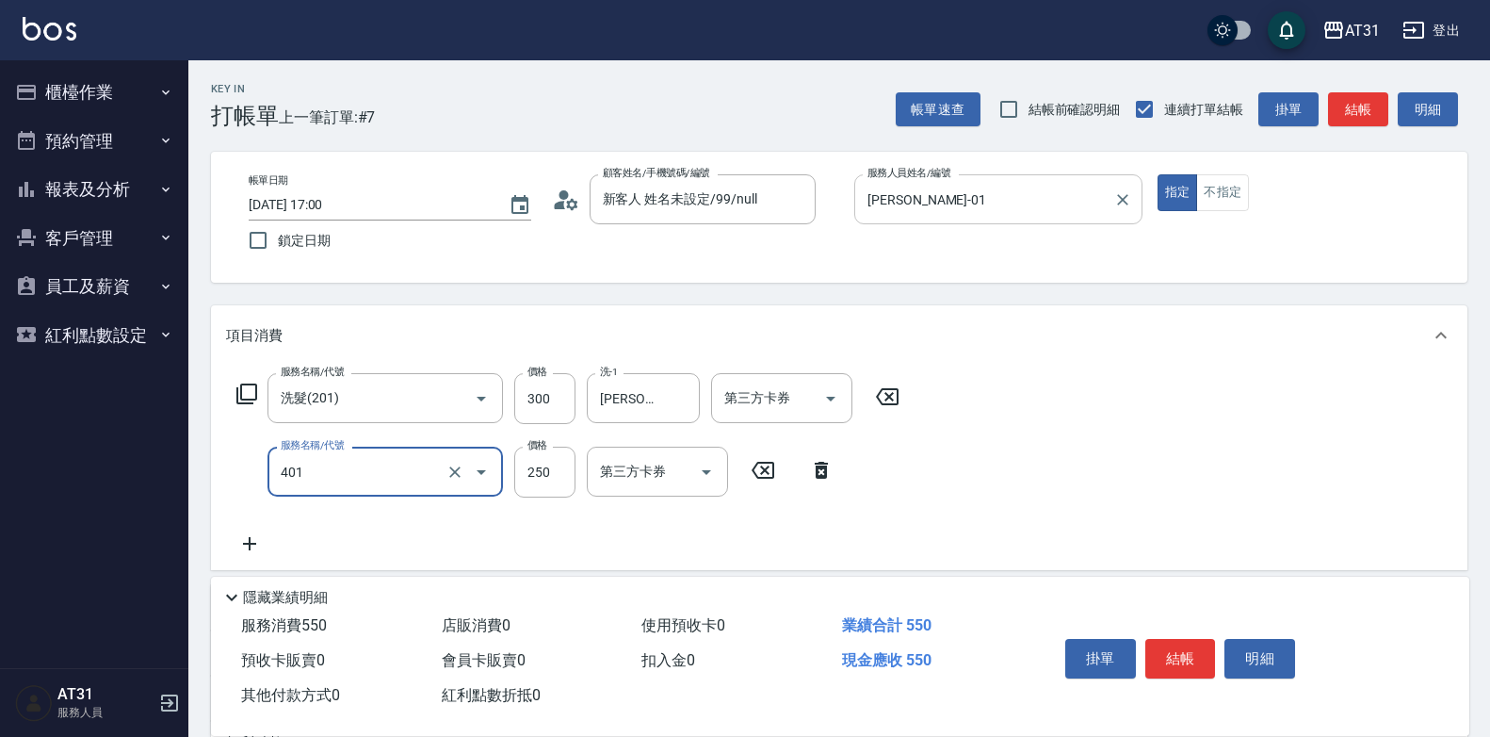
type input "剪髮(401)"
type input "30"
type input "60"
type input "300"
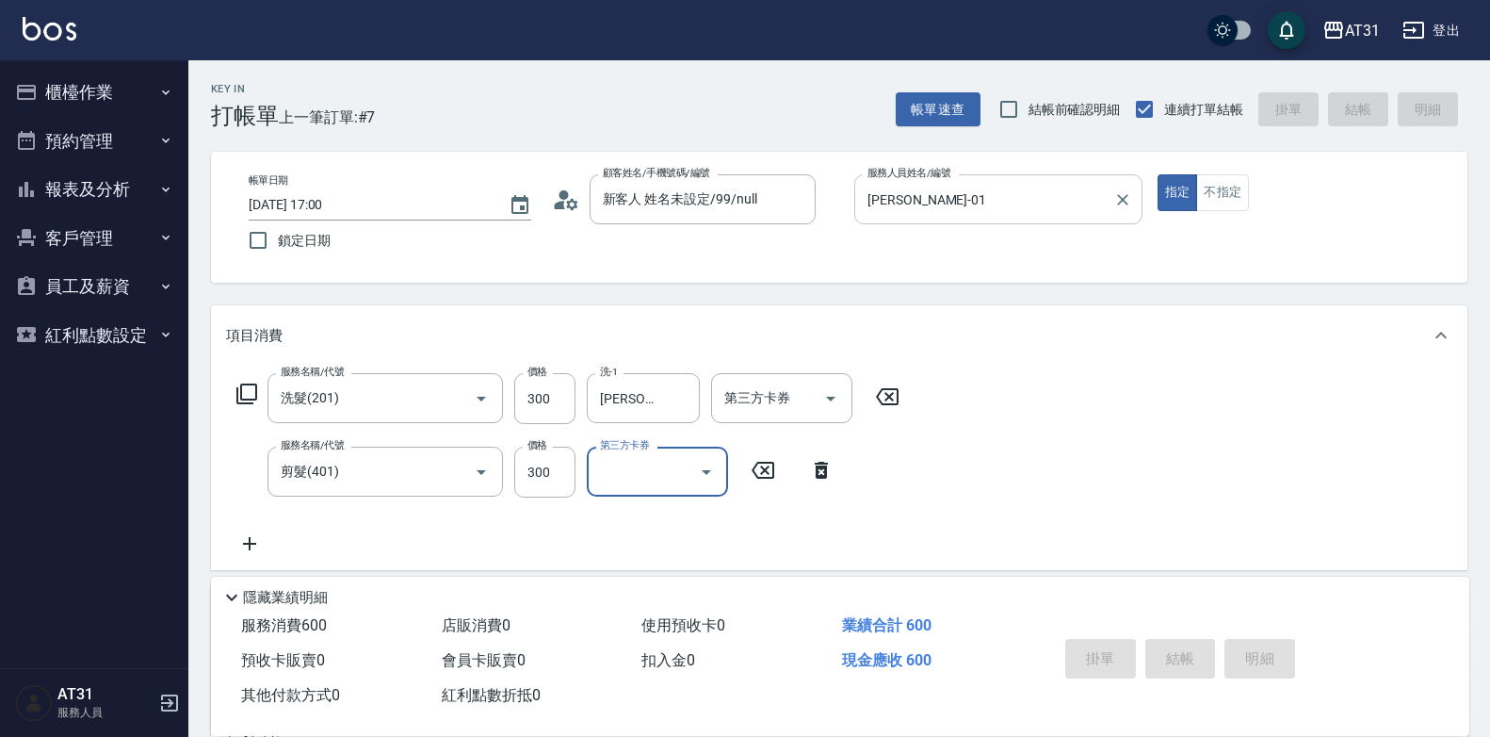
type input "[DATE] 17:01"
type input "0"
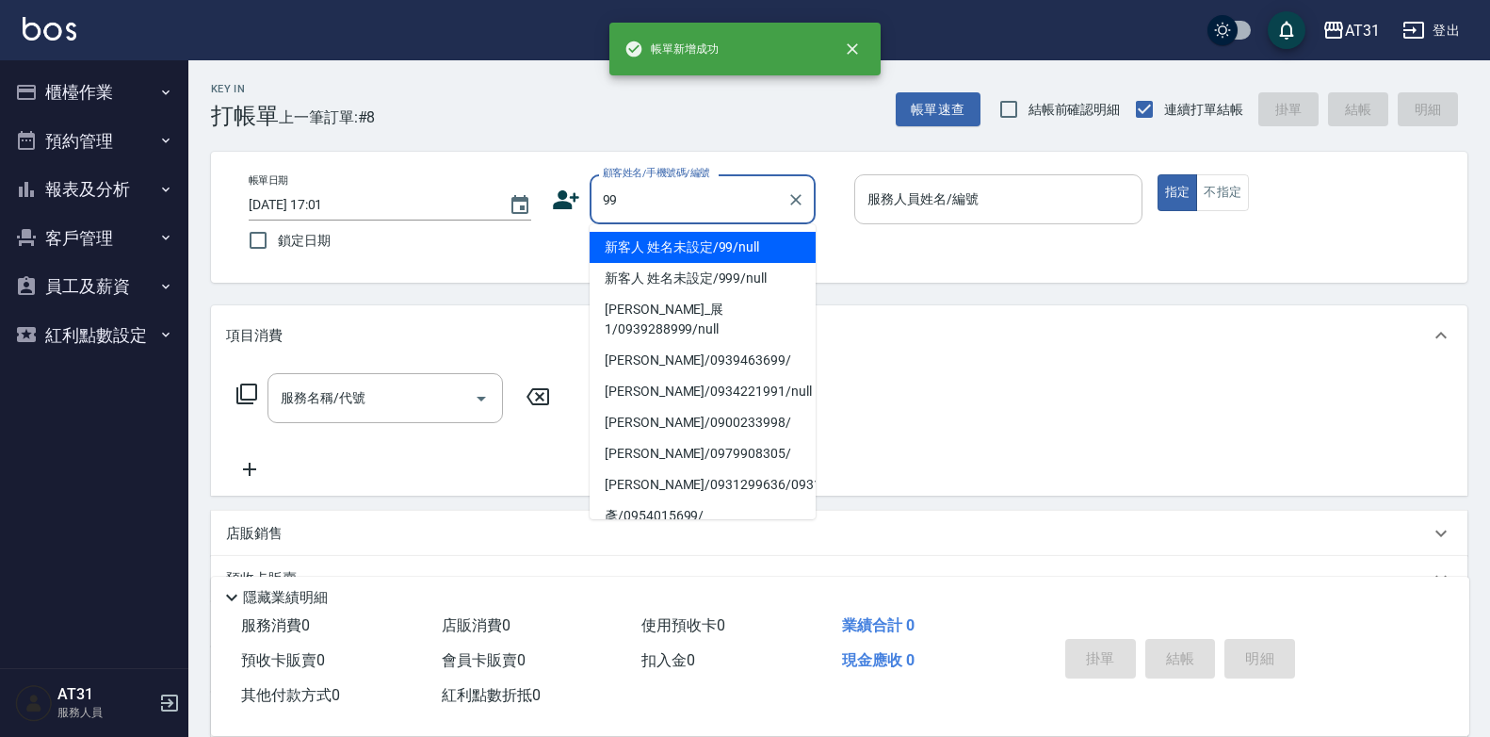
type input "新客人 姓名未設定/99/null"
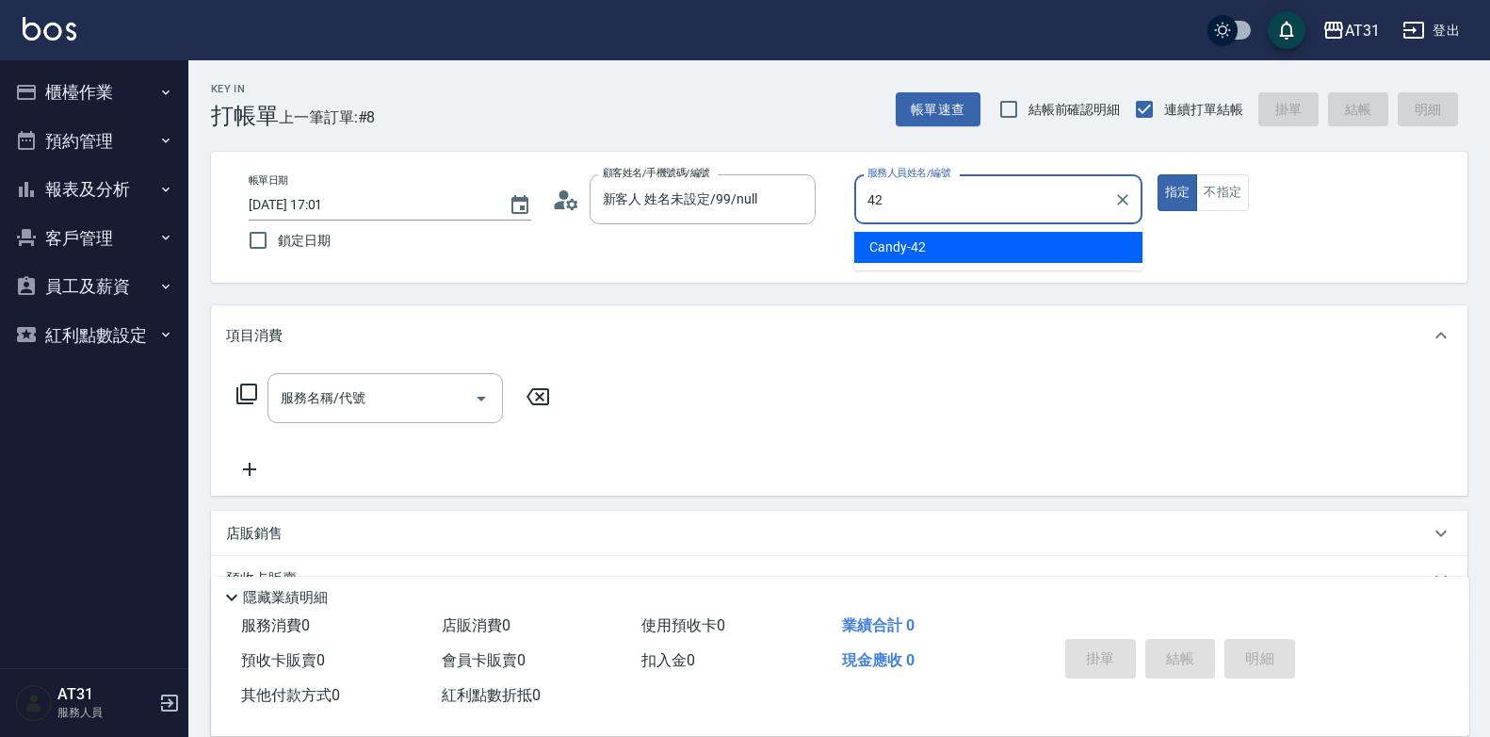
type input "Candy-42"
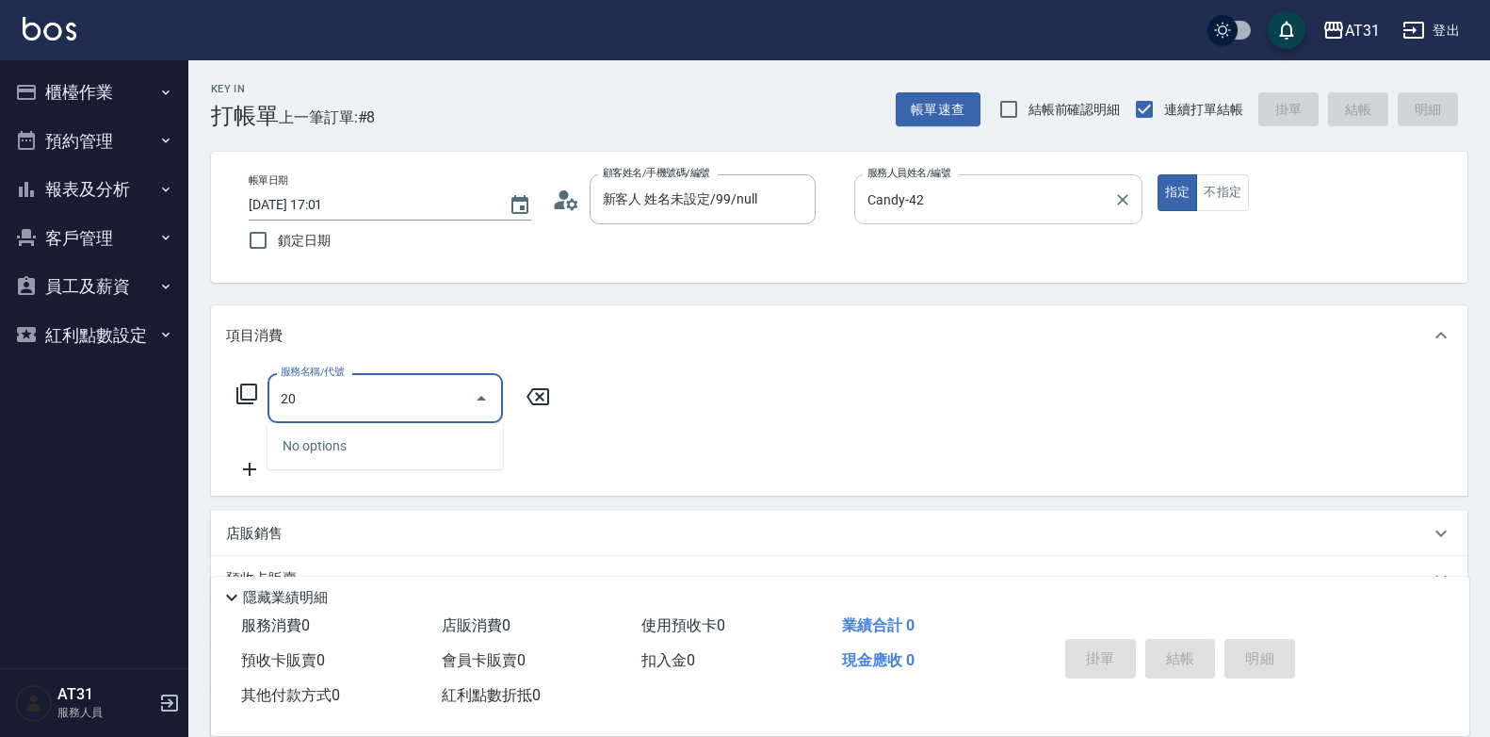
type input "201"
type input "20"
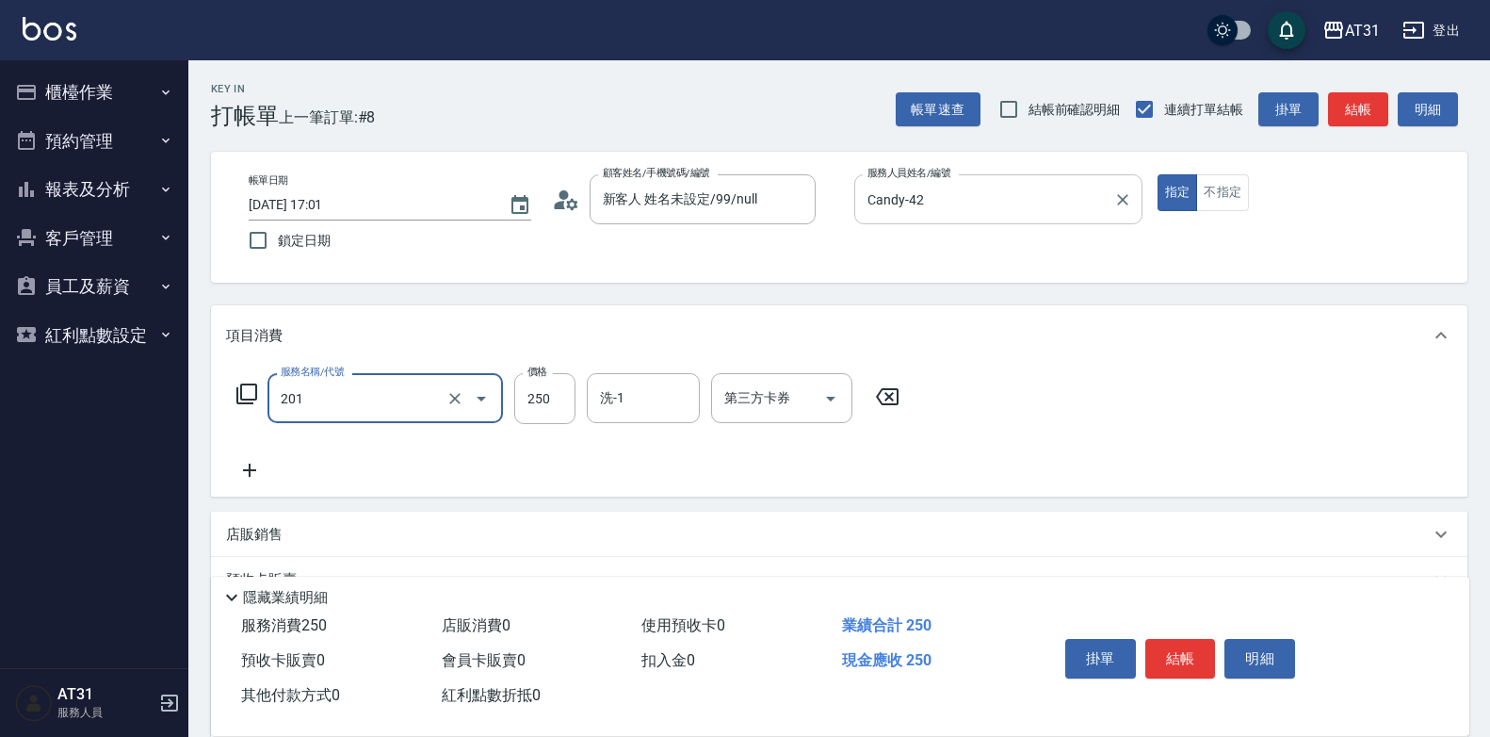
type input "洗髮(201)"
type input "0"
click at [415, 403] on input "洗髮(201)" at bounding box center [359, 398] width 166 height 33
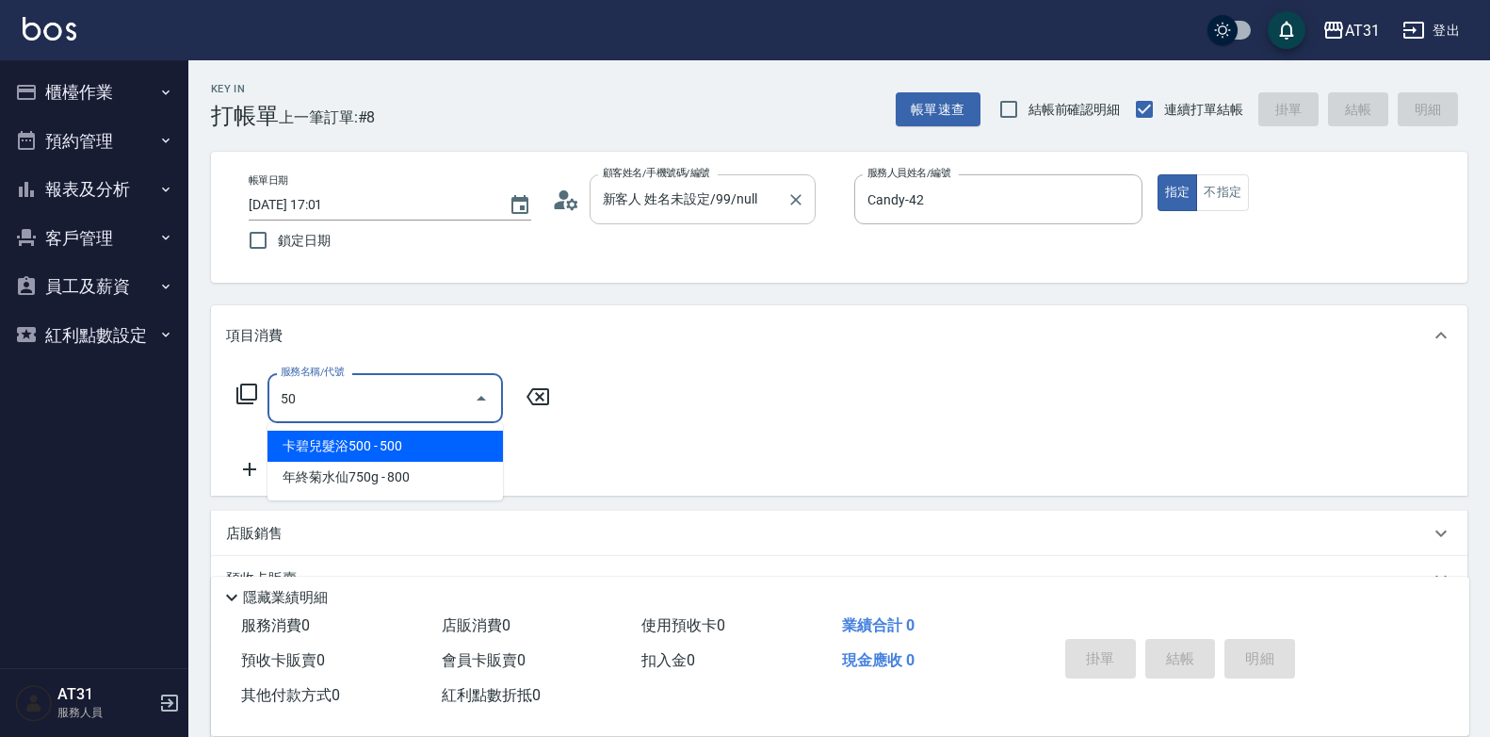
type input "501"
type input "160"
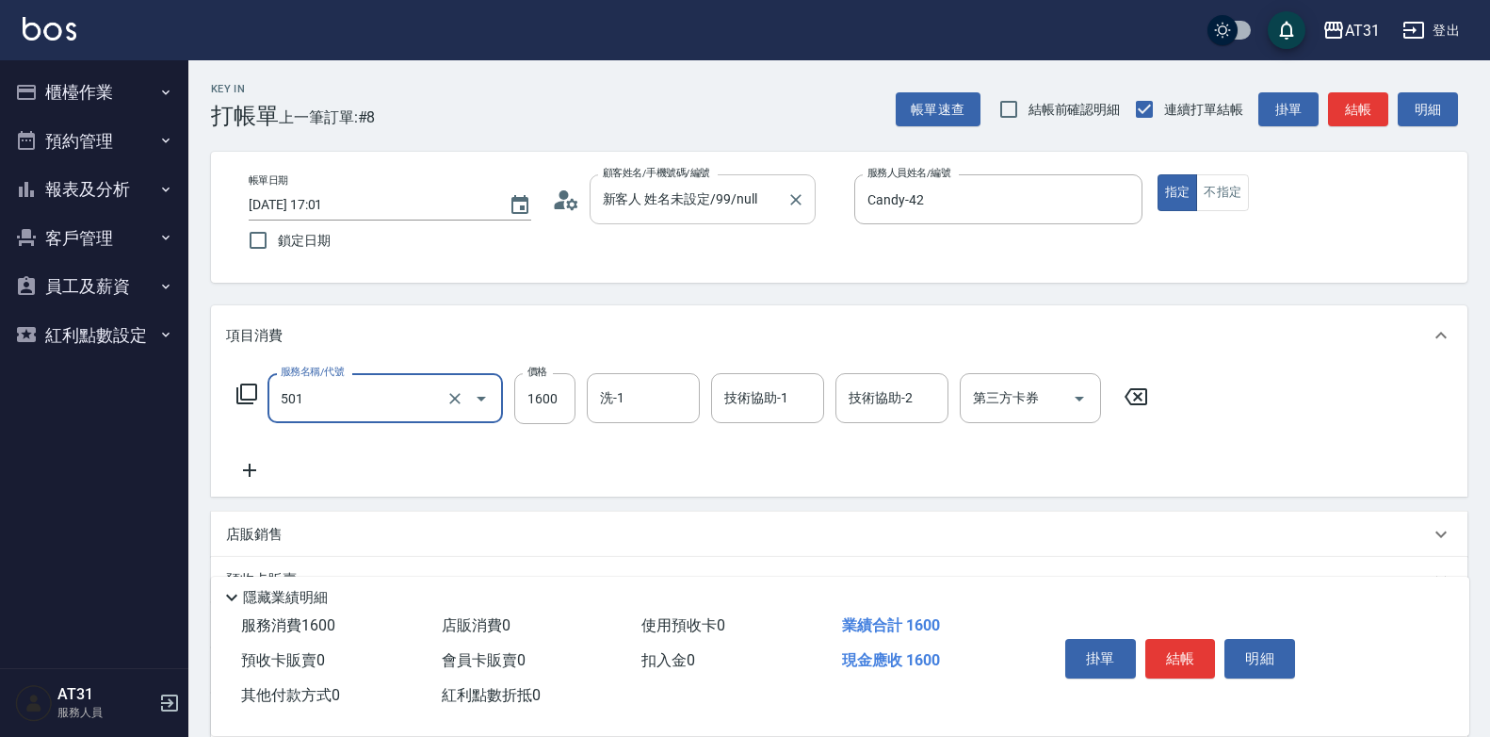
type input "染髮(501)"
type input "0"
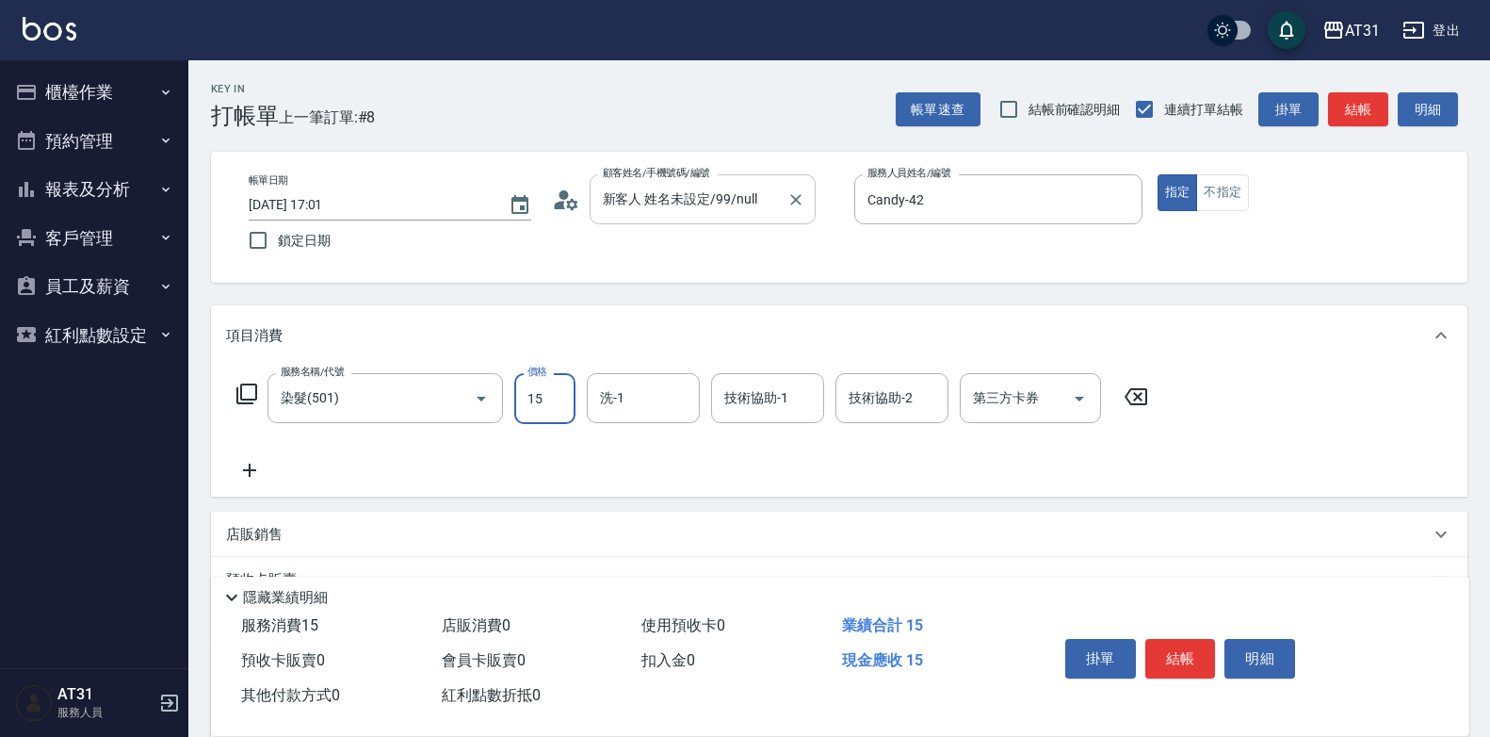
type input "150"
type input "1500"
type input "[PERSON_NAME]-46"
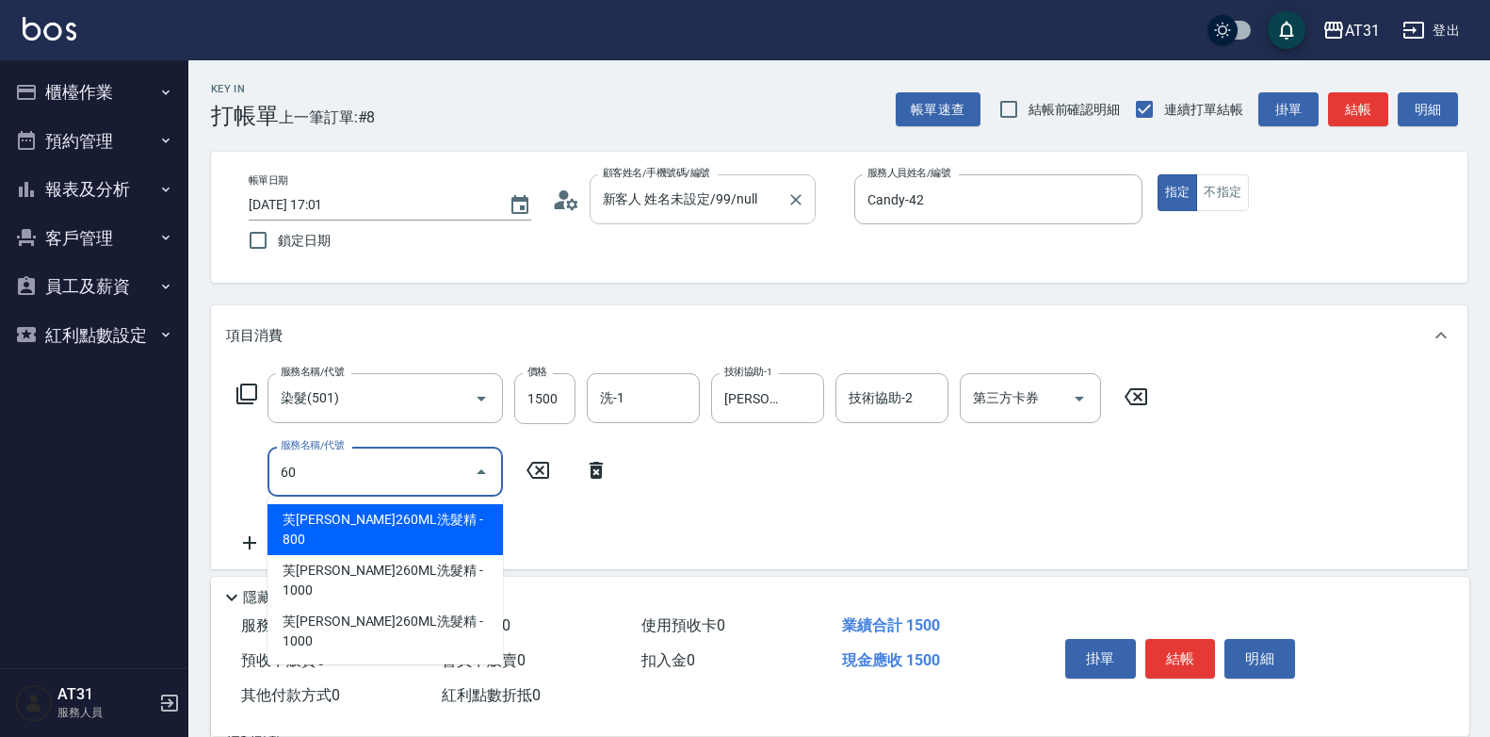
type input "601"
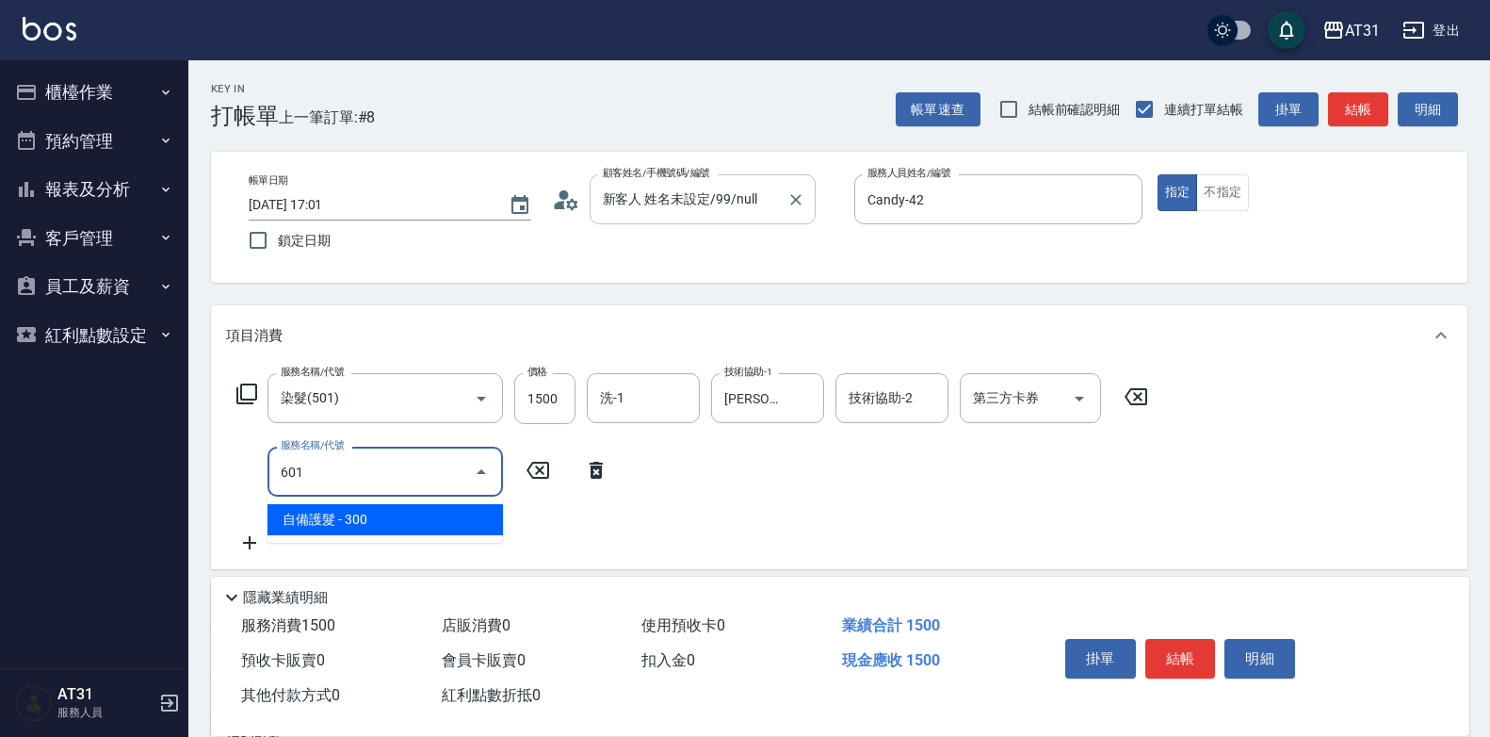
type input "180"
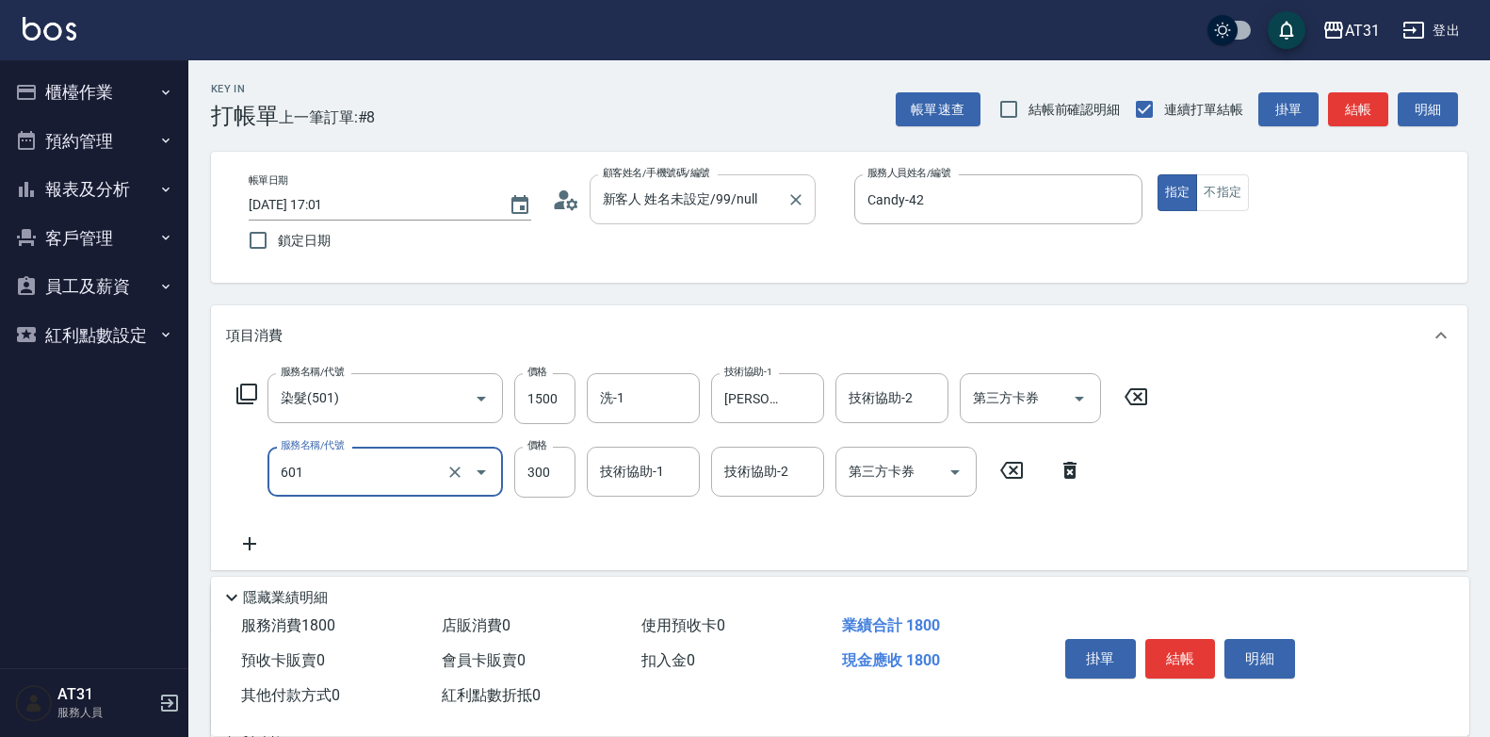
type input "自備護髮(601)"
type input "150"
type input "10"
type input "160"
type input "100"
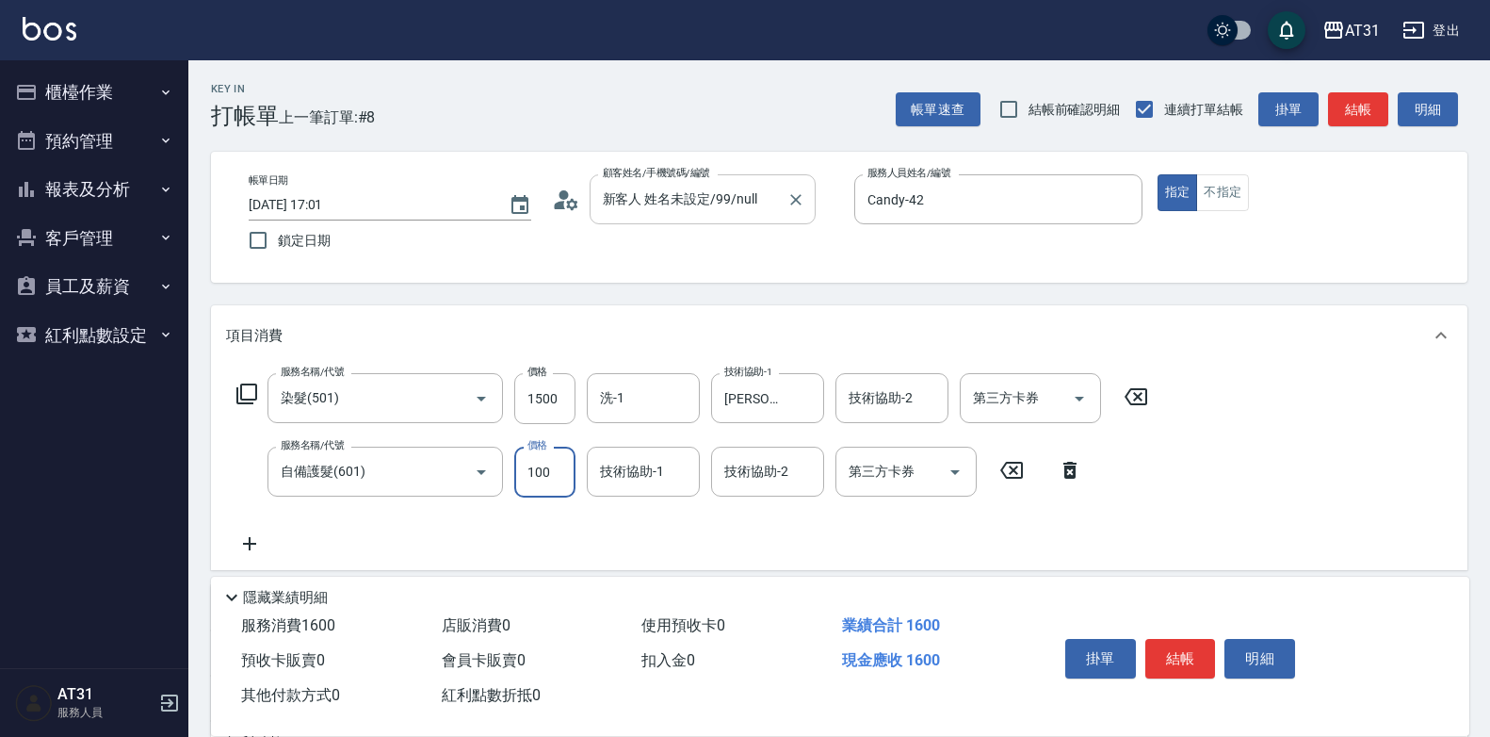
type input "250"
type input "1000"
drag, startPoint x: 953, startPoint y: 202, endPoint x: 664, endPoint y: 195, distance: 289.3
click at [664, 195] on div "帳單日期 [DATE] 17:01 鎖定日期 顧客姓名/手機號碼/編號 新客人 姓名未設定/99/null 顧客姓名/手機號碼/編號 服務人員姓名/編號 Ca…" at bounding box center [839, 217] width 1211 height 86
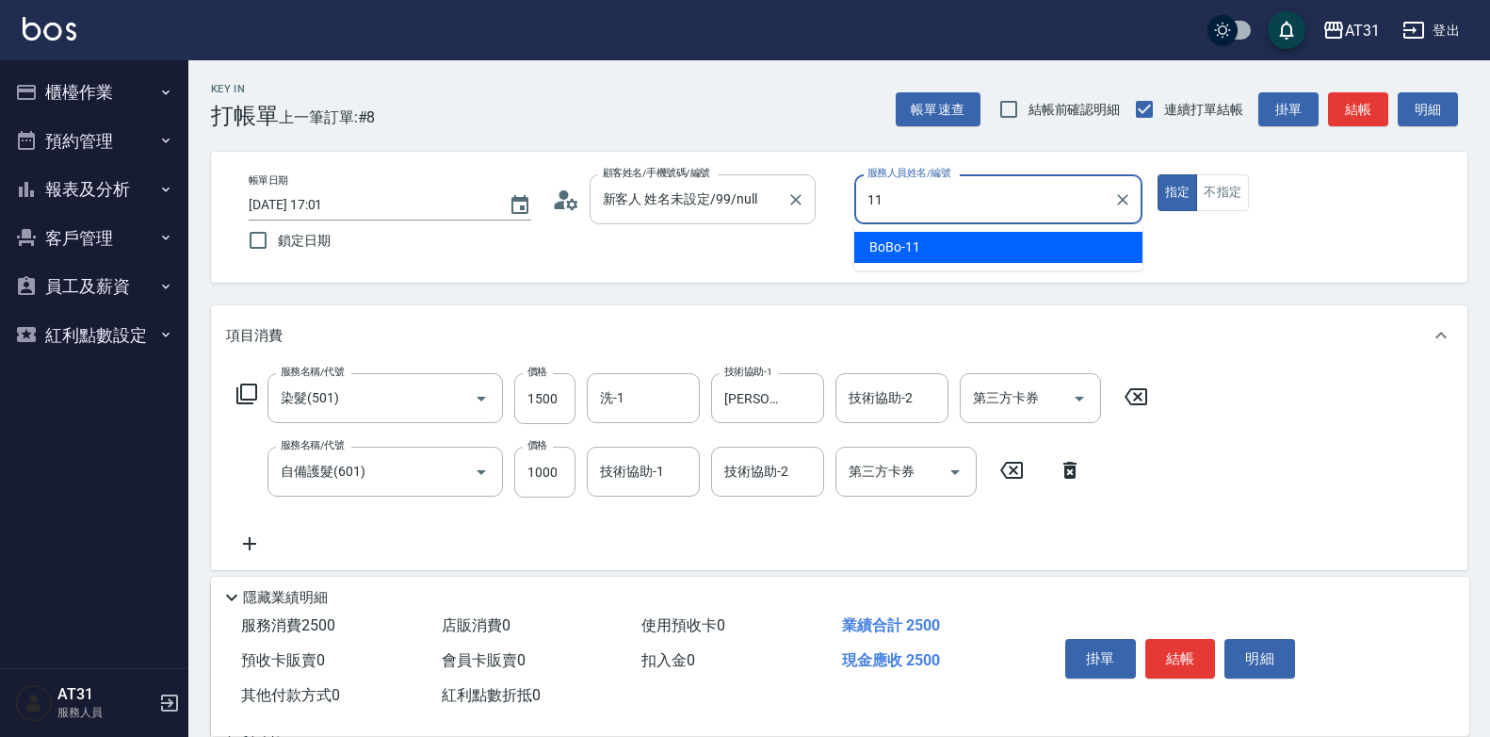
type input "BoBo-11"
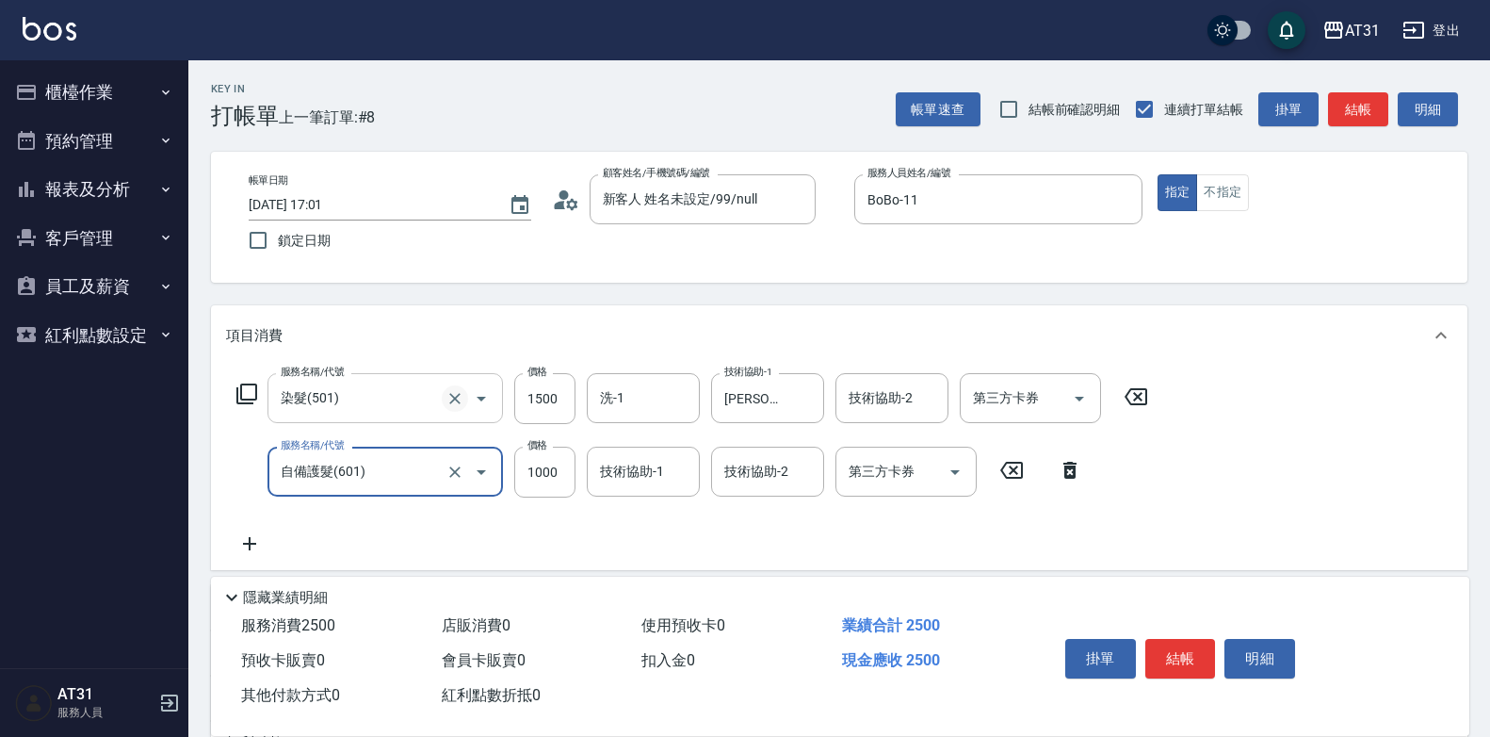
click at [461, 399] on icon "Clear" at bounding box center [455, 398] width 19 height 19
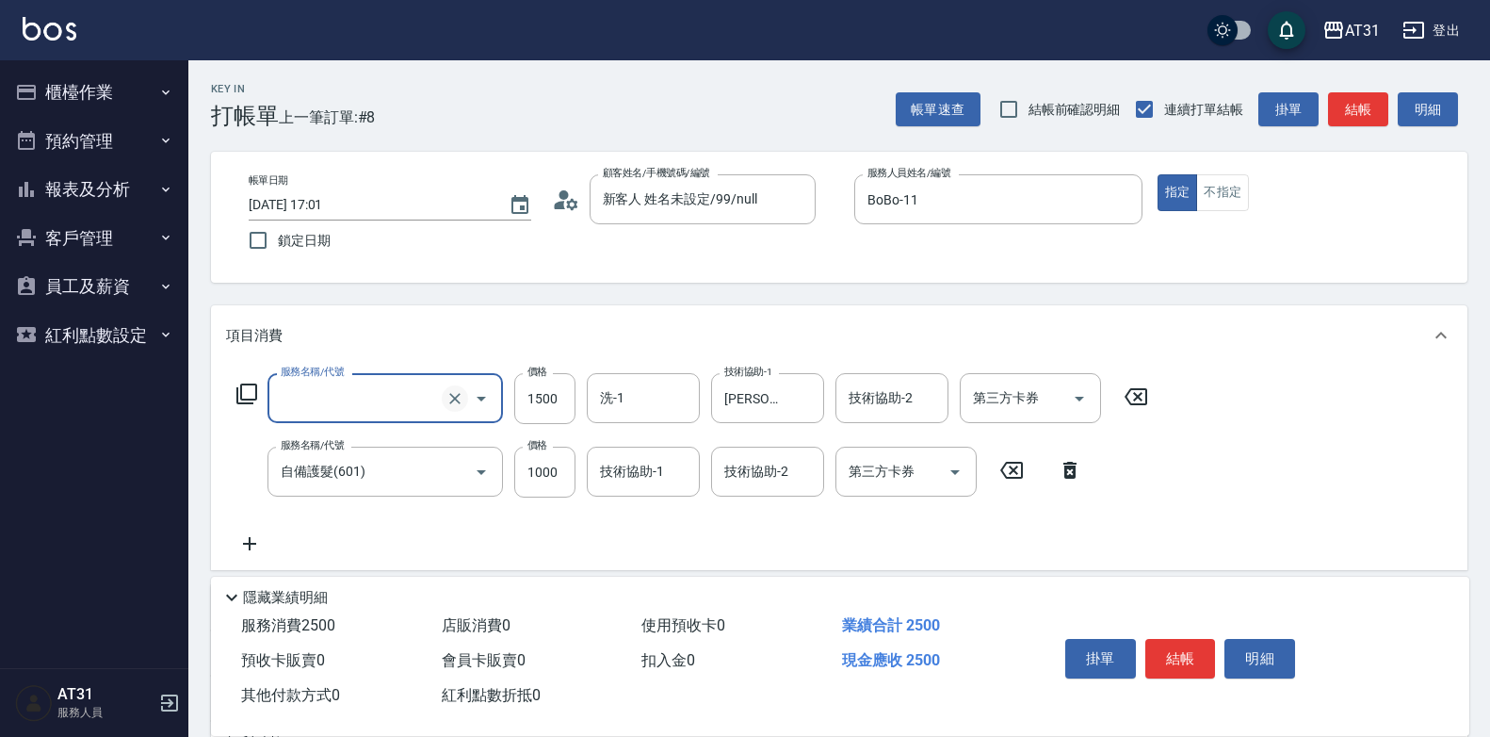
click at [458, 399] on icon "Clear" at bounding box center [455, 398] width 19 height 19
click at [454, 473] on icon "Clear" at bounding box center [454, 471] width 11 height 11
type input "染髮(501)"
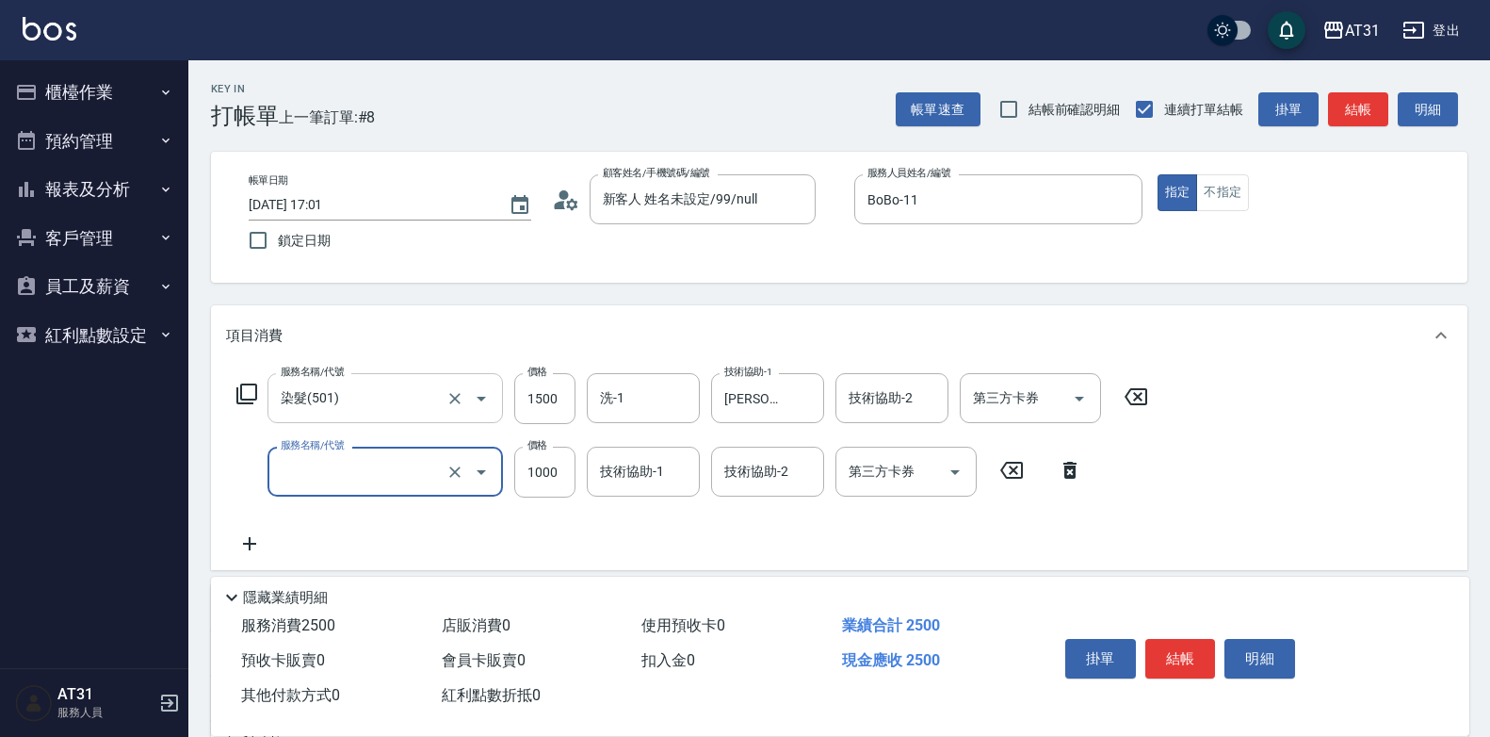
type input "自備護髮(601)"
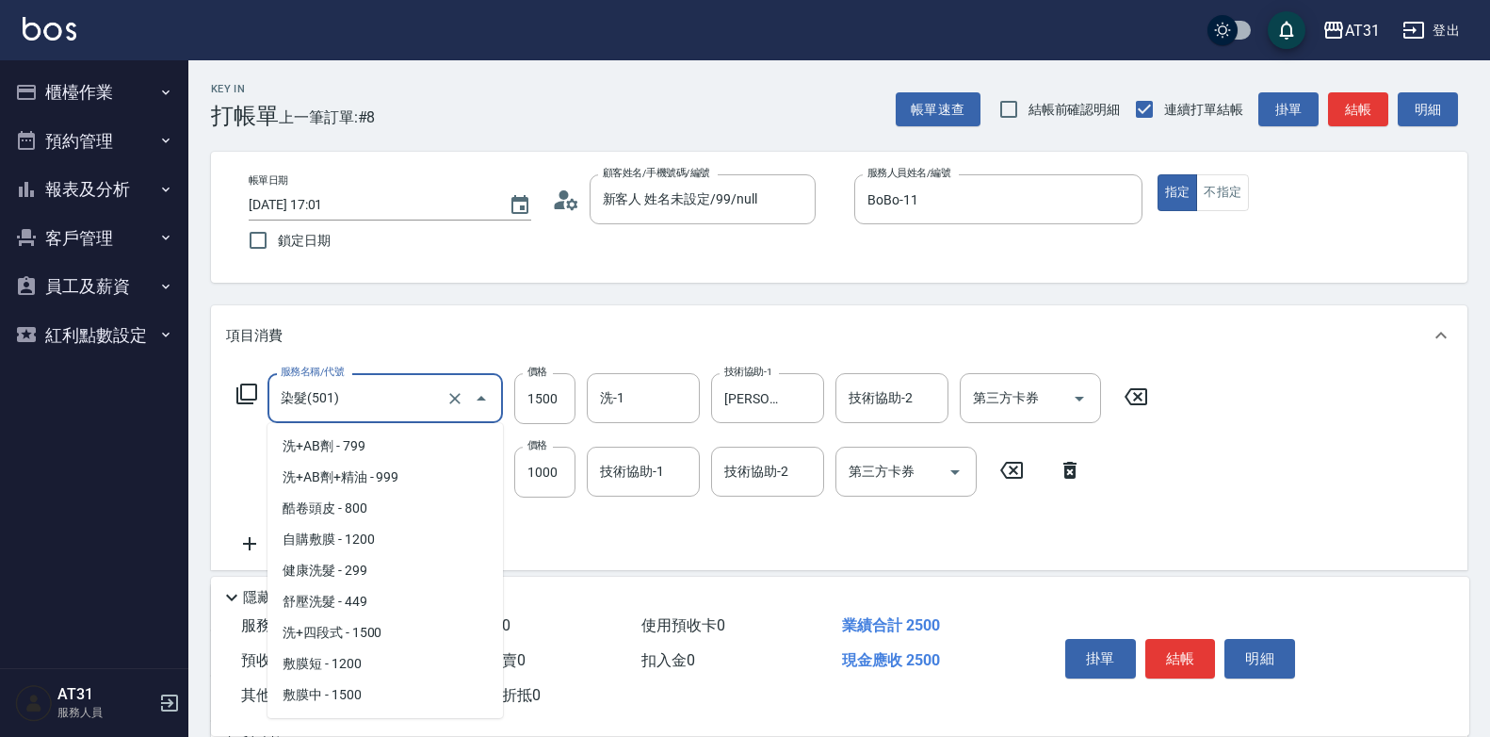
click at [379, 403] on input "染髮(501)" at bounding box center [359, 398] width 166 height 33
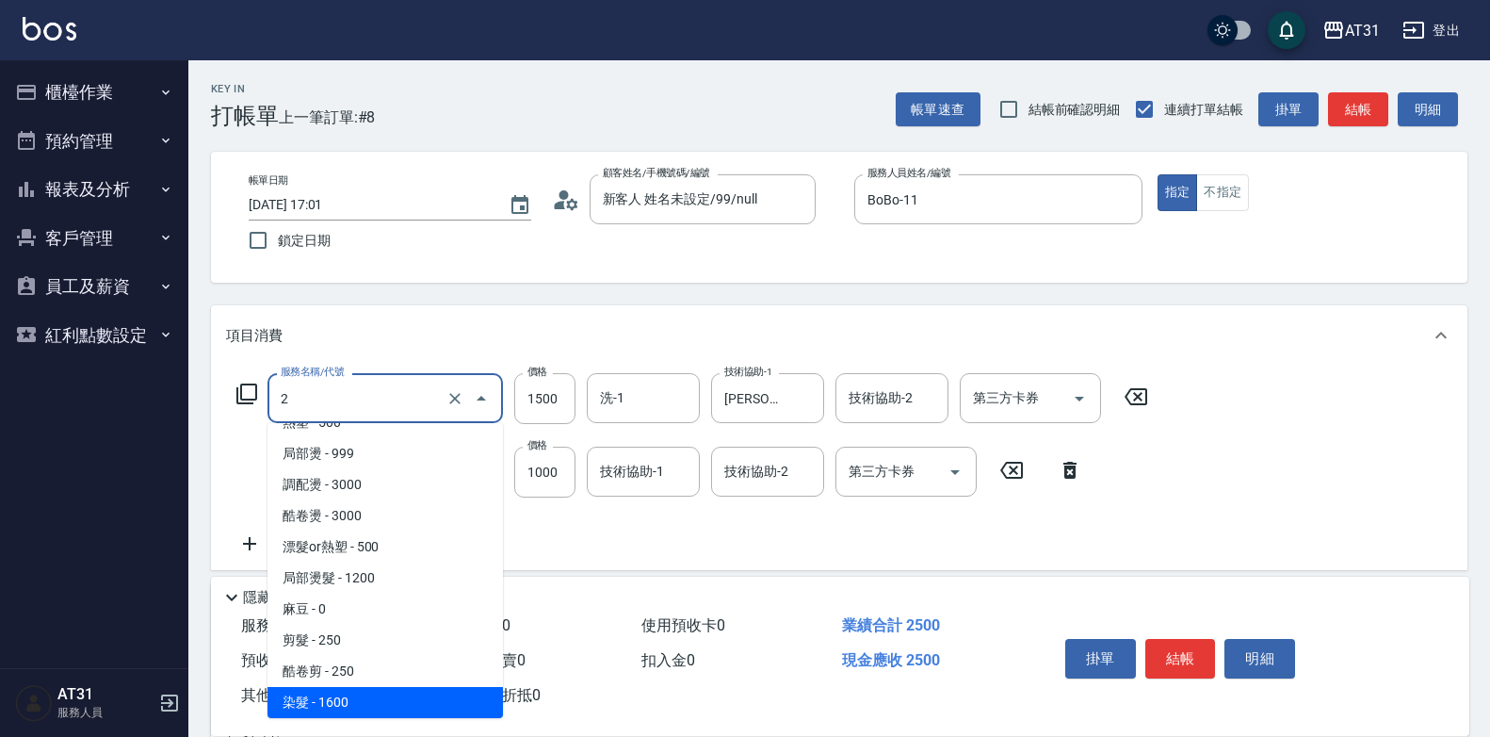
type input "20"
type input "100"
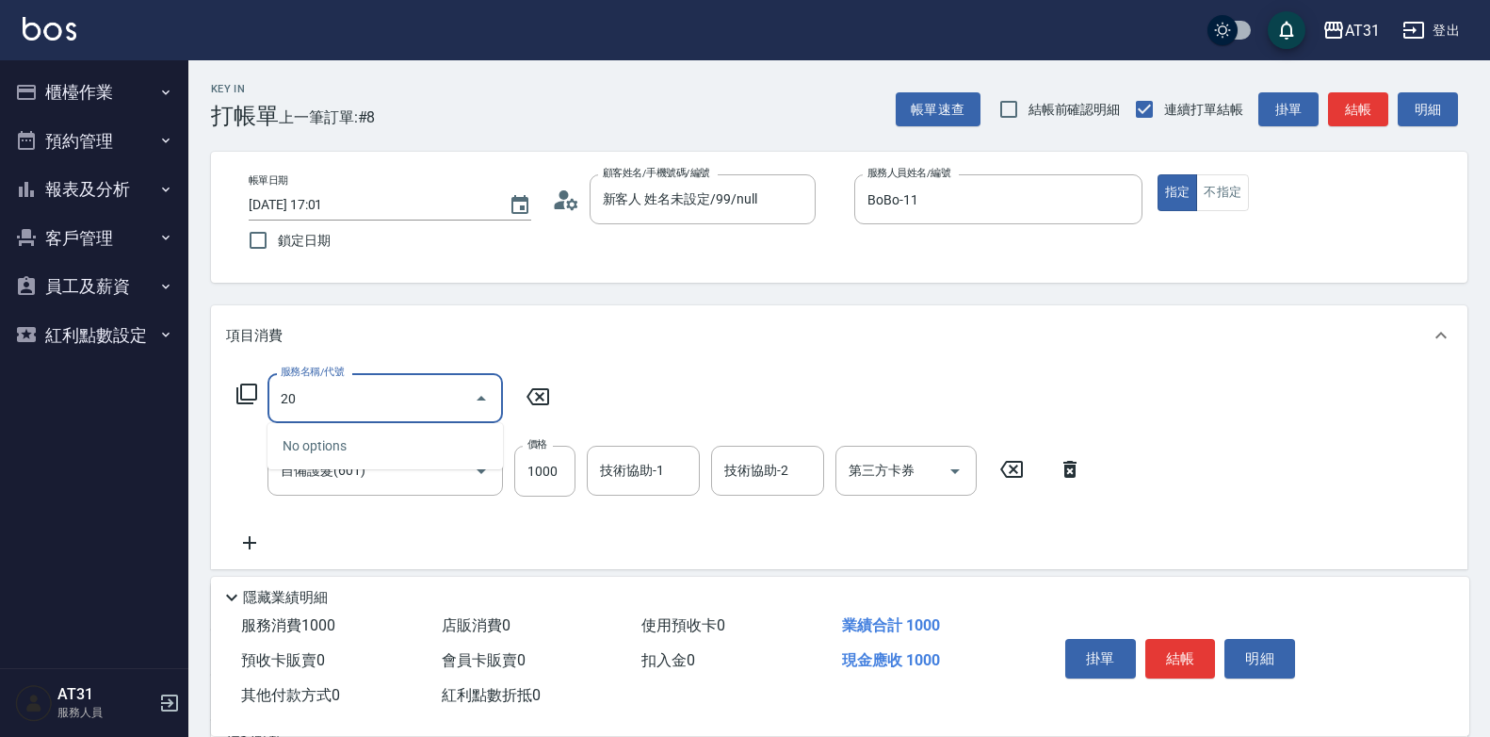
type input "201"
type input "120"
type input "洗髮(201)"
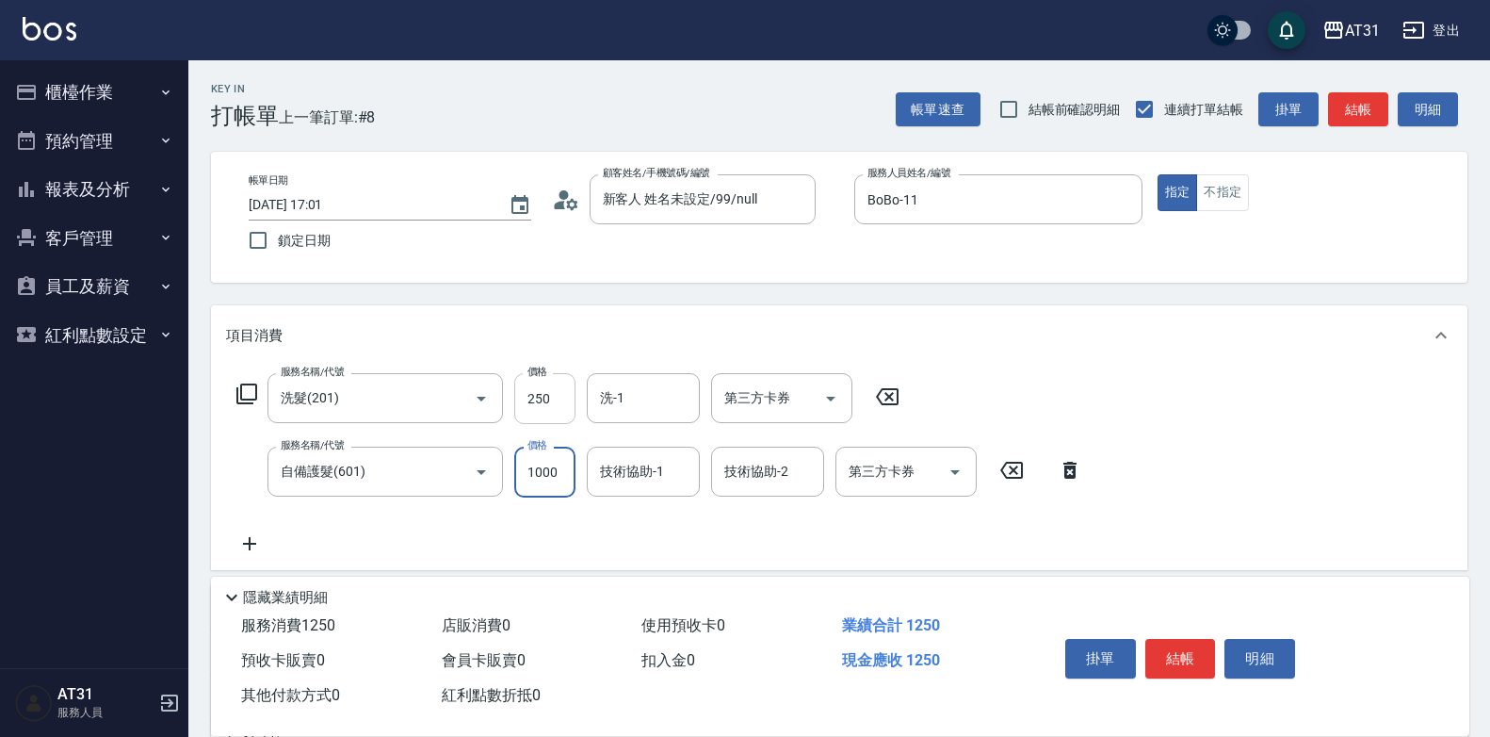
click at [536, 389] on input "250" at bounding box center [544, 398] width 61 height 51
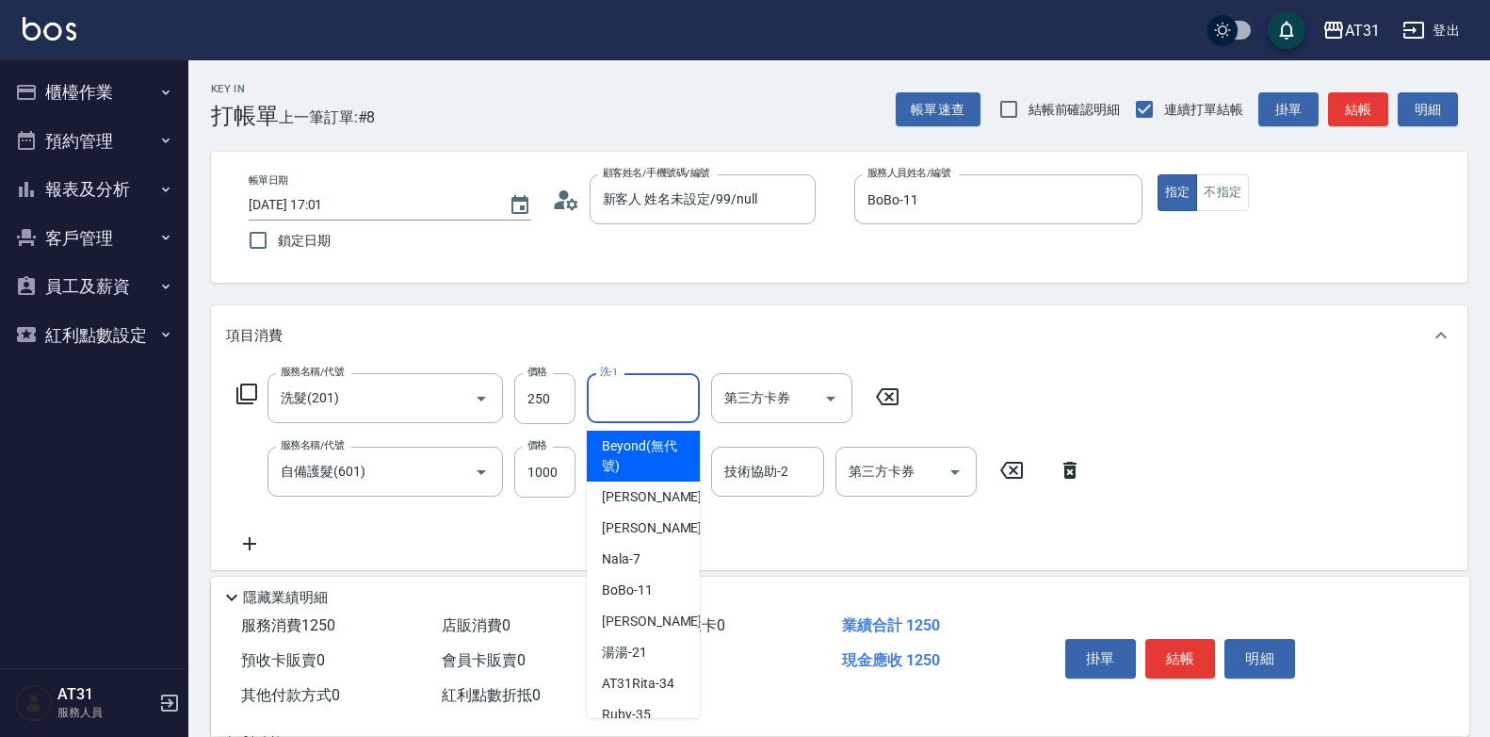
click at [596, 382] on input "洗-1" at bounding box center [643, 398] width 96 height 33
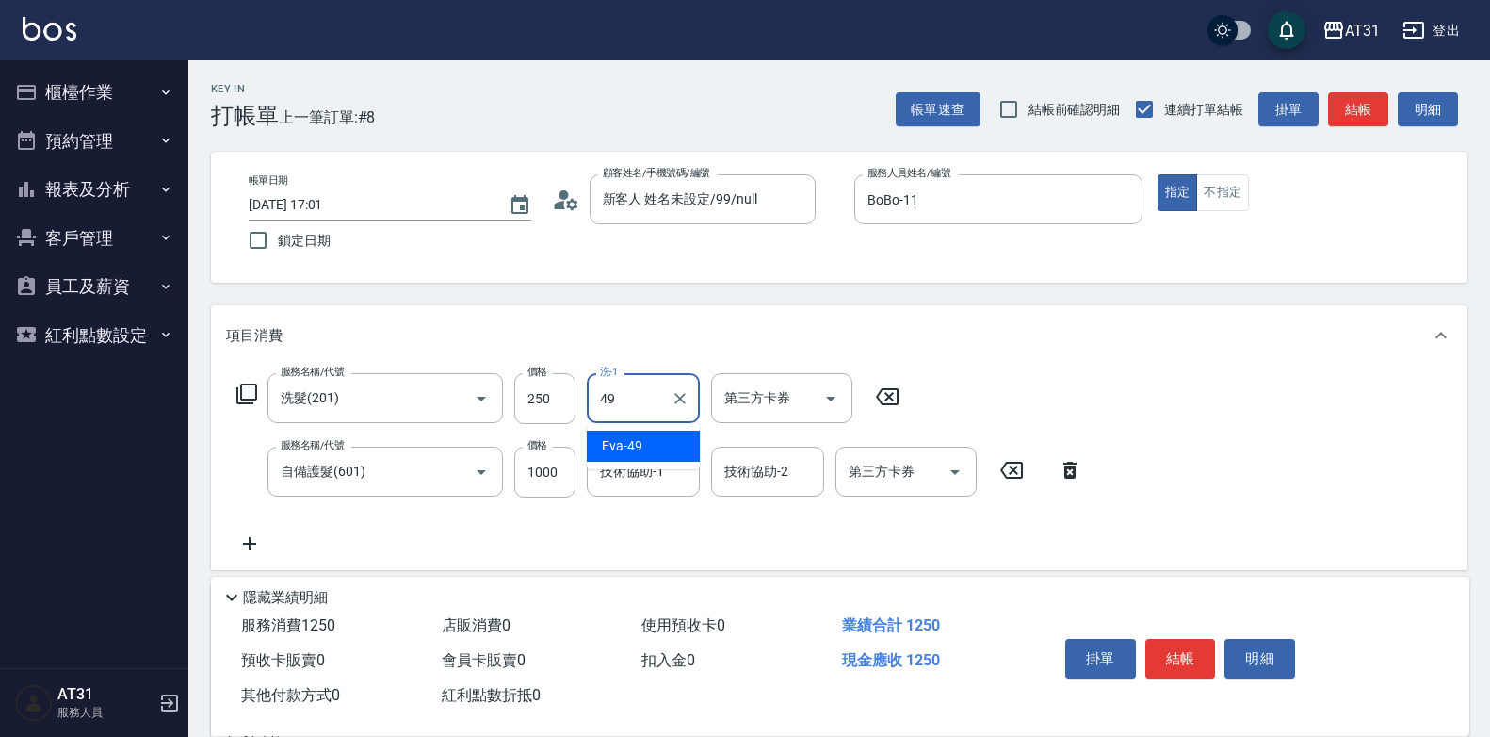
type input "[PERSON_NAME]-49"
click at [399, 447] on div "自備護髮(601) 服務名稱/代號" at bounding box center [385, 472] width 235 height 50
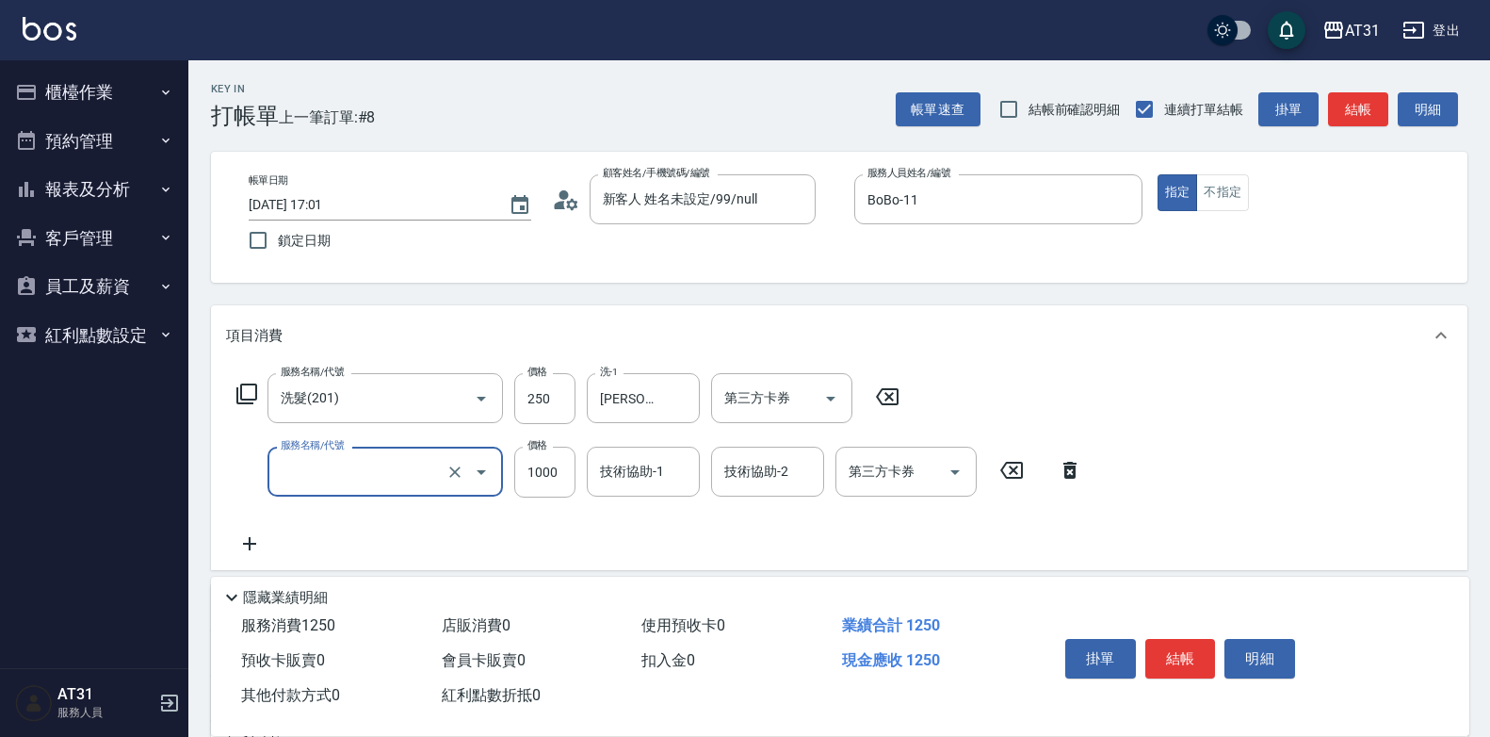
type input "20"
type input "0"
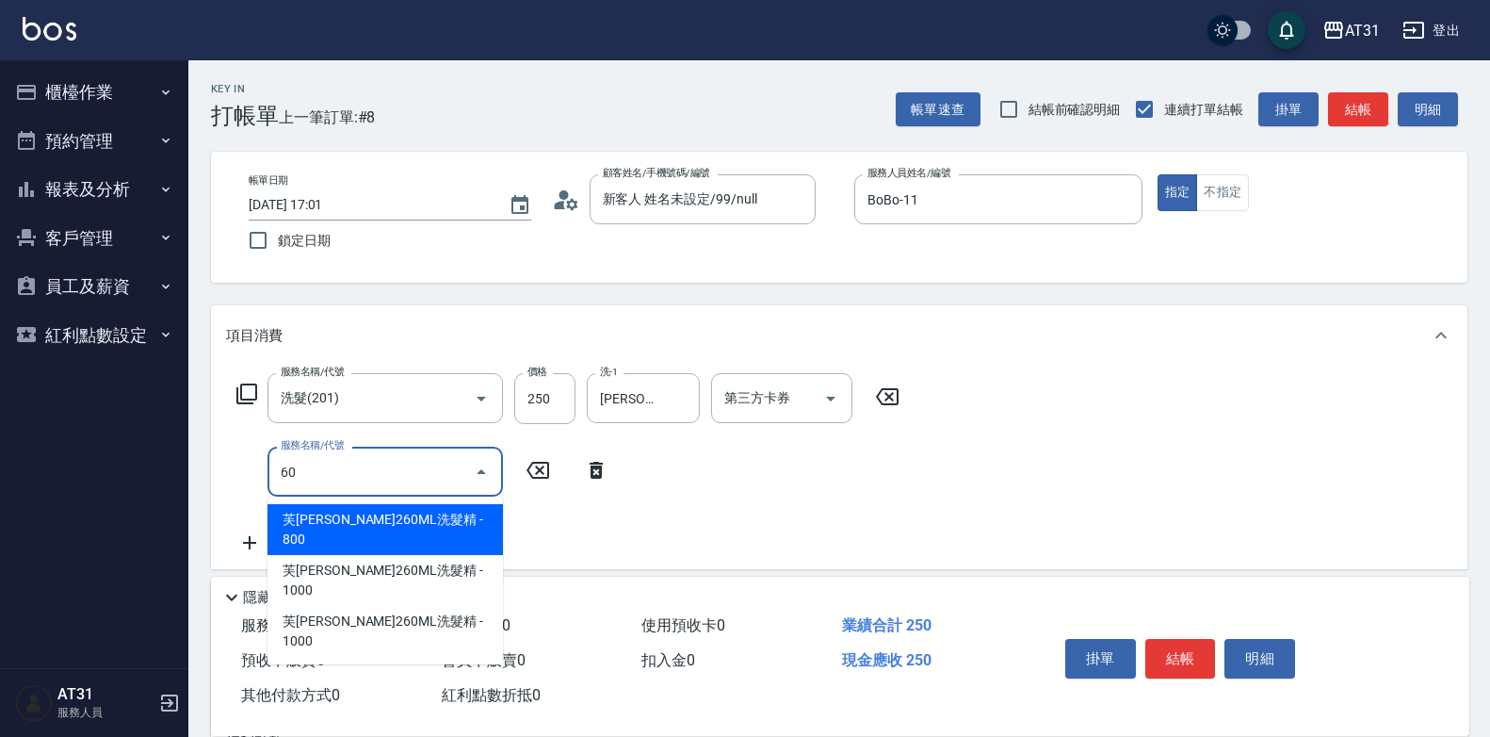
type input "608"
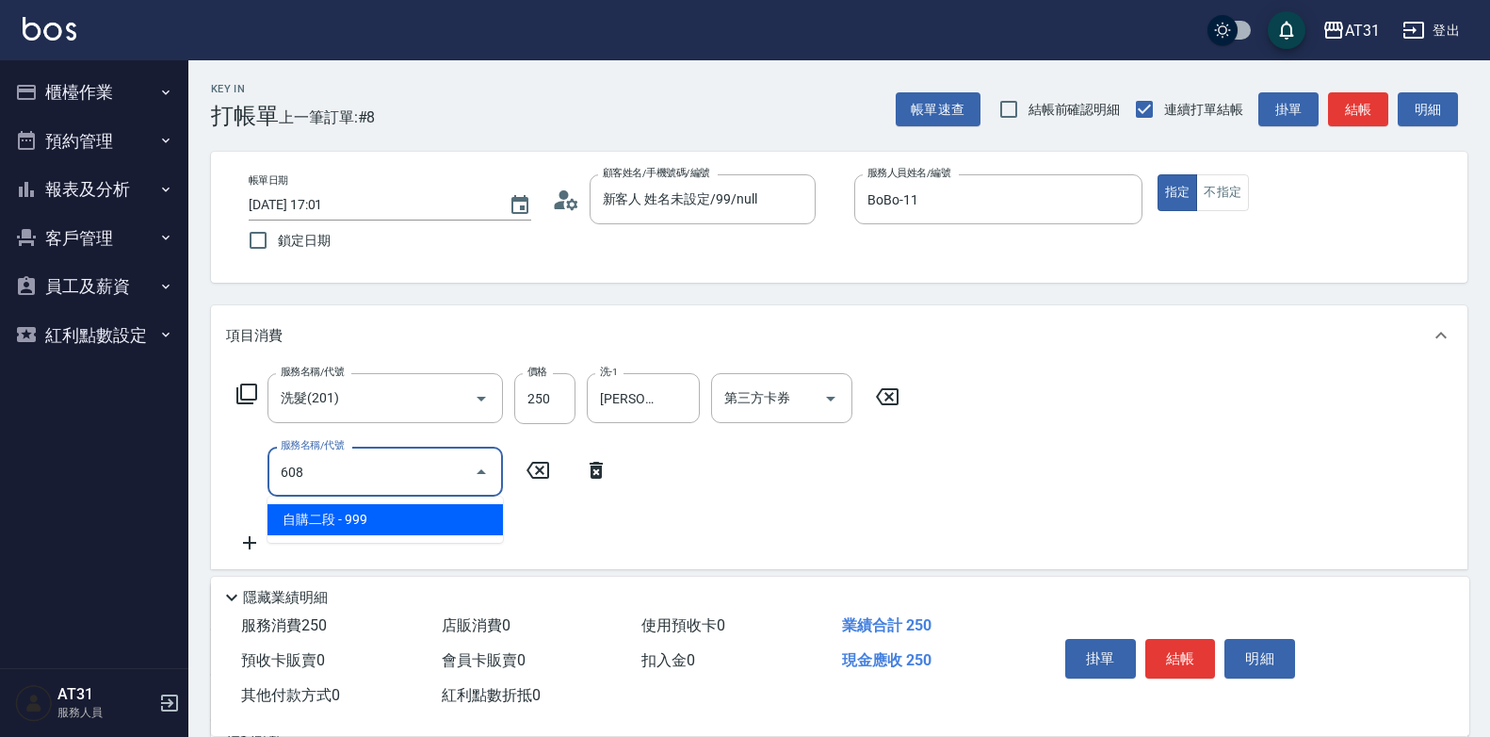
type input "120"
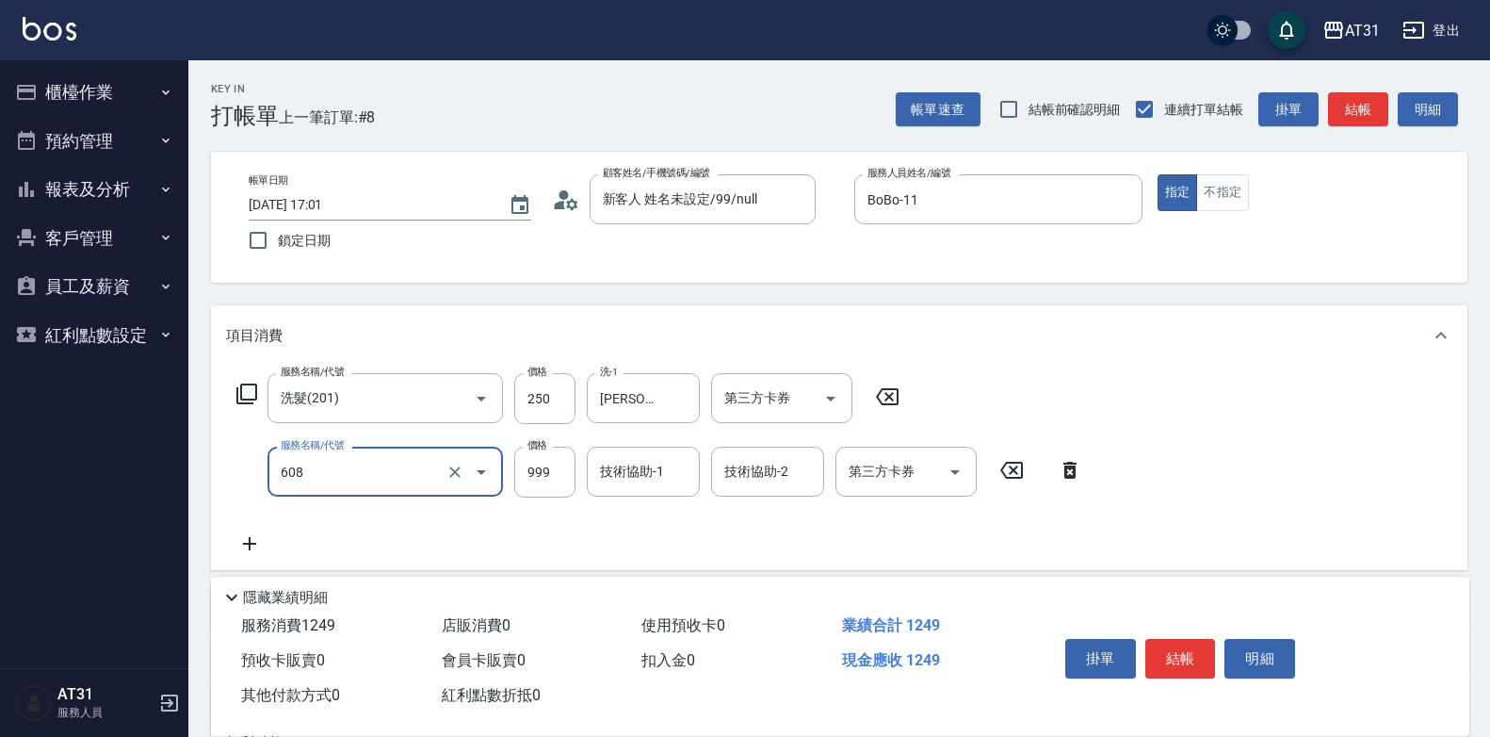
type input "自購二段(608)"
type input "20"
type input "0"
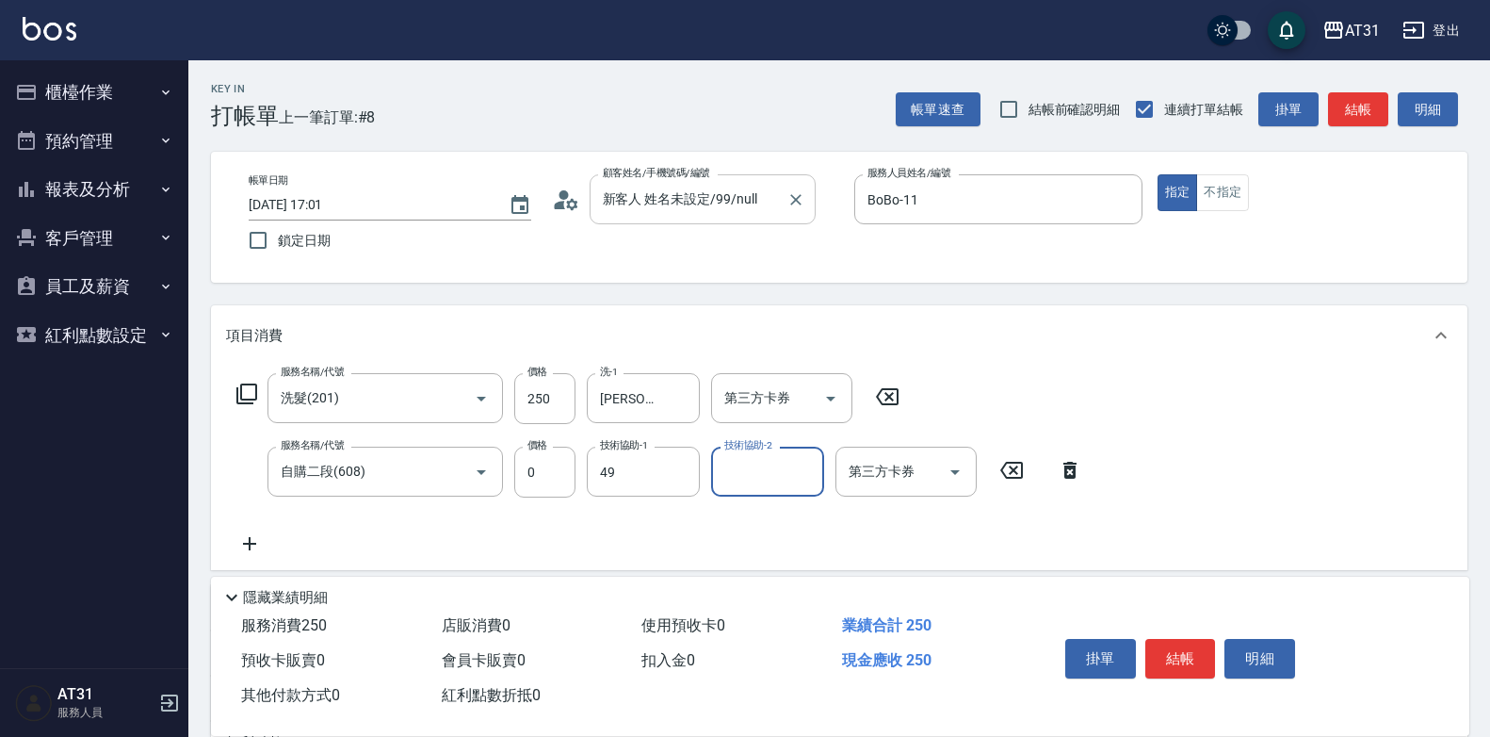
type input "[PERSON_NAME]-49"
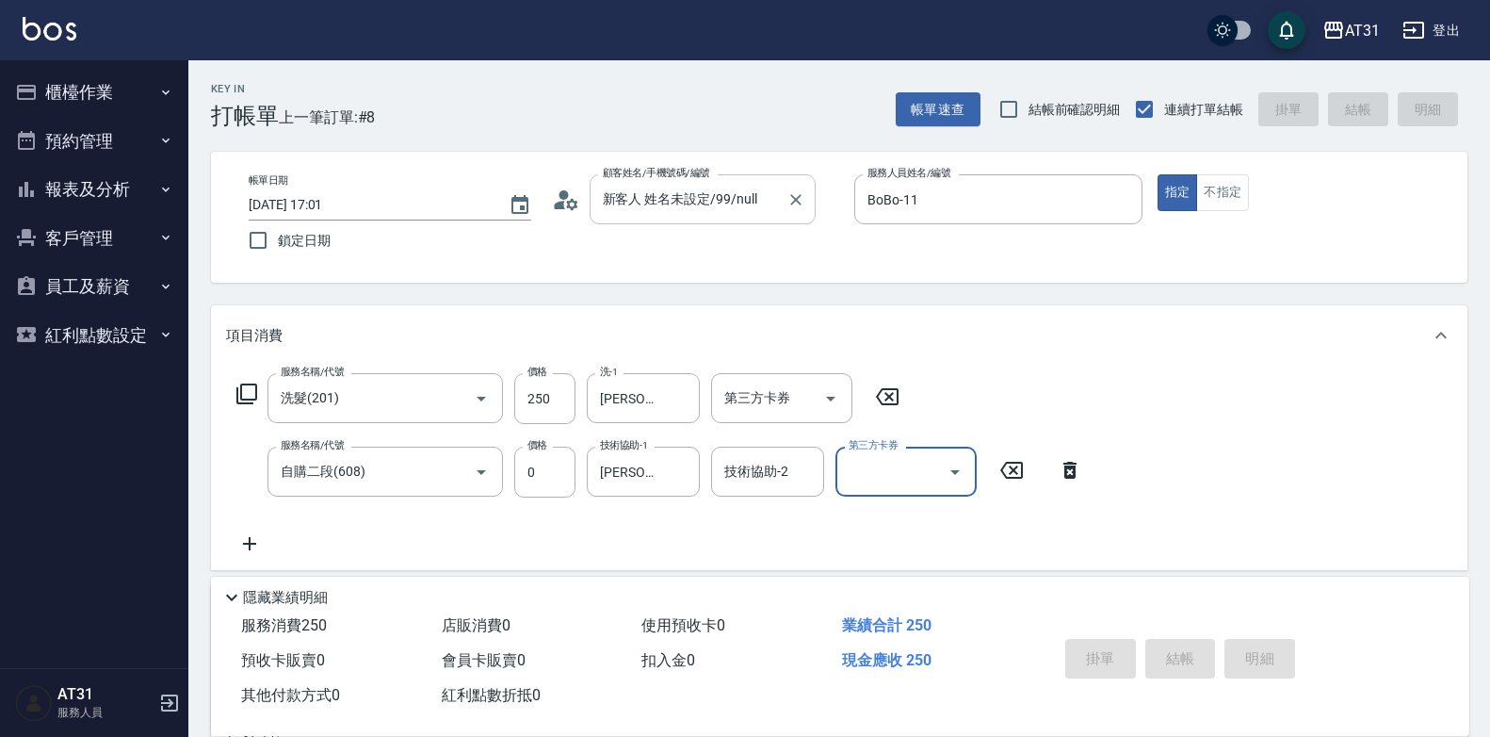
type input "[DATE] 17:02"
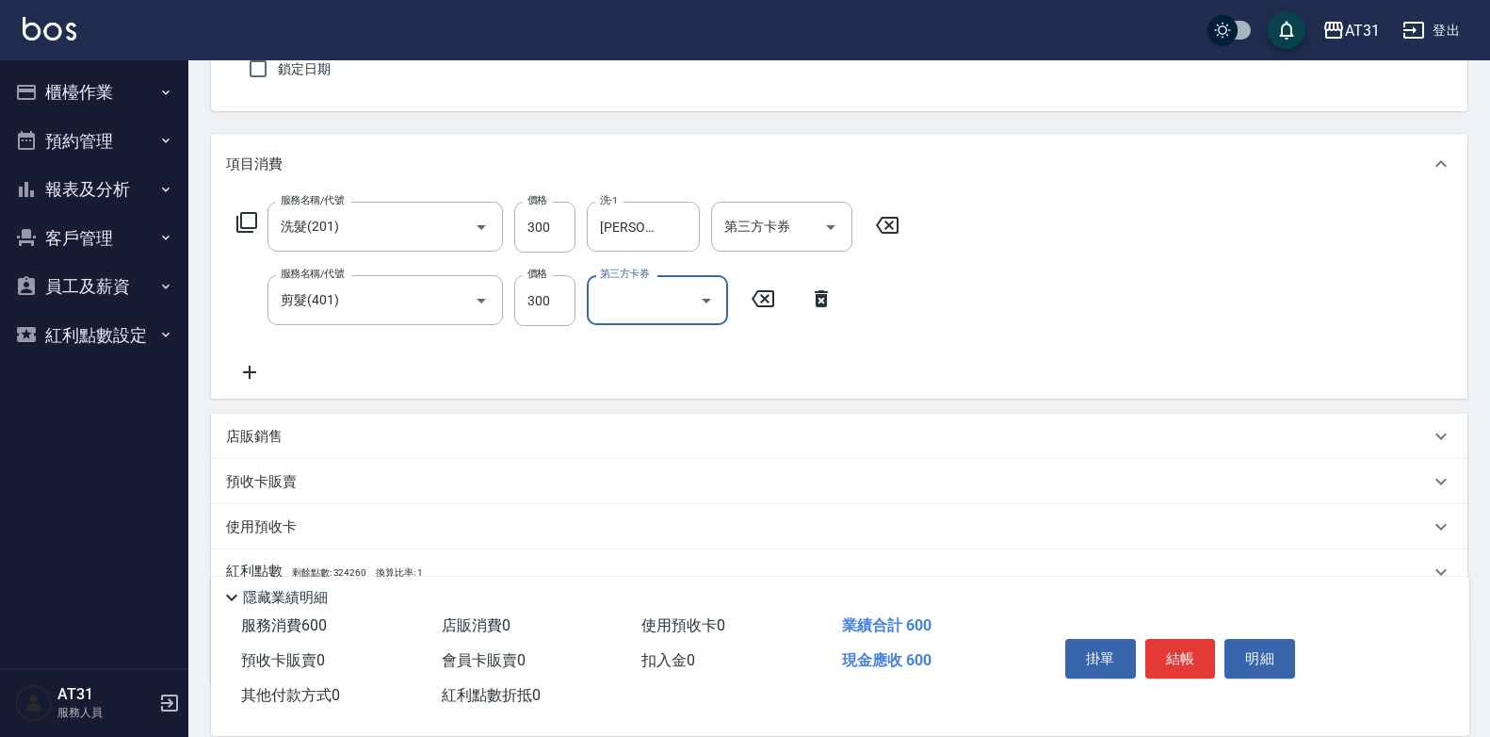
scroll to position [300, 0]
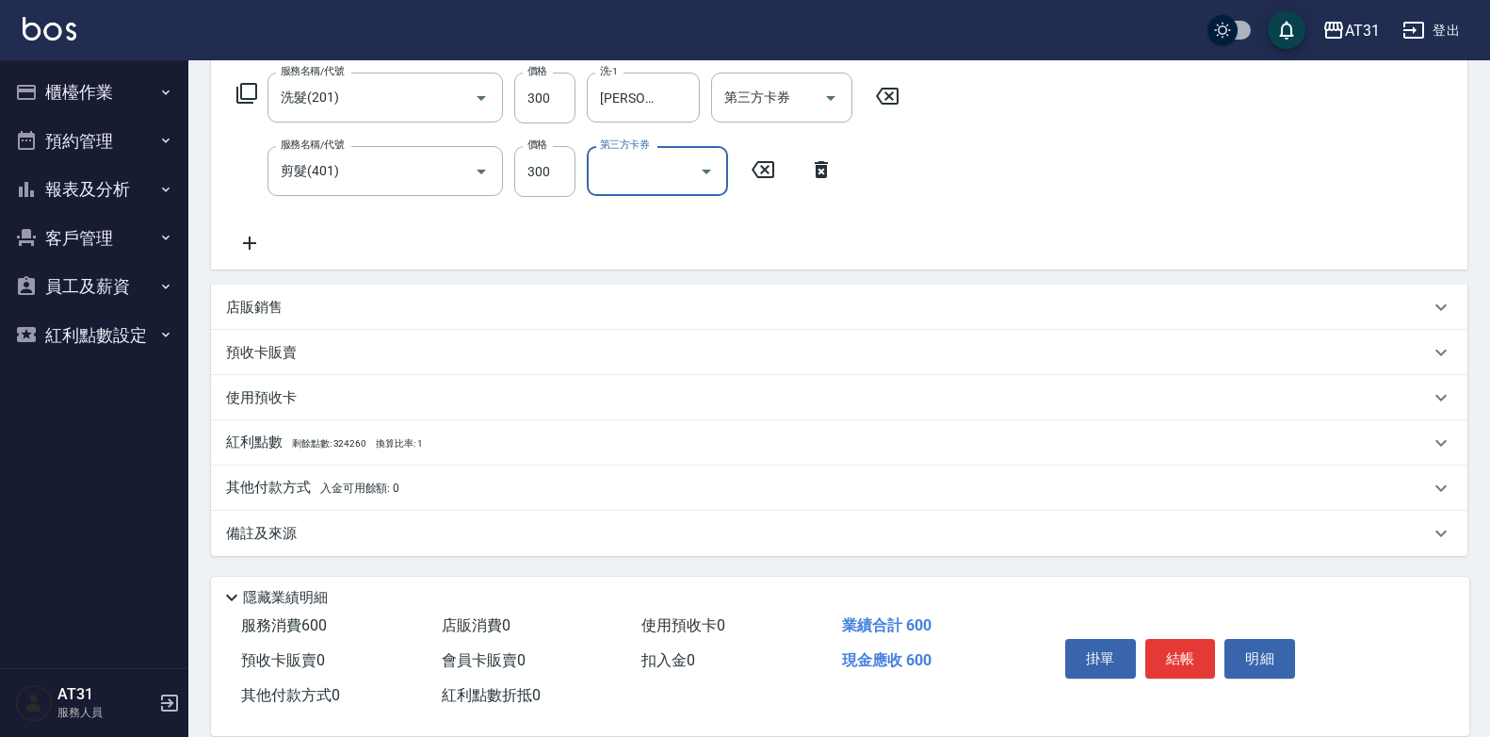
click at [268, 484] on p "其他付款方式 入金可用餘額: 0" at bounding box center [312, 488] width 173 height 21
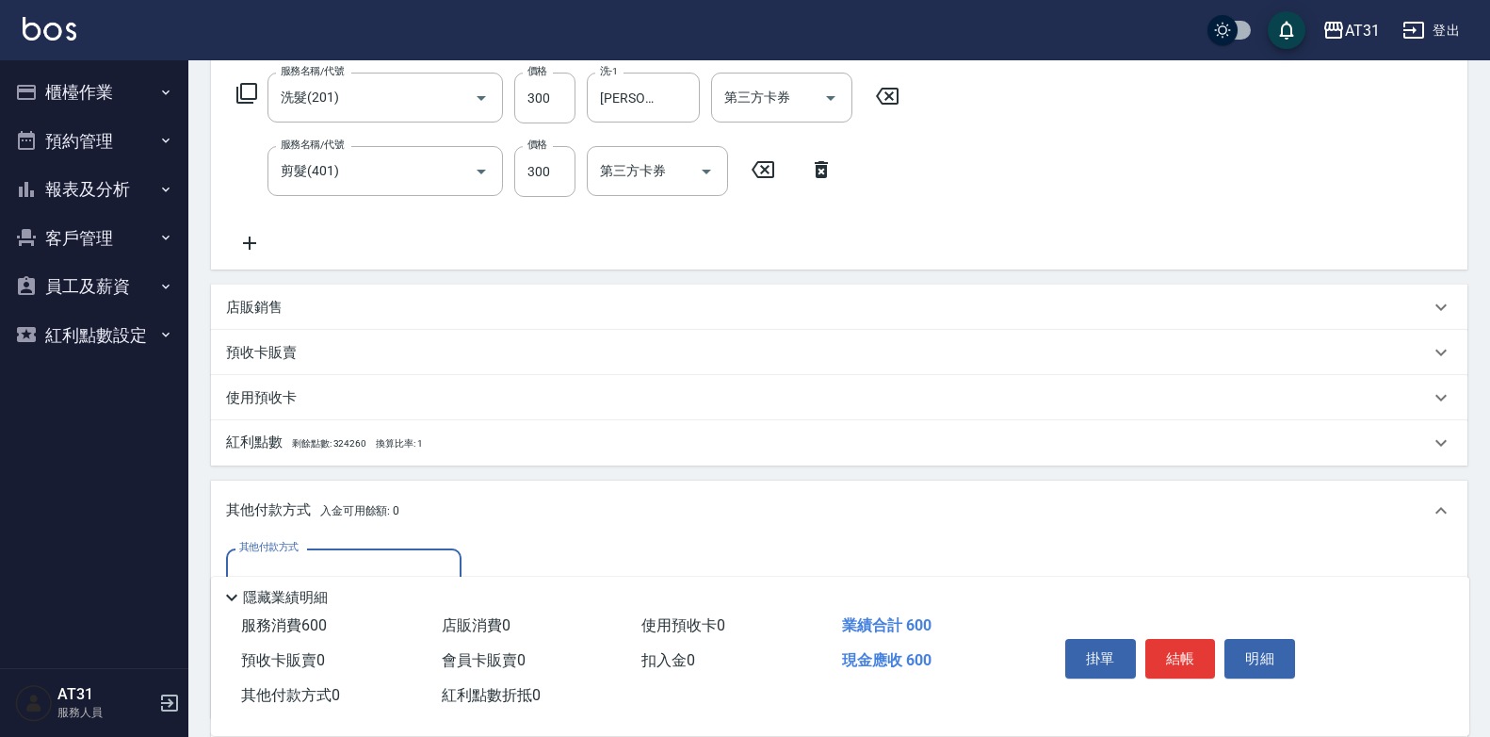
scroll to position [395, 0]
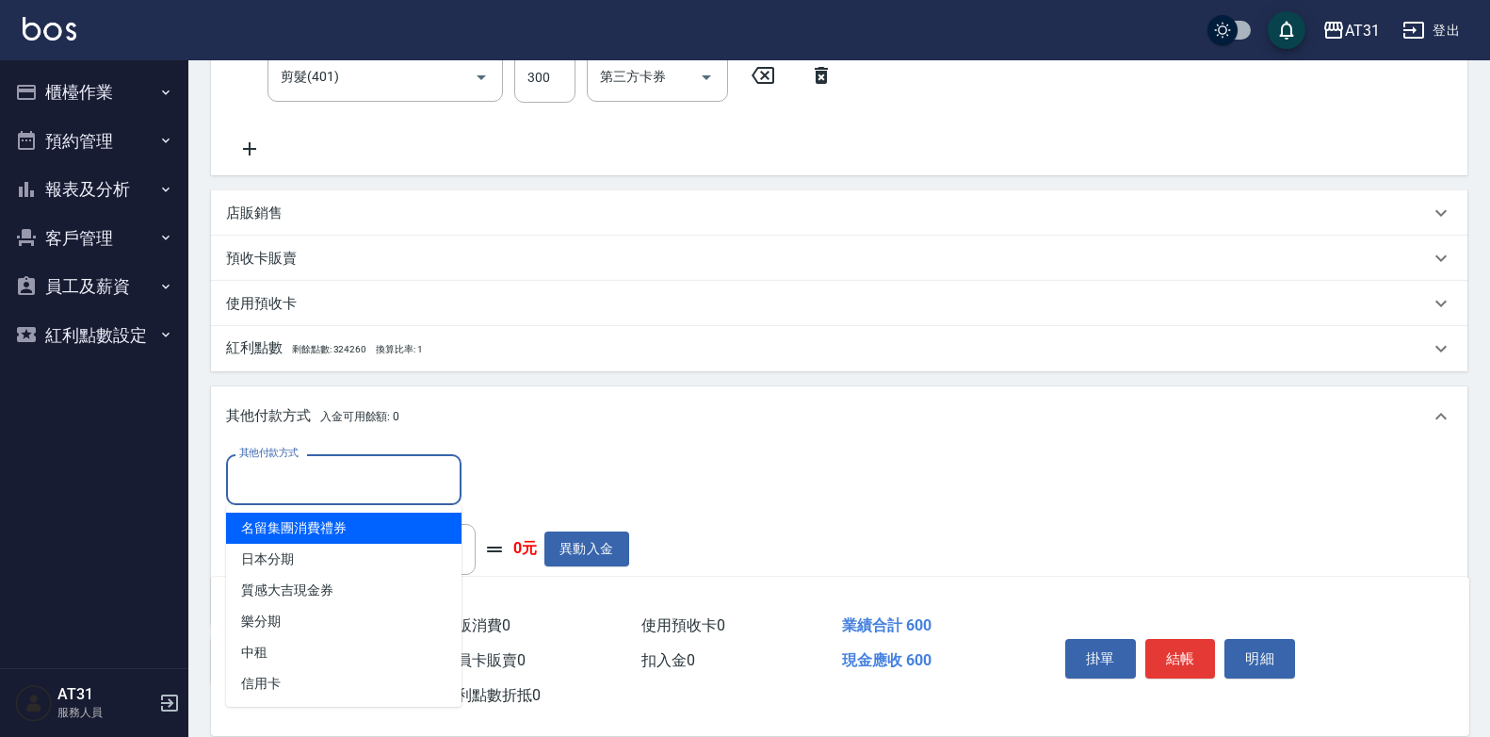
click at [360, 481] on input "其他付款方式" at bounding box center [344, 479] width 219 height 33
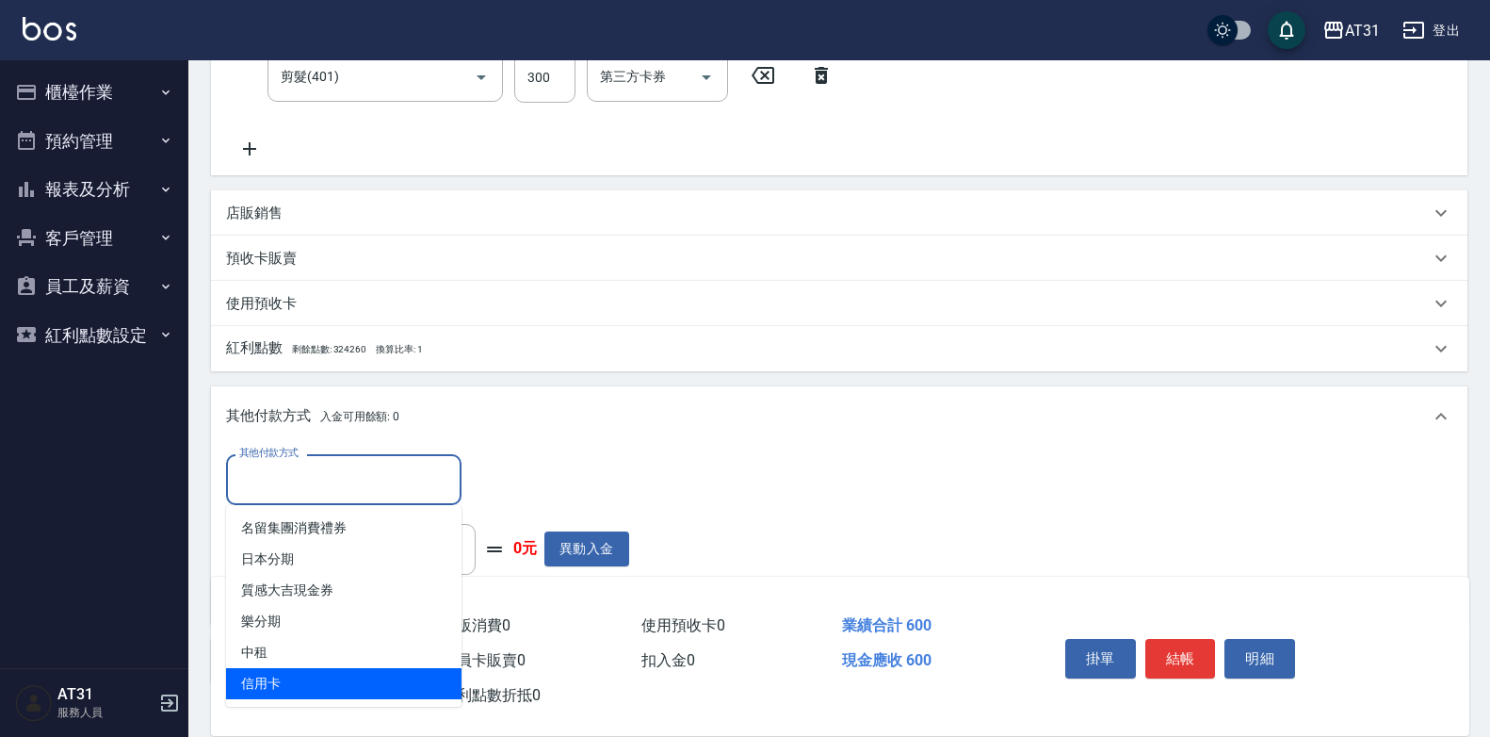
click at [320, 670] on span "信用卡" at bounding box center [343, 683] width 235 height 31
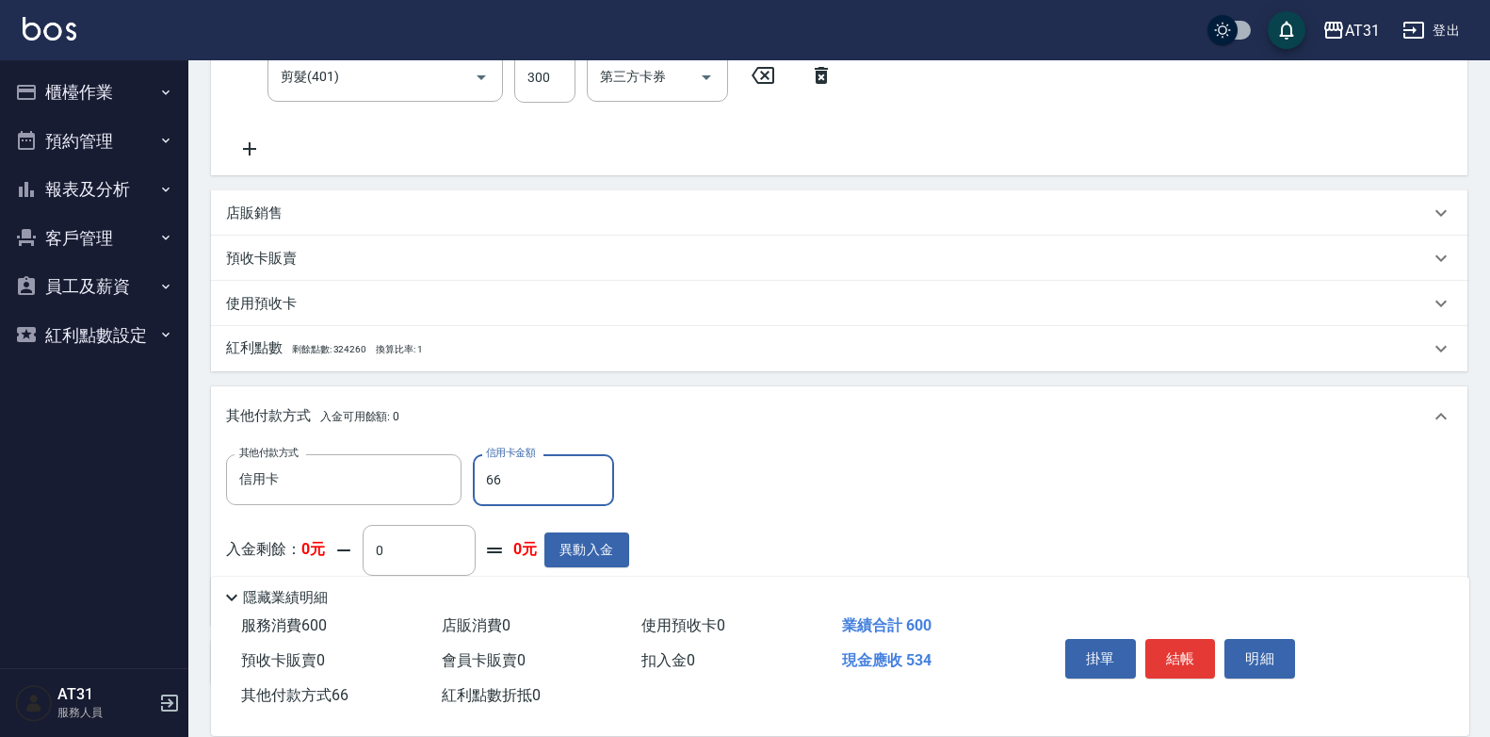
drag, startPoint x: 336, startPoint y: 477, endPoint x: 25, endPoint y: 474, distance: 310.9
click at [26, 473] on div "AT31 登出 櫃檯作業 打帳單 帳單列表 掛單列表 現金收支登錄 材料自購登錄 每日結帳 排班表 現場電腦打卡 預約管理 預約管理 單日預約紀錄 單週預約紀…" at bounding box center [745, 235] width 1490 height 1260
click at [555, 472] on input "66" at bounding box center [543, 479] width 141 height 51
click at [545, 472] on input "66" at bounding box center [543, 479] width 141 height 51
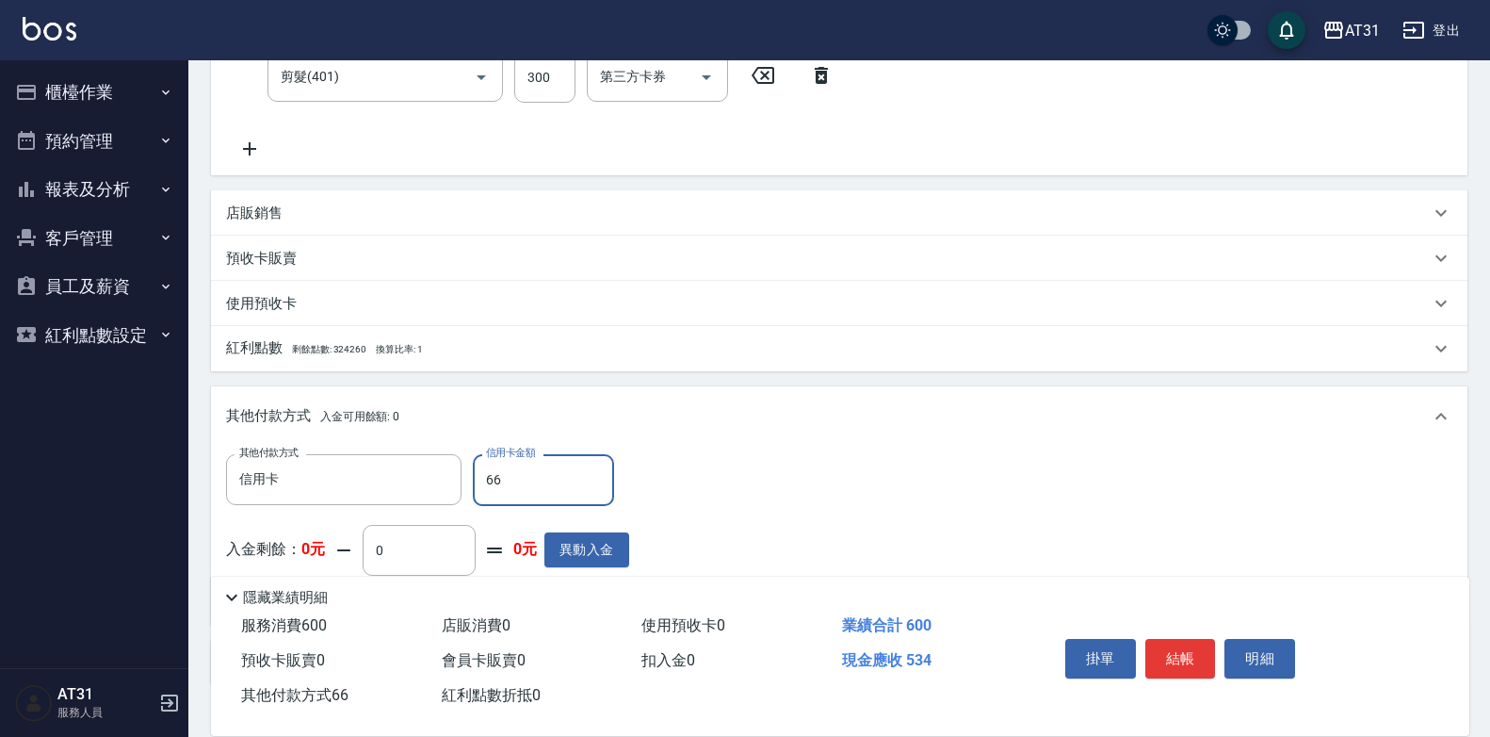
click at [510, 480] on input "66" at bounding box center [543, 479] width 141 height 51
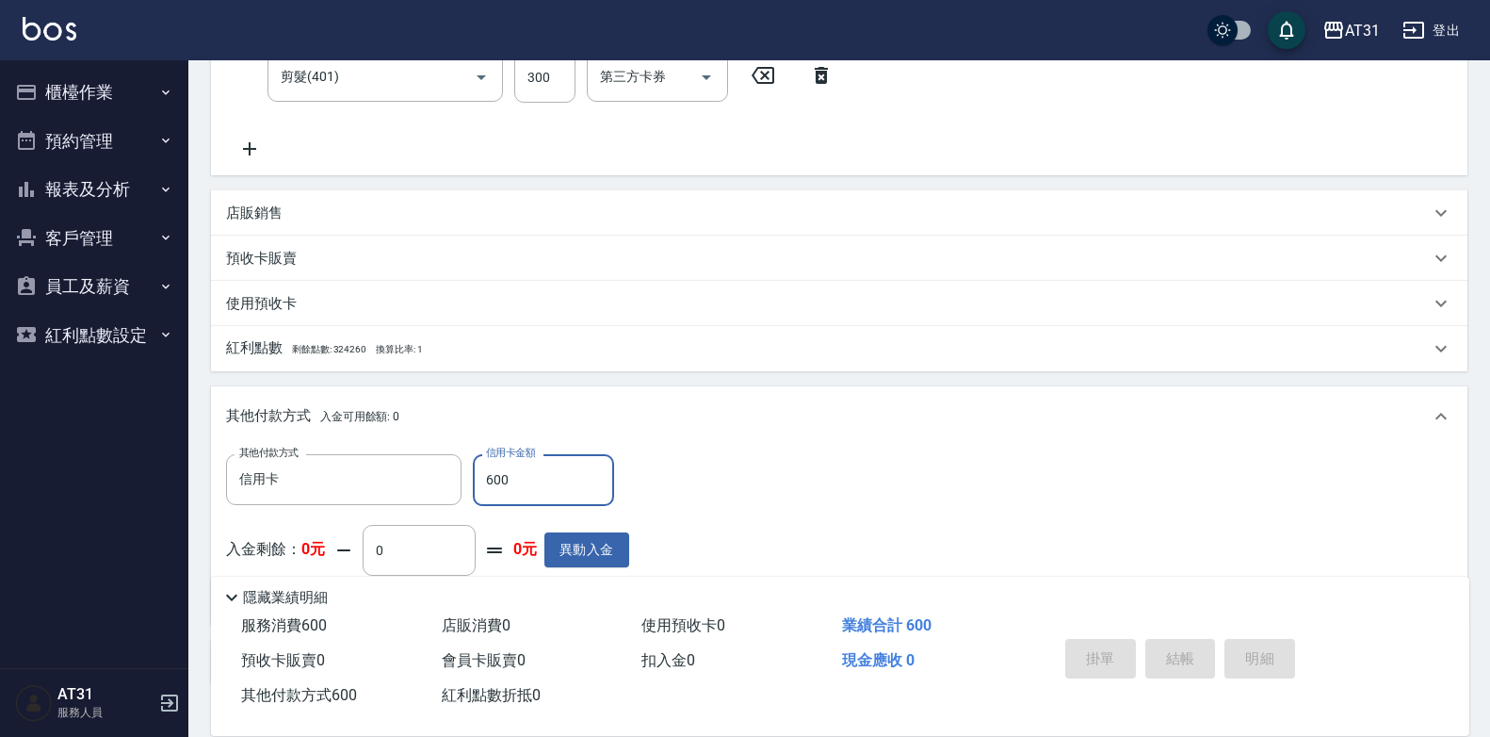
scroll to position [0, 0]
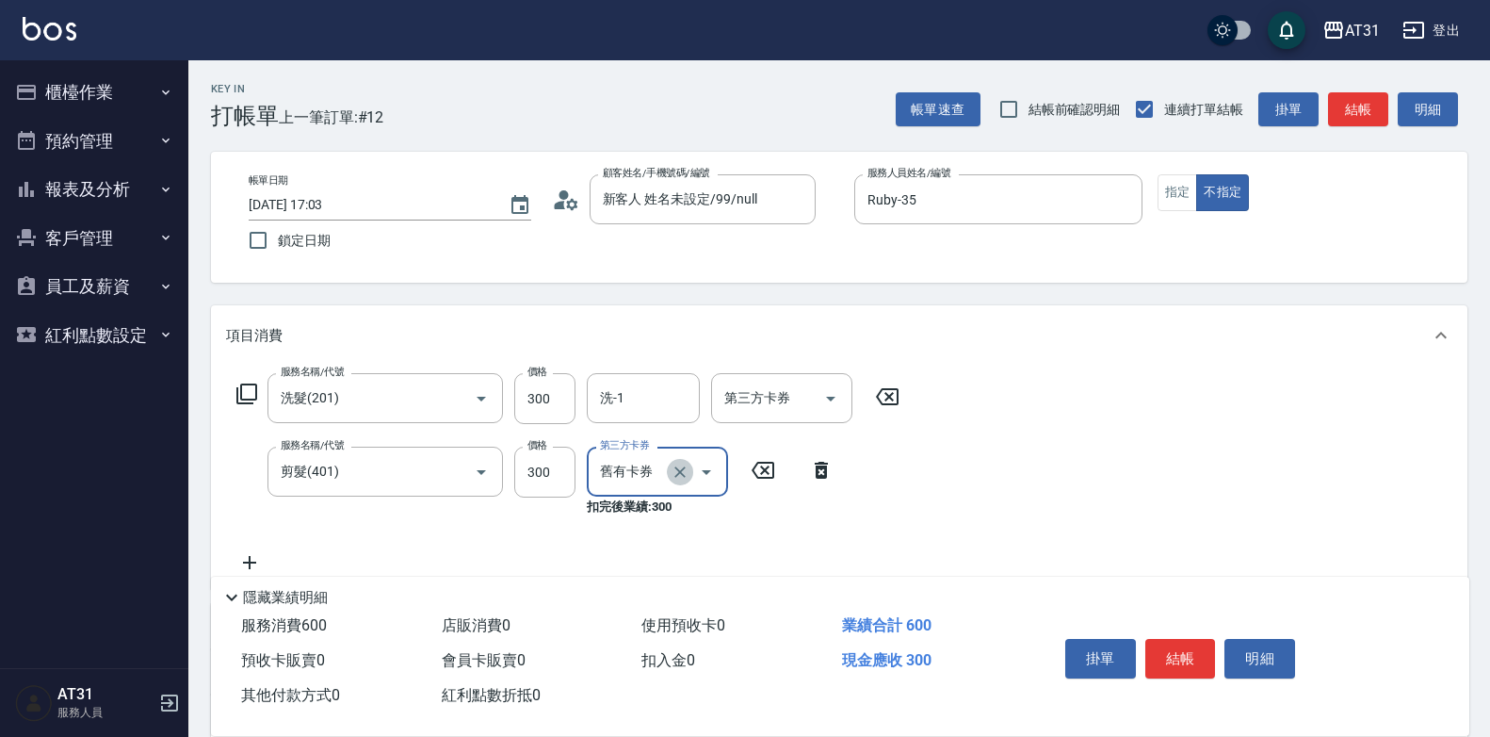
click at [678, 474] on icon "Clear" at bounding box center [679, 471] width 11 height 11
click at [943, 430] on div "服務名稱/代號 洗髮(201) 服務名稱/代號 價格 300 價格 洗-1 洗-1 第三方卡券 第三方卡券 服務名稱/代號 剪髮(401) 服務名稱/代號 價…" at bounding box center [839, 467] width 1257 height 204
click at [711, 479] on icon "Open" at bounding box center [706, 472] width 23 height 23
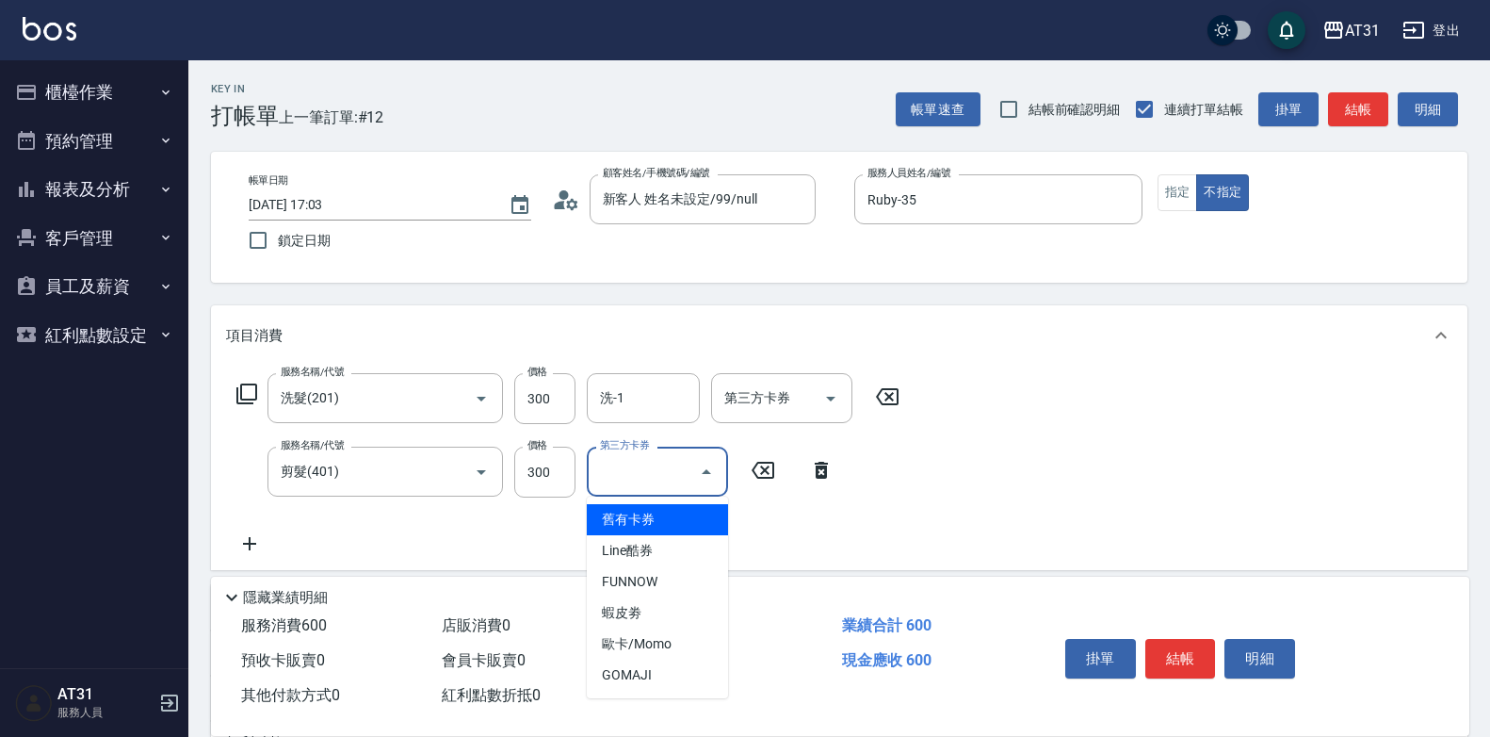
click at [1080, 460] on div "服務名稱/代號 洗髮(201) 服務名稱/代號 價格 300 價格 洗-1 洗-1 第三方卡券 第三方卡券 服務名稱/代號 剪髮(401) 服務名稱/代號 價…" at bounding box center [839, 467] width 1257 height 204
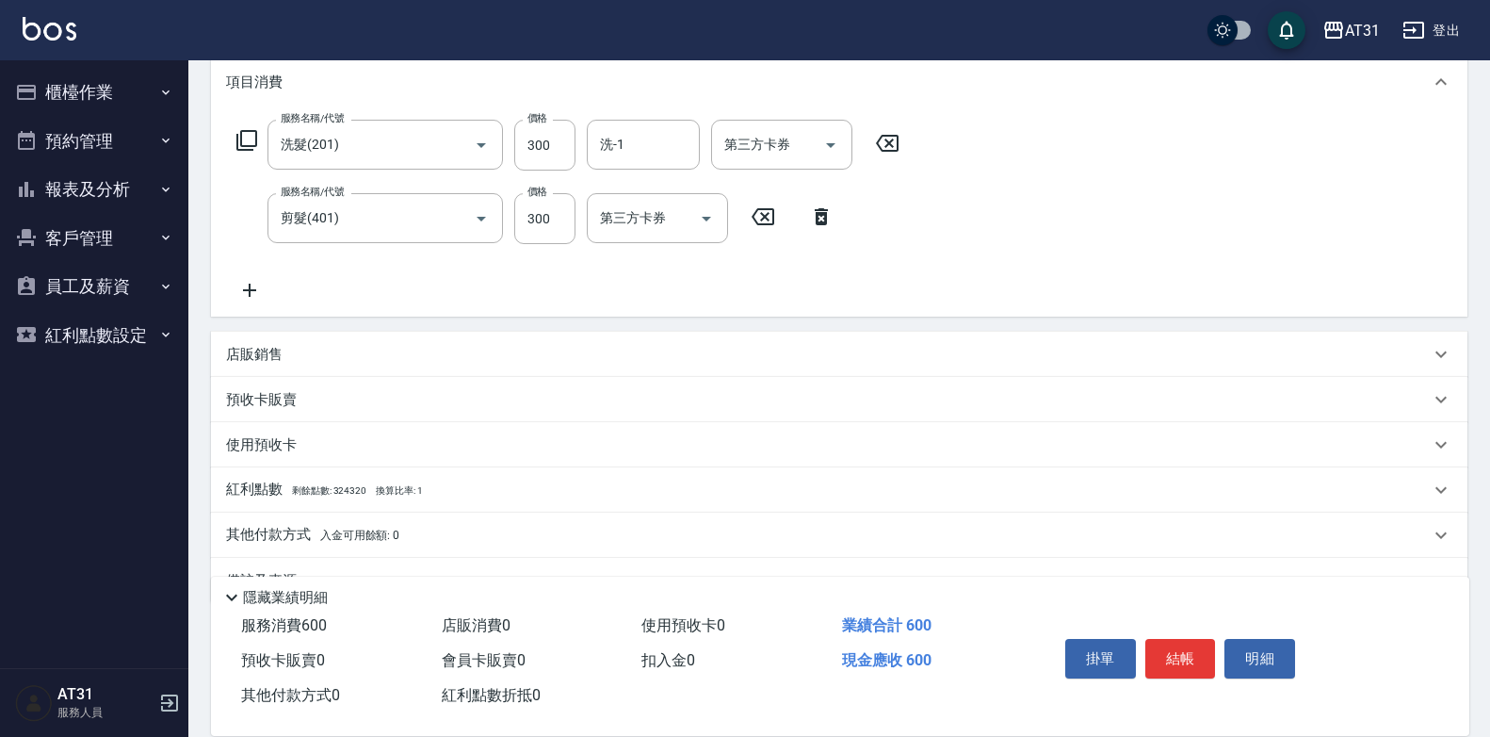
scroll to position [283, 0]
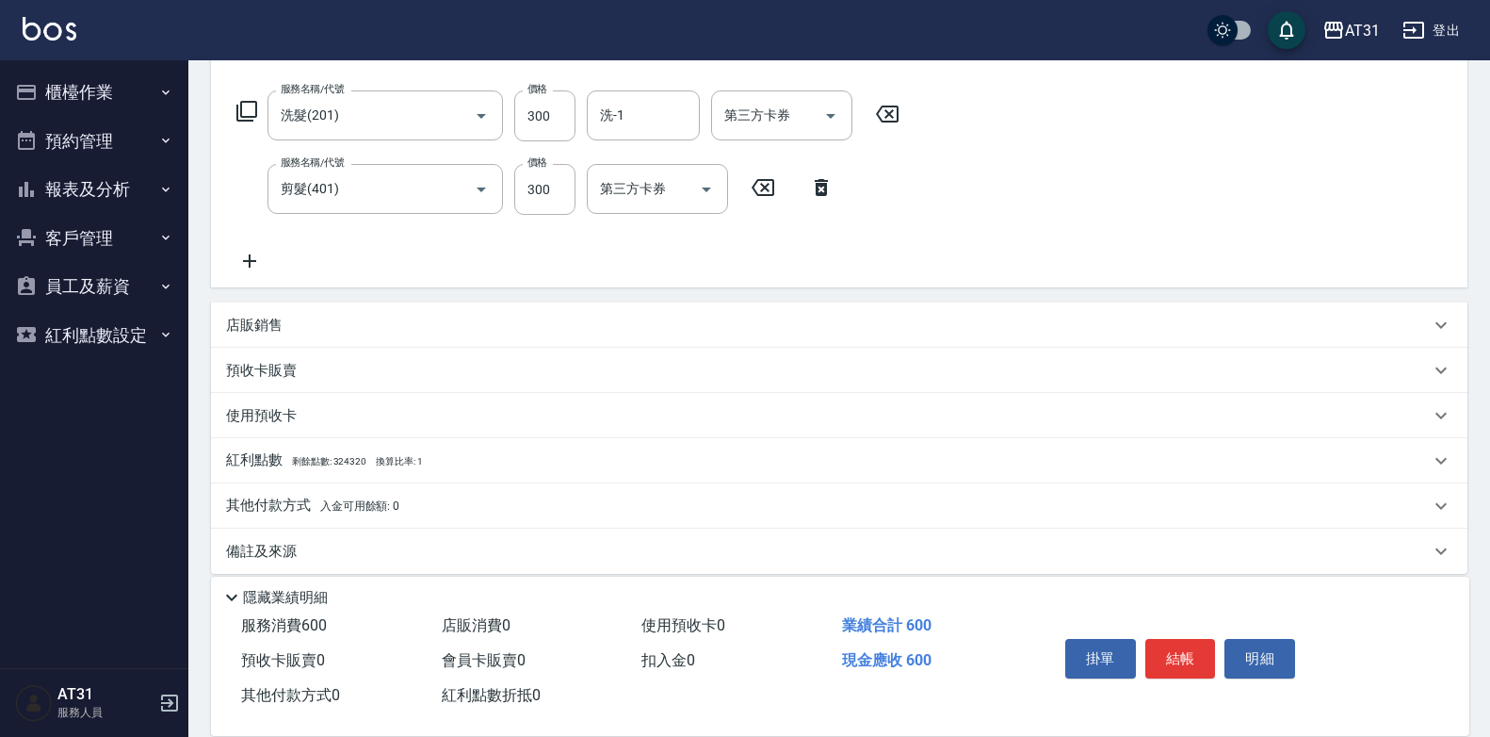
click at [284, 504] on p "其他付款方式 入金可用餘額: 0" at bounding box center [312, 505] width 173 height 21
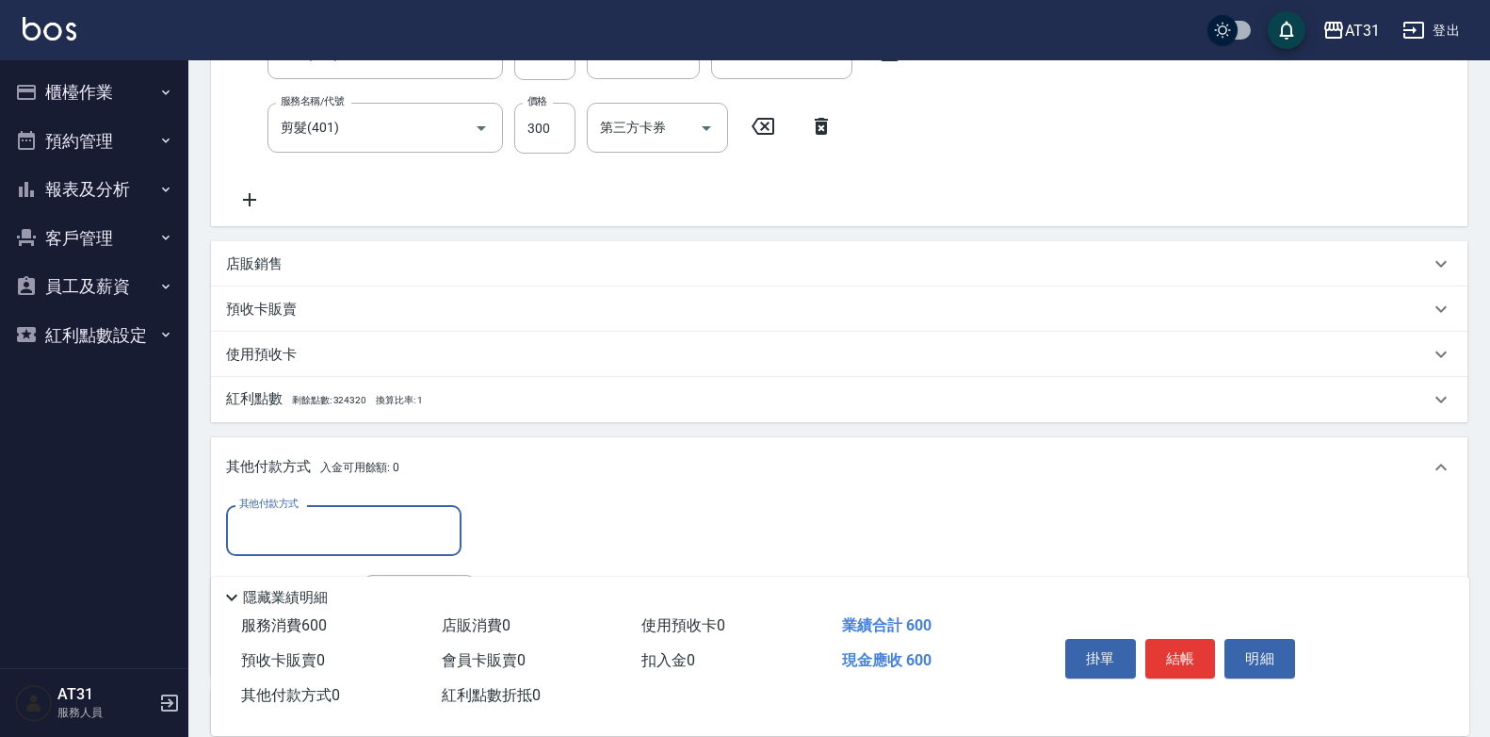
scroll to position [377, 0]
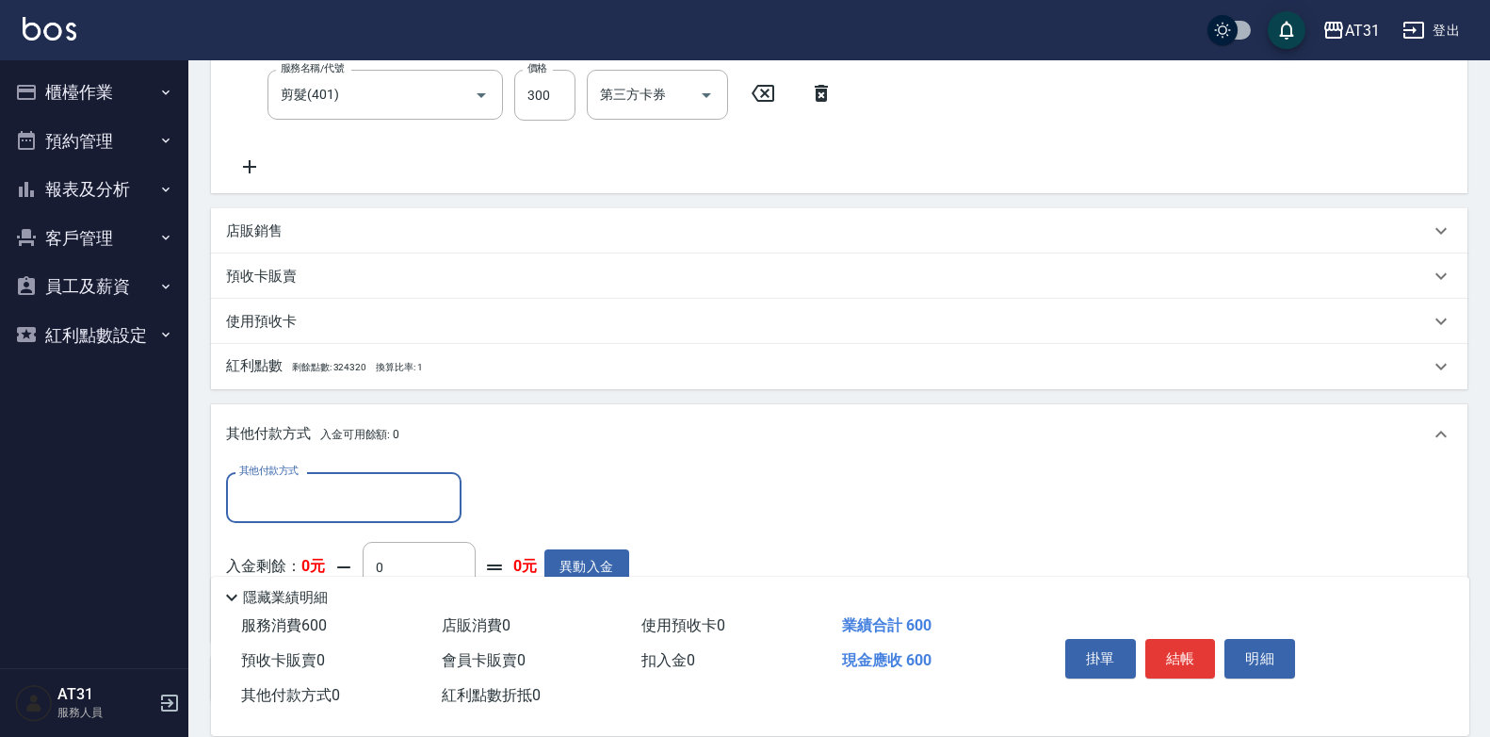
click at [387, 488] on input "其他付款方式" at bounding box center [344, 496] width 219 height 33
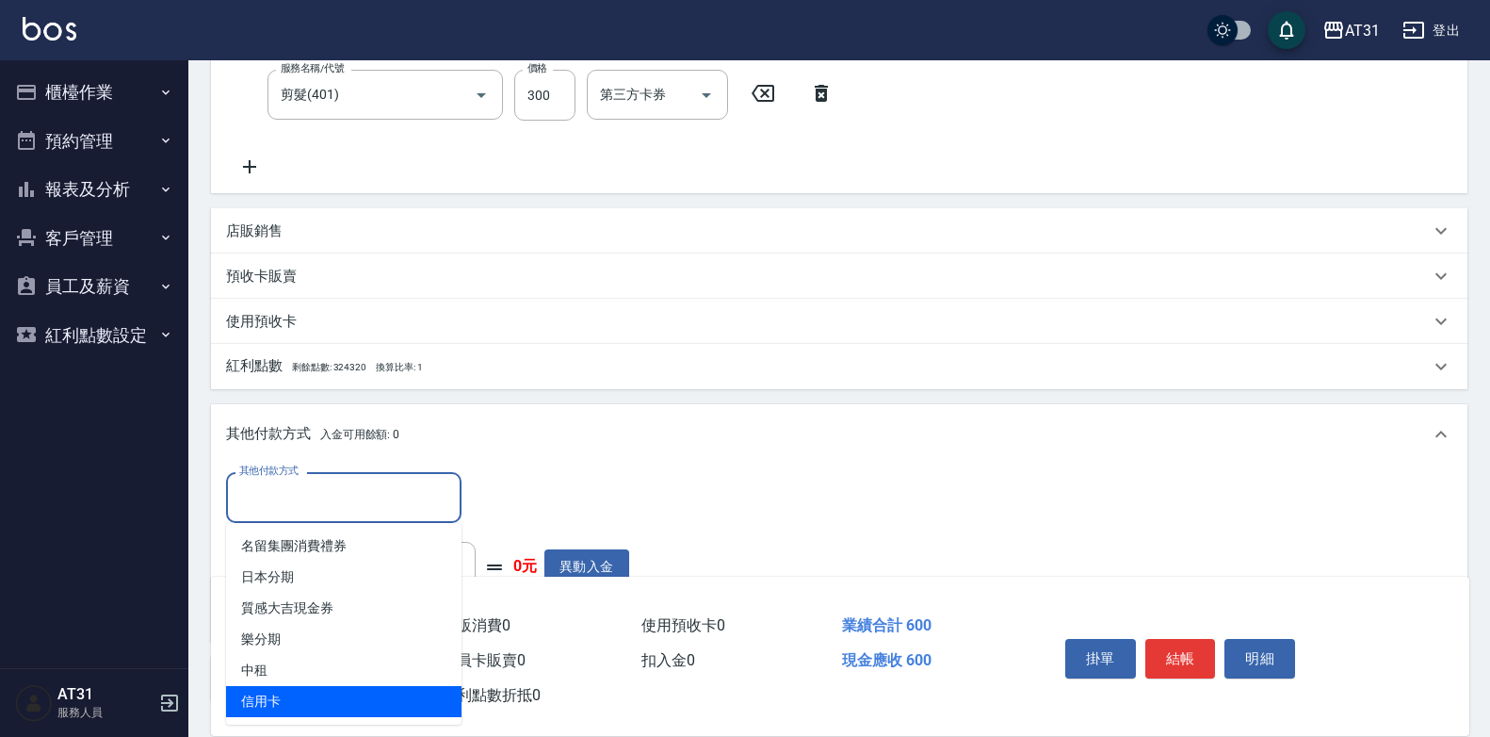
click at [372, 688] on span "信用卡" at bounding box center [343, 701] width 235 height 31
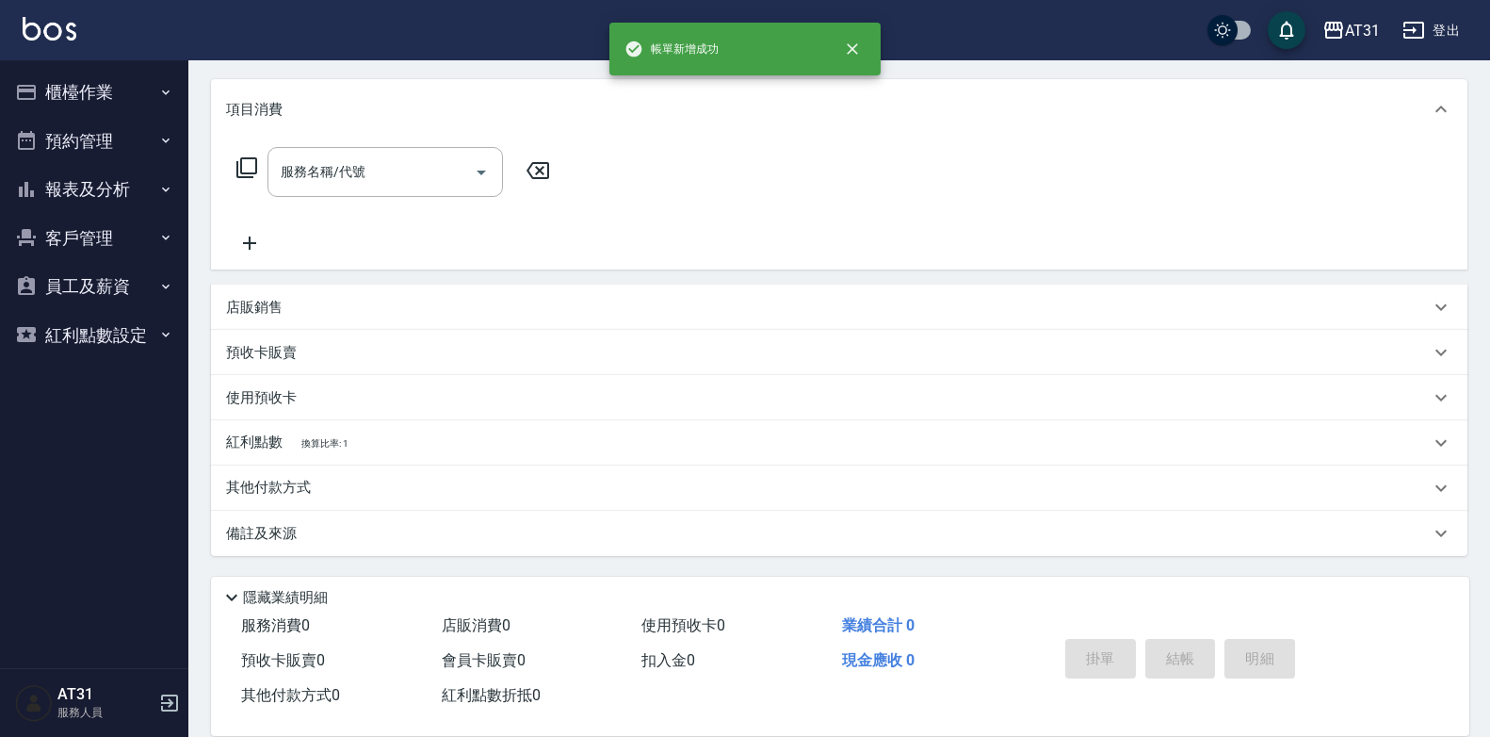
scroll to position [0, 0]
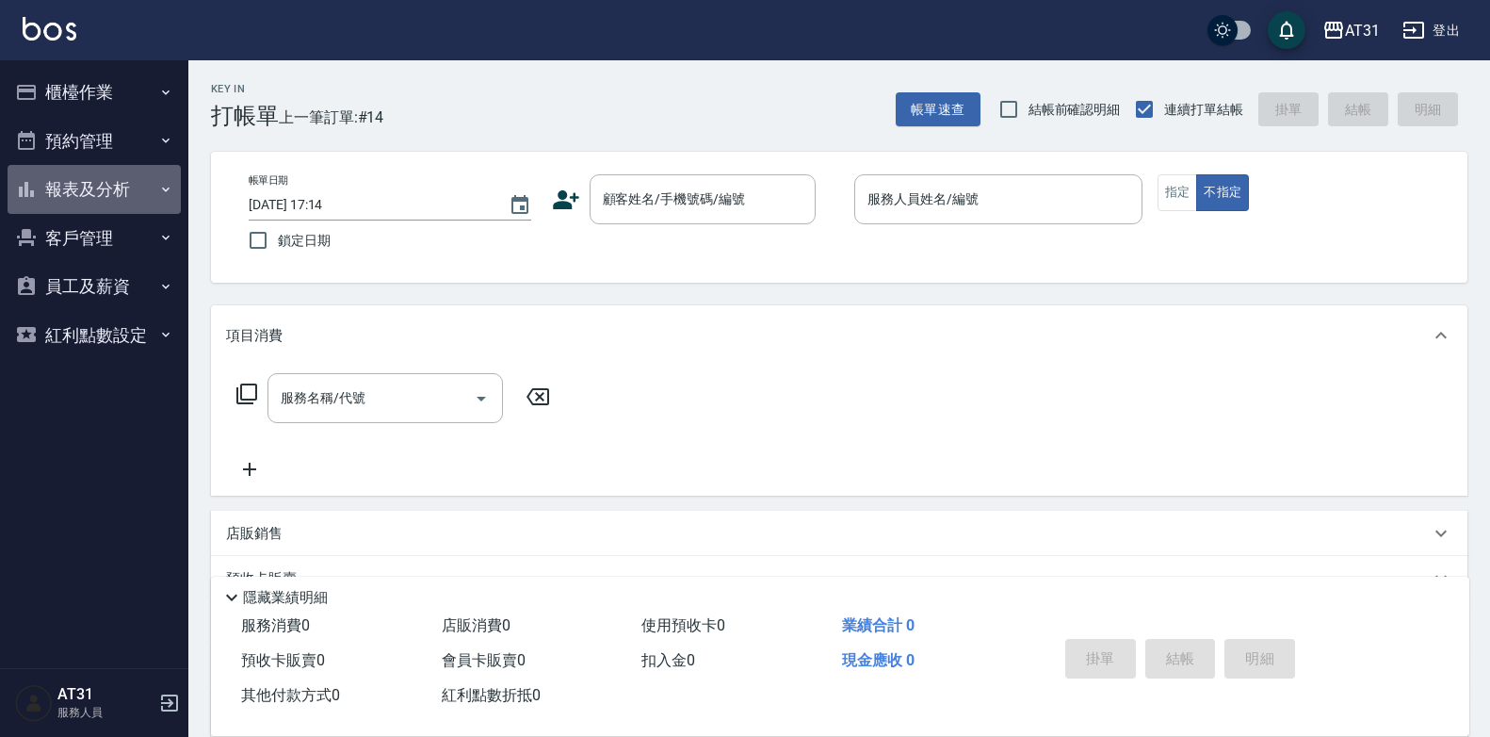
click at [83, 192] on button "報表及分析" at bounding box center [94, 189] width 173 height 49
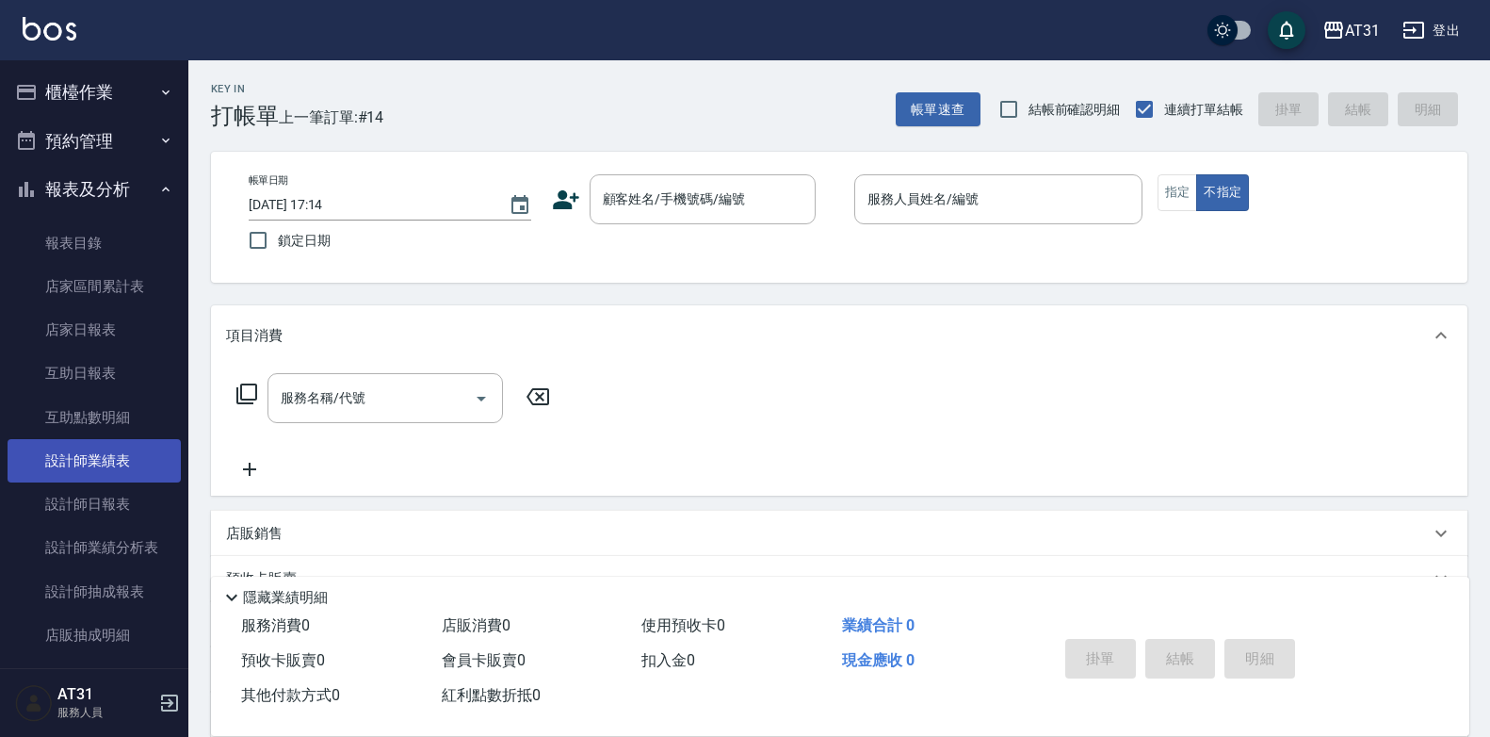
click at [140, 462] on link "設計師業績表" at bounding box center [94, 460] width 173 height 43
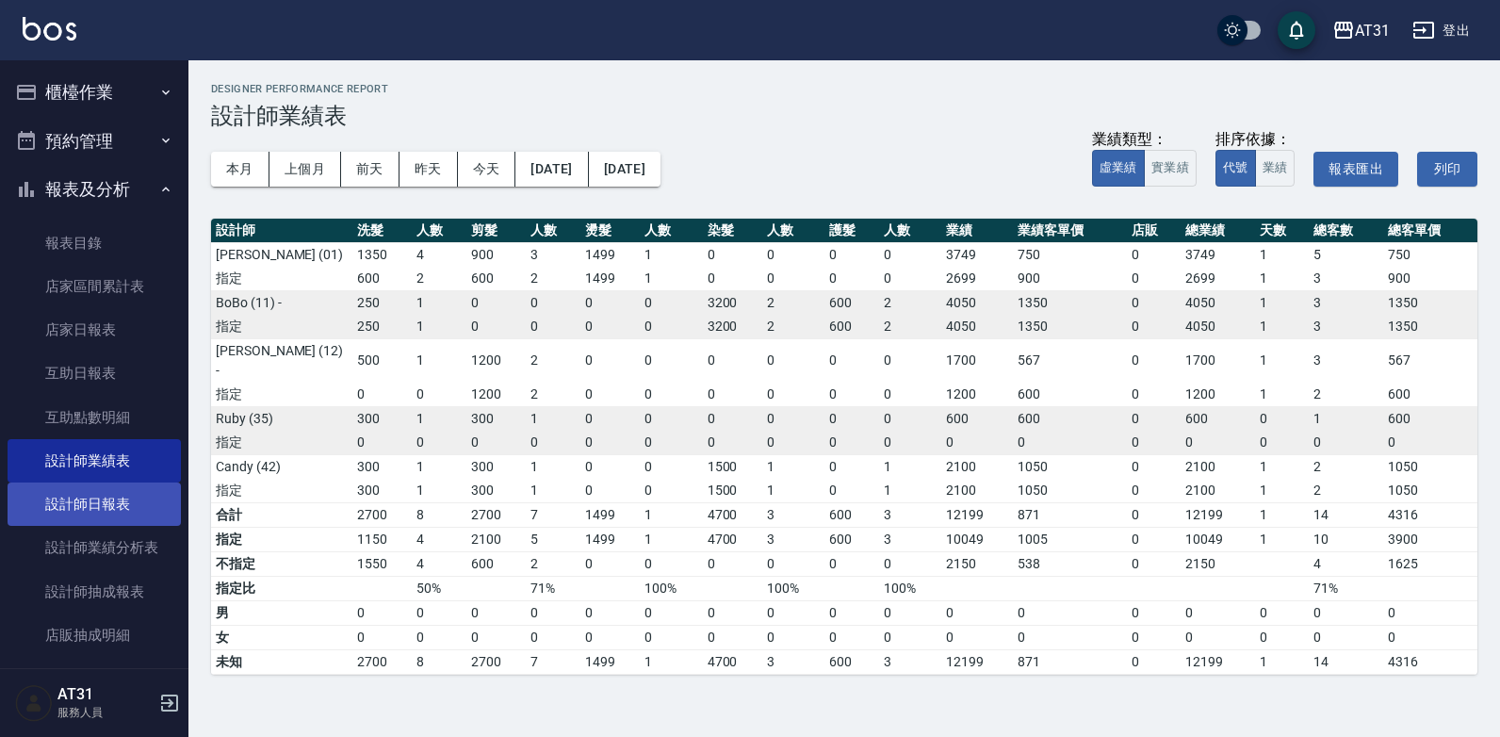
click at [122, 499] on link "設計師日報表" at bounding box center [94, 503] width 173 height 43
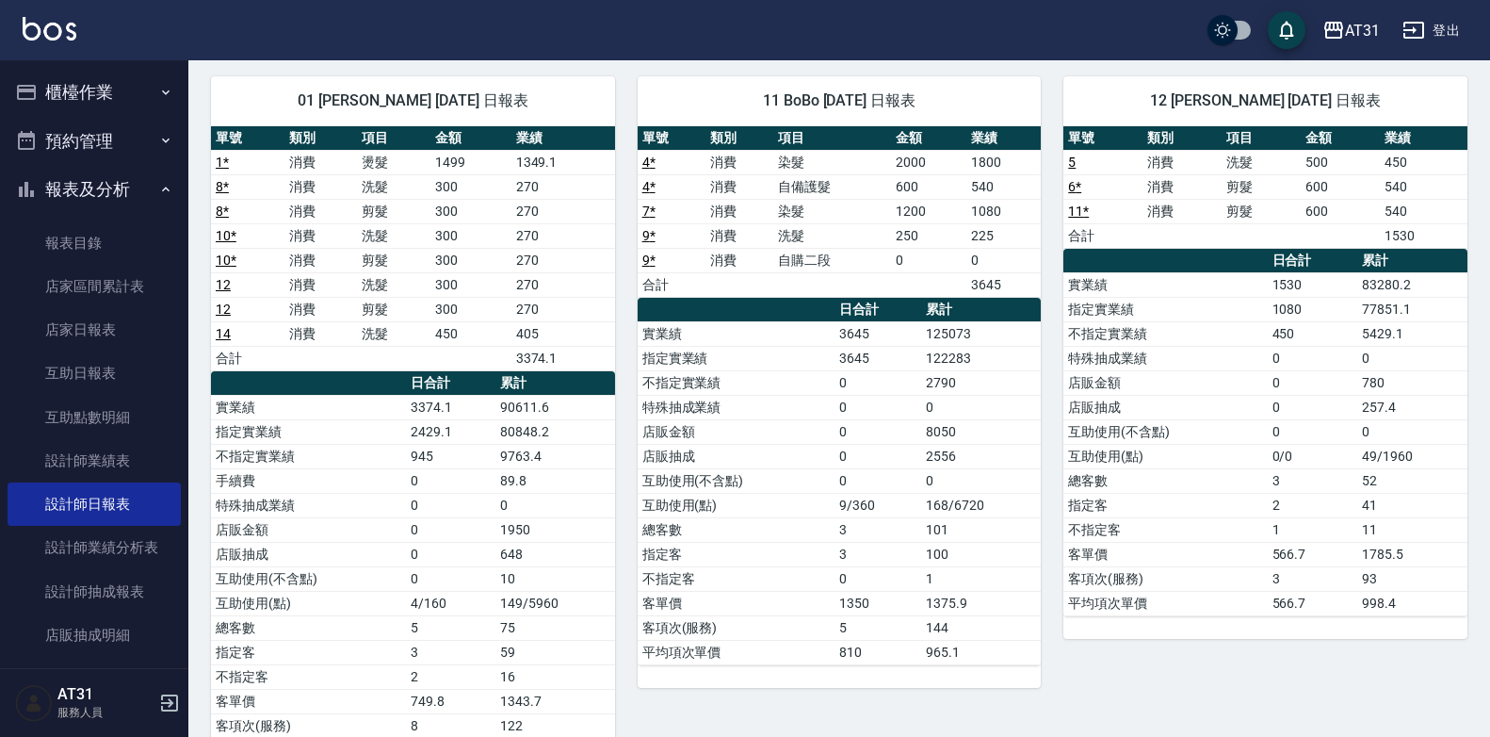
scroll to position [109, 0]
